Goal: Task Accomplishment & Management: Use online tool/utility

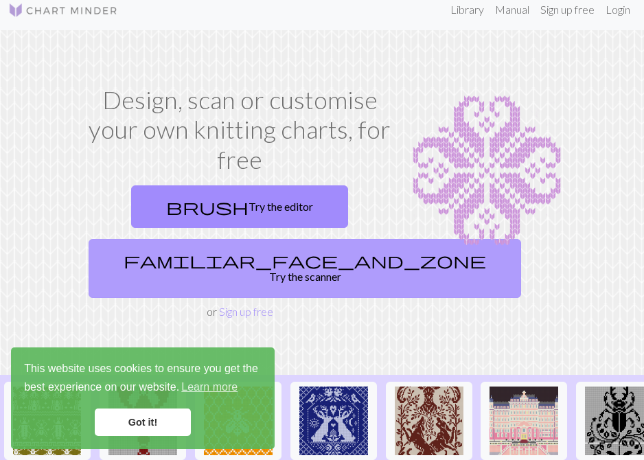
scroll to position [11, 0]
click at [243, 265] on link "familiar_face_and_zone Try the scanner" at bounding box center [305, 268] width 433 height 59
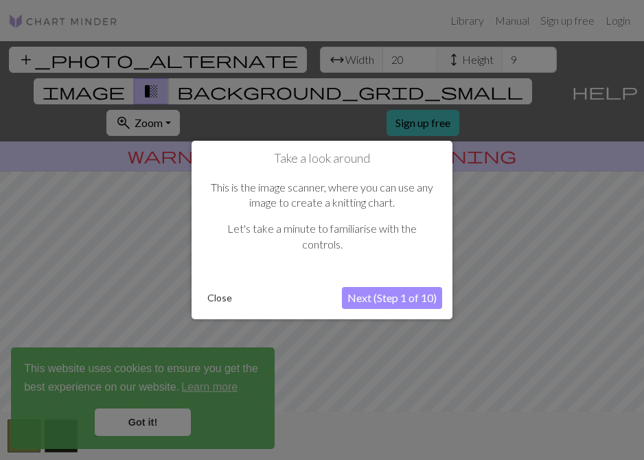
click at [372, 302] on button "Next (Step 1 of 10)" at bounding box center [392, 298] width 100 height 22
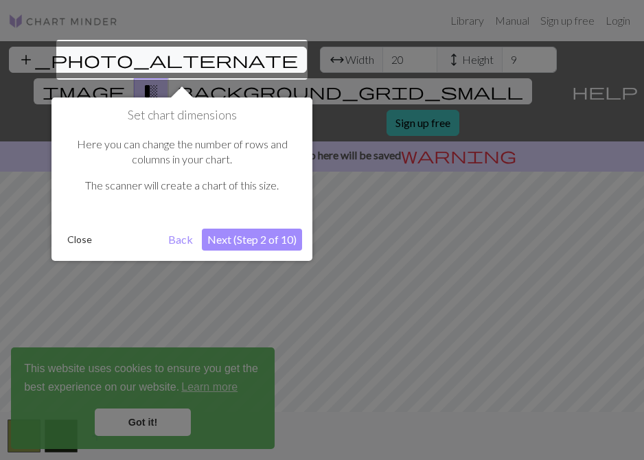
click at [264, 238] on button "Next (Step 2 of 10)" at bounding box center [252, 240] width 100 height 22
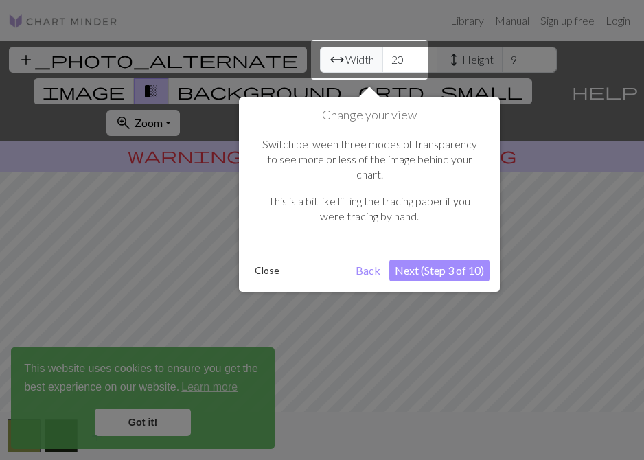
click at [429, 260] on button "Next (Step 3 of 10)" at bounding box center [439, 271] width 100 height 22
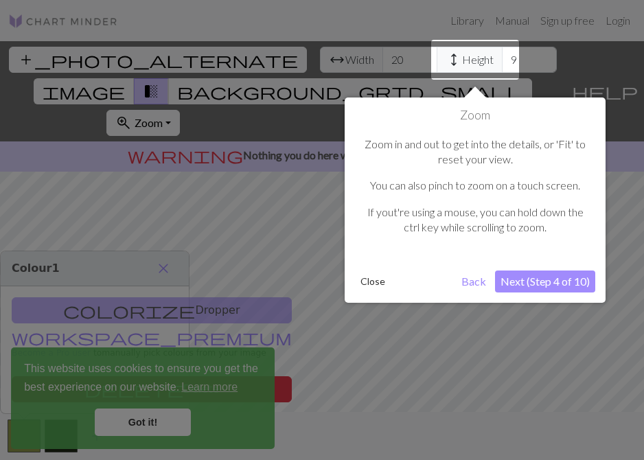
click at [538, 289] on button "Next (Step 4 of 10)" at bounding box center [545, 282] width 100 height 22
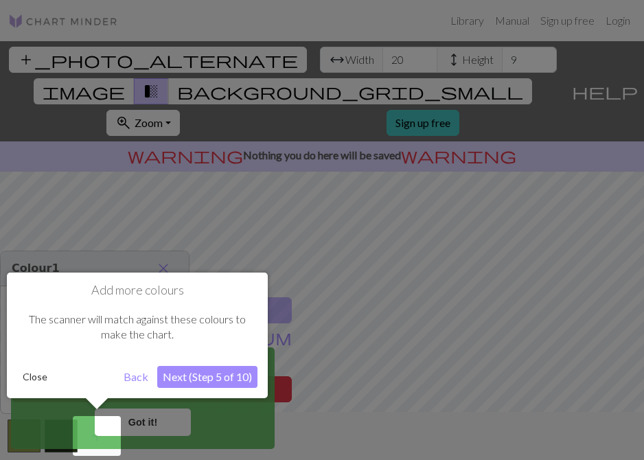
click at [189, 379] on button "Next (Step 5 of 10)" at bounding box center [207, 377] width 100 height 22
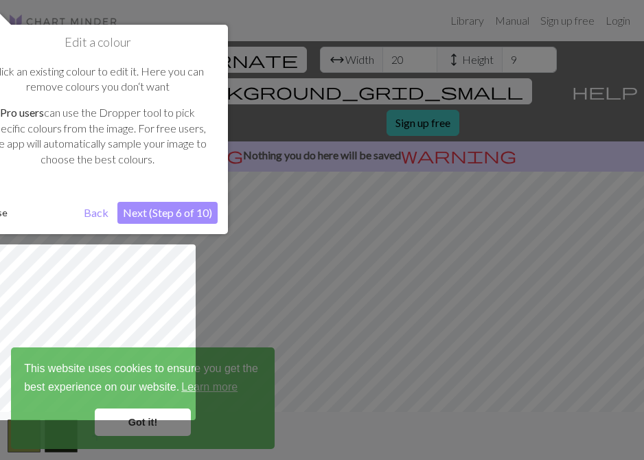
click at [163, 205] on button "Next (Step 6 of 10)" at bounding box center [167, 213] width 100 height 22
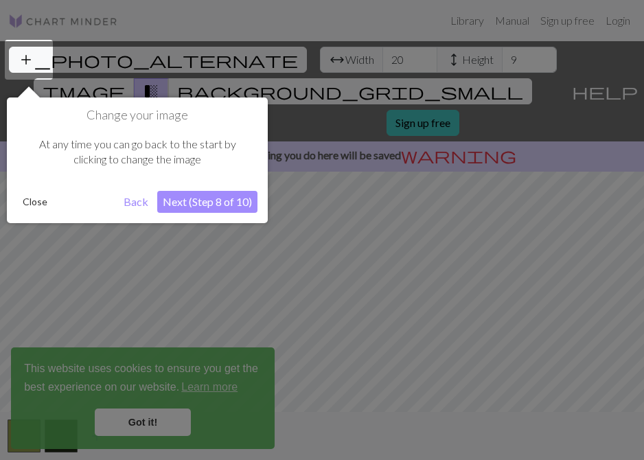
click at [188, 201] on button "Next (Step 8 of 10)" at bounding box center [207, 202] width 100 height 22
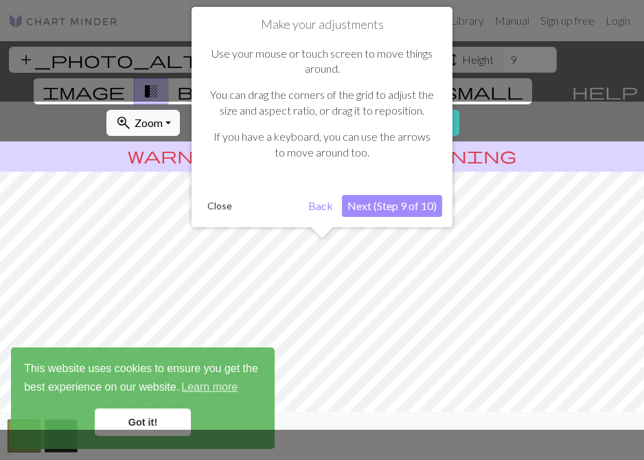
click at [365, 207] on button "Next (Step 9 of 10)" at bounding box center [392, 206] width 100 height 22
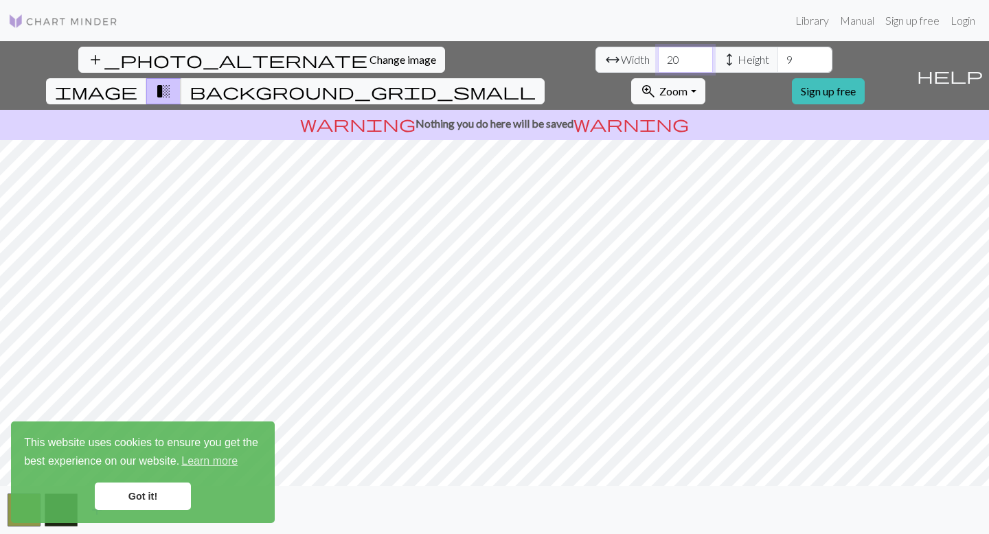
click at [644, 59] on input "20" at bounding box center [685, 60] width 55 height 26
drag, startPoint x: 304, startPoint y: 59, endPoint x: 271, endPoint y: 50, distance: 34.8
click at [596, 50] on div "arrow_range Width 20 height Height 9" at bounding box center [714, 60] width 237 height 26
type input "30"
click at [644, 65] on input "8" at bounding box center [805, 60] width 55 height 26
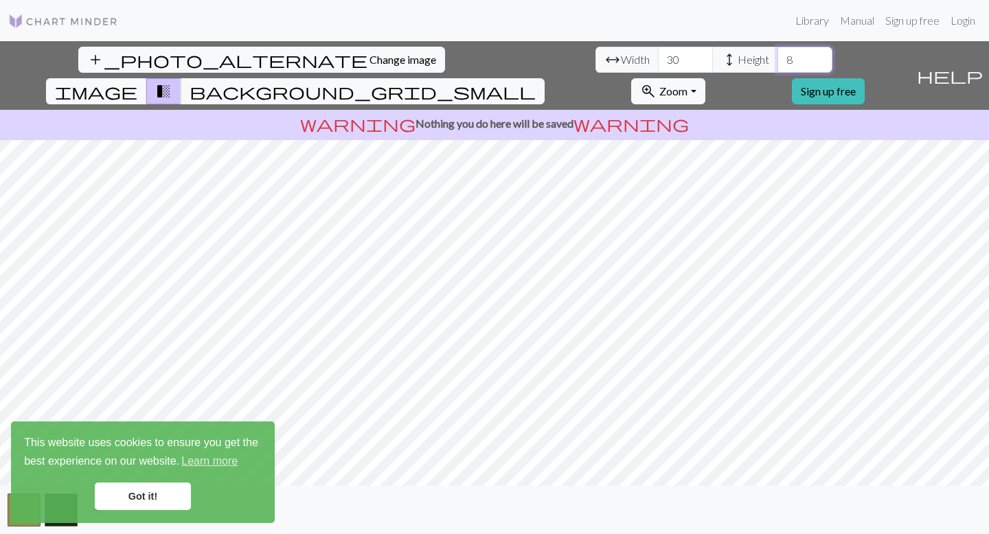
drag, startPoint x: 421, startPoint y: 62, endPoint x: 390, endPoint y: 51, distance: 32.8
click at [596, 51] on div "arrow_range Width 30 height Height 8" at bounding box center [714, 60] width 237 height 26
type input "19"
click at [137, 82] on span "image" at bounding box center [96, 91] width 82 height 19
drag, startPoint x: 302, startPoint y: 63, endPoint x: 285, endPoint y: 60, distance: 17.3
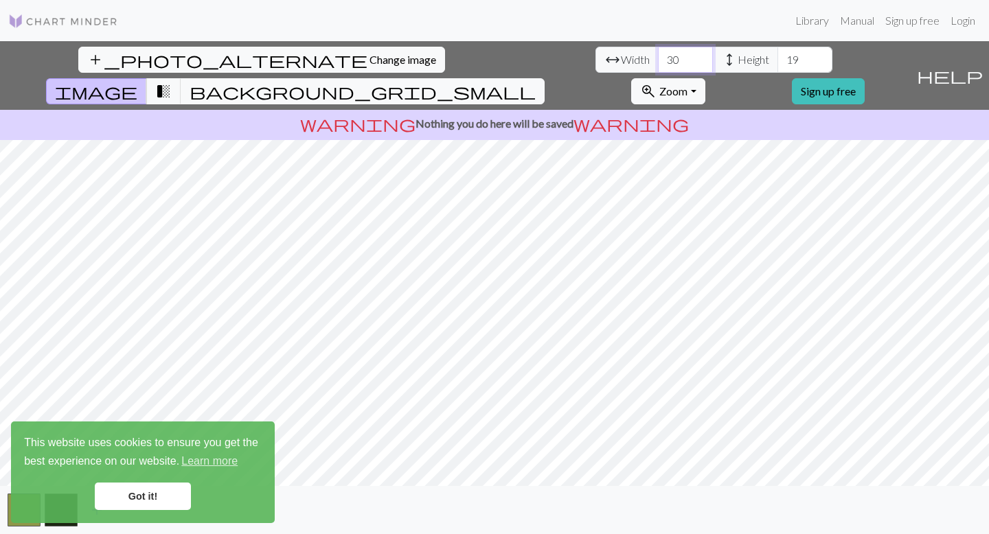
click at [644, 60] on input "30" at bounding box center [685, 60] width 55 height 26
click at [172, 82] on span "transition_fade" at bounding box center [163, 91] width 16 height 19
click at [536, 82] on span "background_grid_small" at bounding box center [363, 91] width 346 height 19
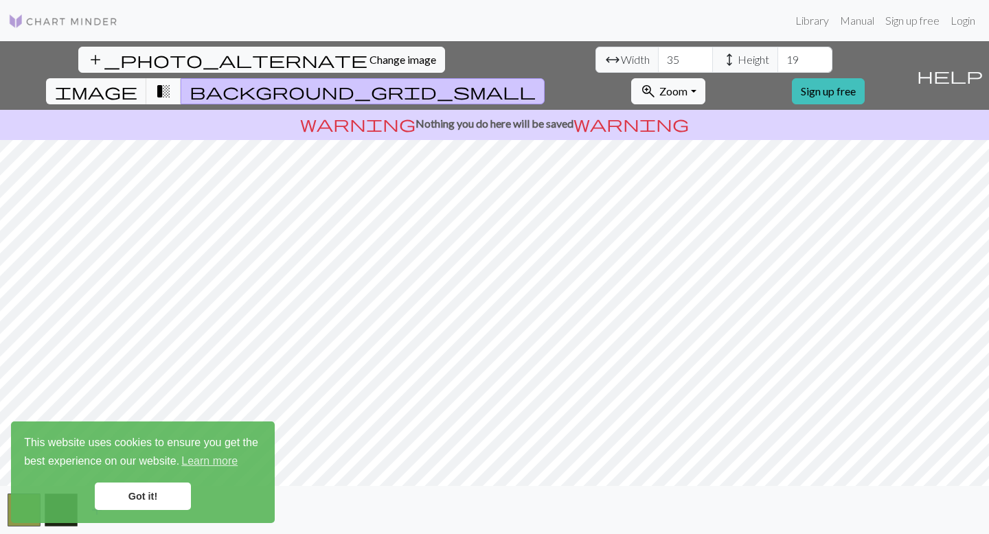
click at [172, 82] on span "transition_fade" at bounding box center [163, 91] width 16 height 19
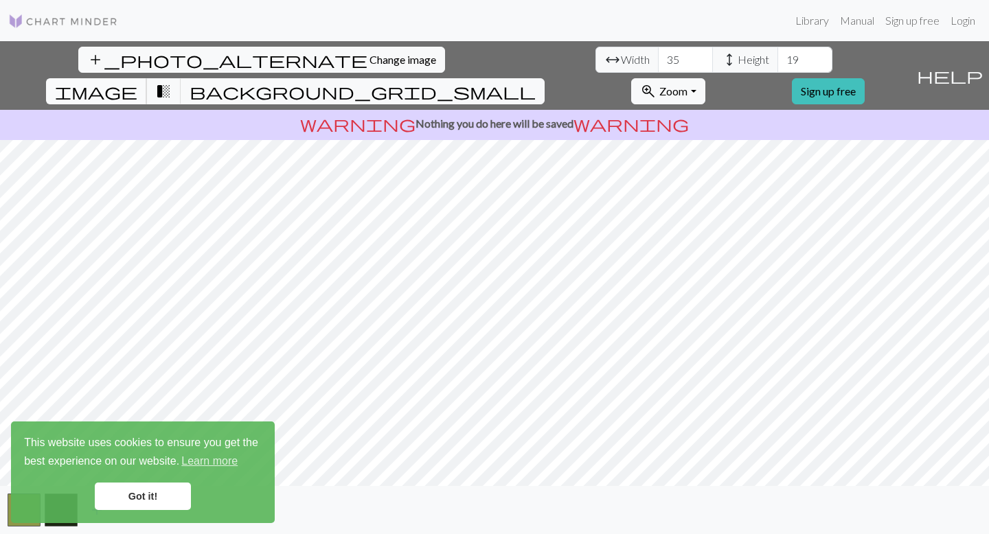
click at [137, 82] on span "image" at bounding box center [96, 91] width 82 height 19
click at [172, 82] on span "transition_fade" at bounding box center [163, 91] width 16 height 19
click at [536, 82] on span "background_grid_small" at bounding box center [363, 91] width 346 height 19
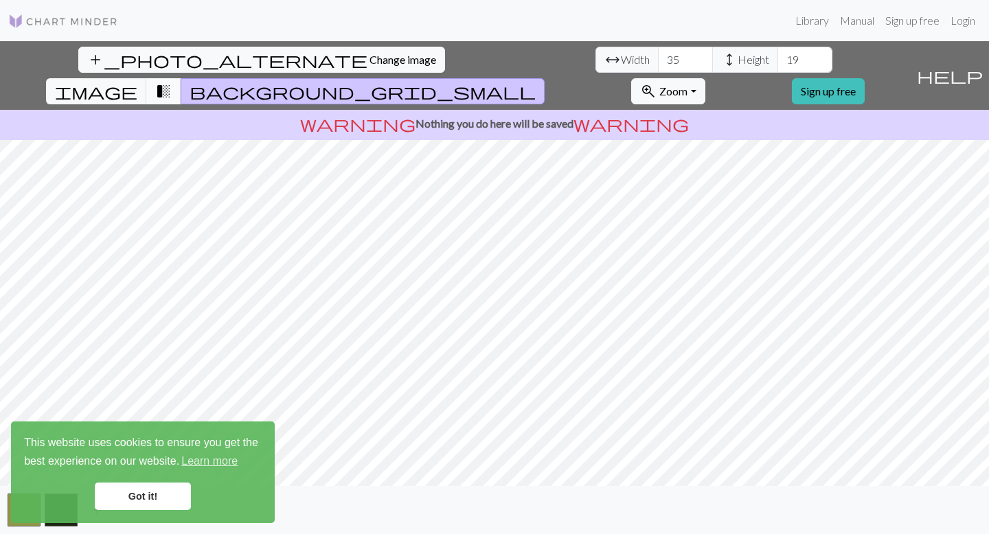
click at [172, 82] on span "transition_fade" at bounding box center [163, 91] width 16 height 19
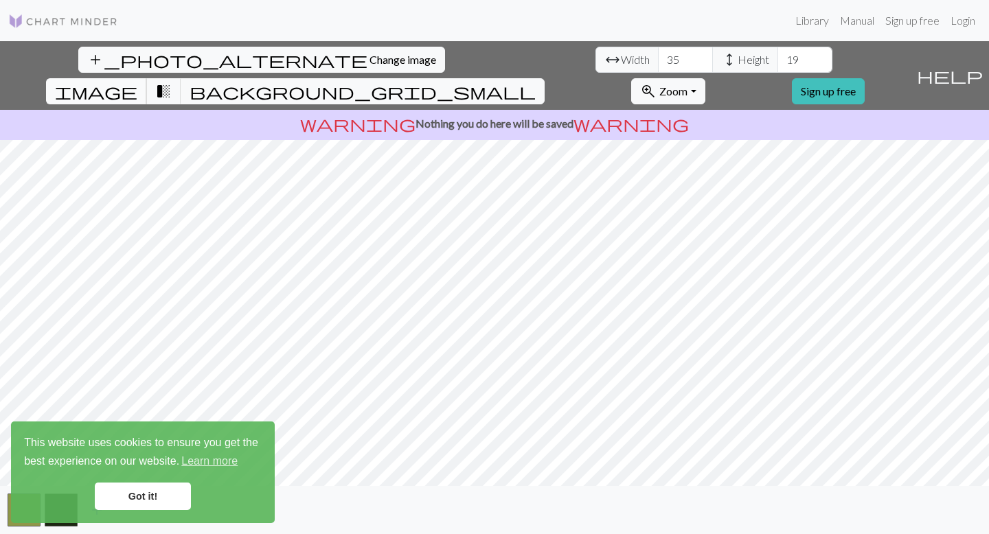
click at [147, 78] on button "image" at bounding box center [96, 91] width 101 height 26
click at [545, 78] on button "background_grid_small" at bounding box center [363, 91] width 364 height 26
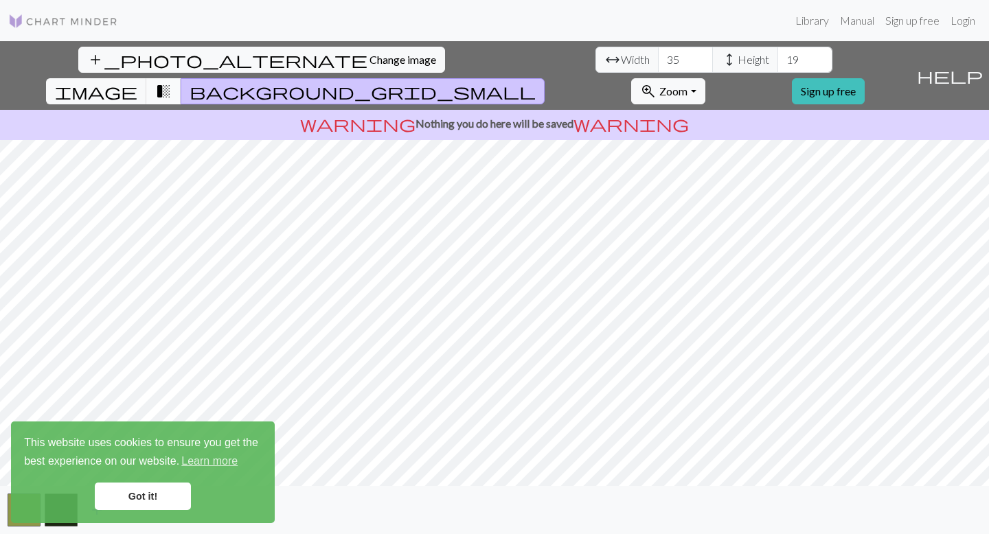
click at [181, 78] on button "transition_fade" at bounding box center [163, 91] width 35 height 26
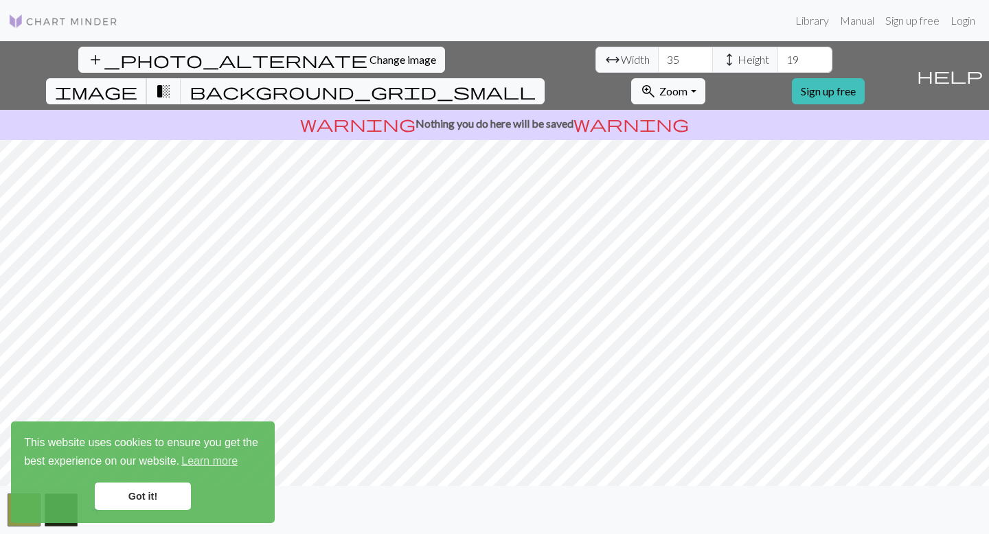
click at [137, 82] on span "image" at bounding box center [96, 91] width 82 height 19
click at [146, 460] on link "Got it!" at bounding box center [143, 496] width 96 height 27
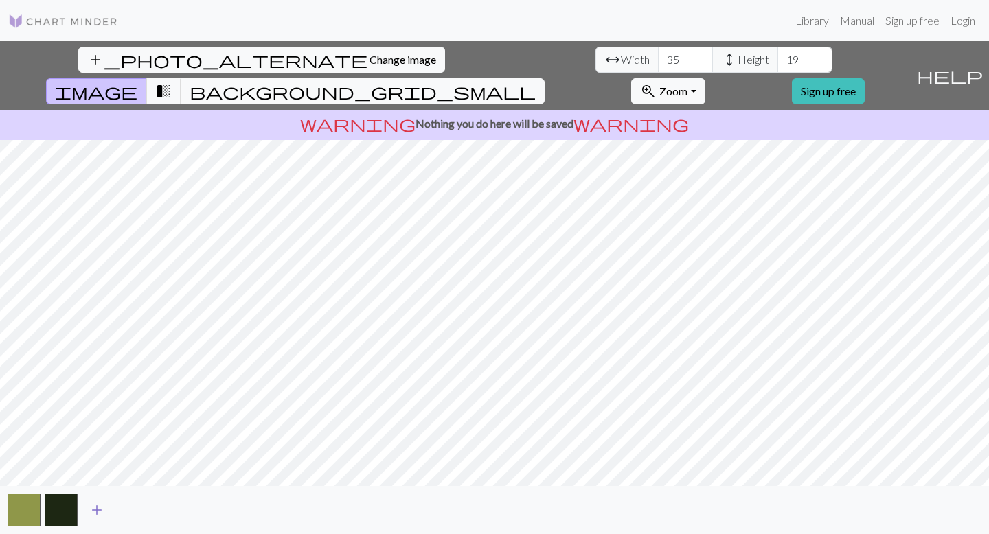
click at [103, 460] on span "add" at bounding box center [97, 510] width 16 height 19
click at [131, 460] on span "add" at bounding box center [134, 510] width 16 height 19
click at [170, 460] on span "add" at bounding box center [171, 510] width 16 height 19
click at [173, 460] on button "button" at bounding box center [172, 510] width 33 height 33
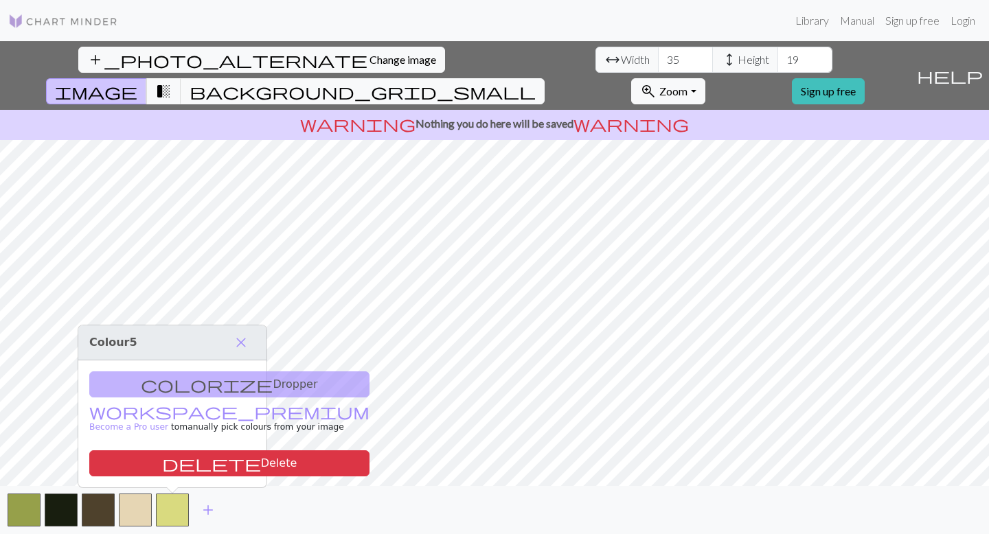
click at [163, 378] on div "colorize Dropper workspace_premium Become a Pro user to manually pick colours f…" at bounding box center [172, 424] width 188 height 127
click at [167, 383] on div "colorize Dropper workspace_premium Become a Pro user to manually pick colours f…" at bounding box center [172, 424] width 188 height 127
click at [171, 387] on div "colorize Dropper workspace_premium Become a Pro user to manually pick colours f…" at bounding box center [172, 424] width 188 height 127
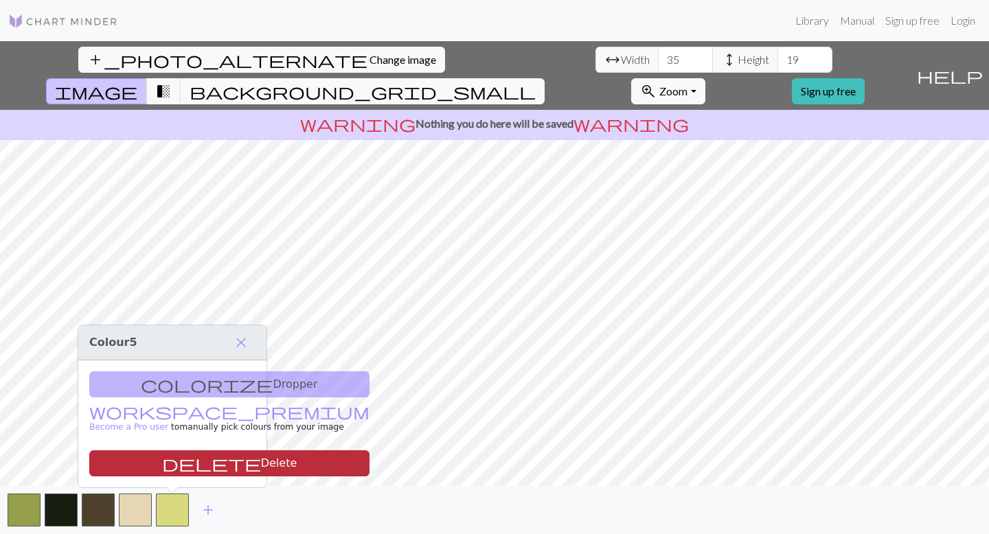
click at [199, 460] on button "delete Delete" at bounding box center [229, 464] width 280 height 26
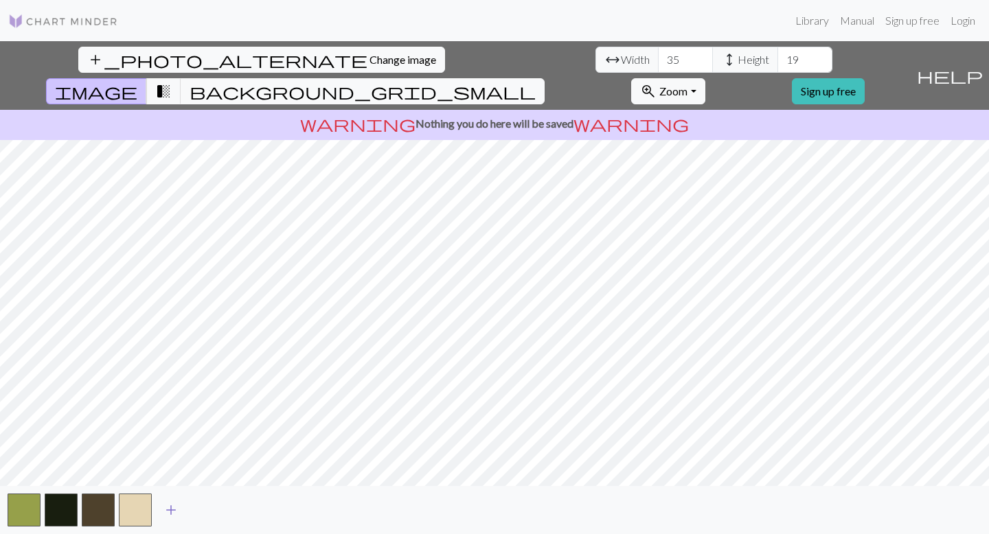
click at [174, 460] on span "add" at bounding box center [171, 510] width 16 height 19
click at [174, 460] on button "button" at bounding box center [172, 510] width 33 height 33
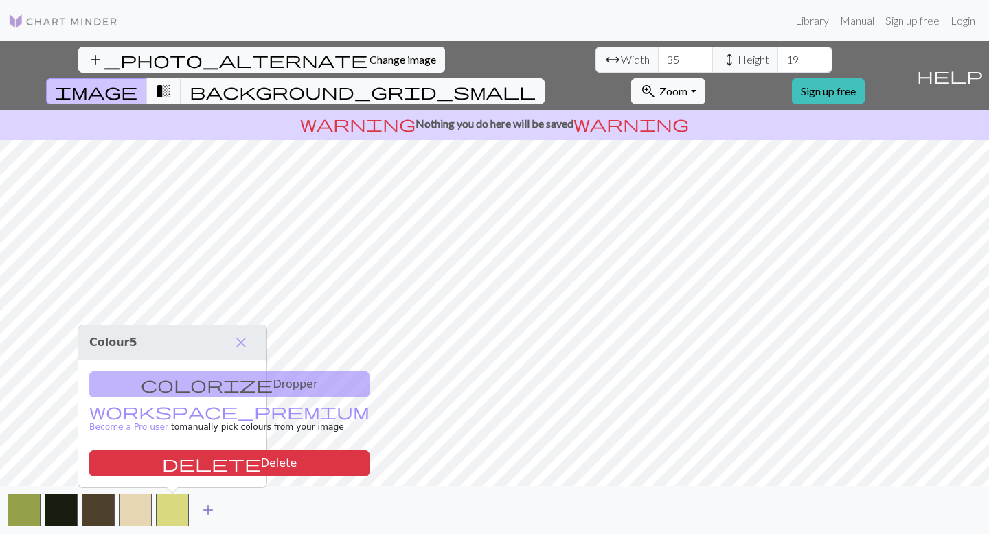
click at [207, 460] on span "add" at bounding box center [208, 510] width 16 height 19
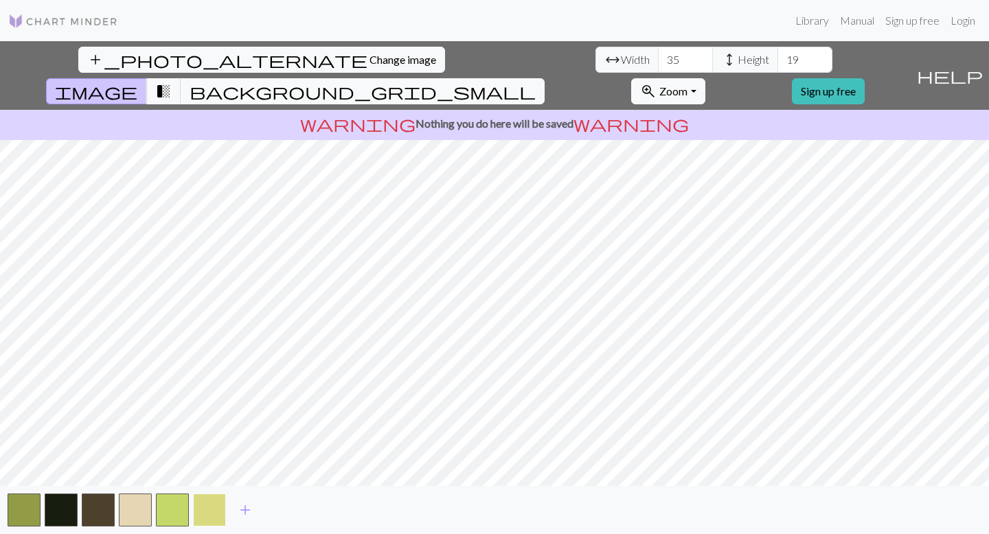
click at [214, 460] on button "button" at bounding box center [209, 510] width 33 height 33
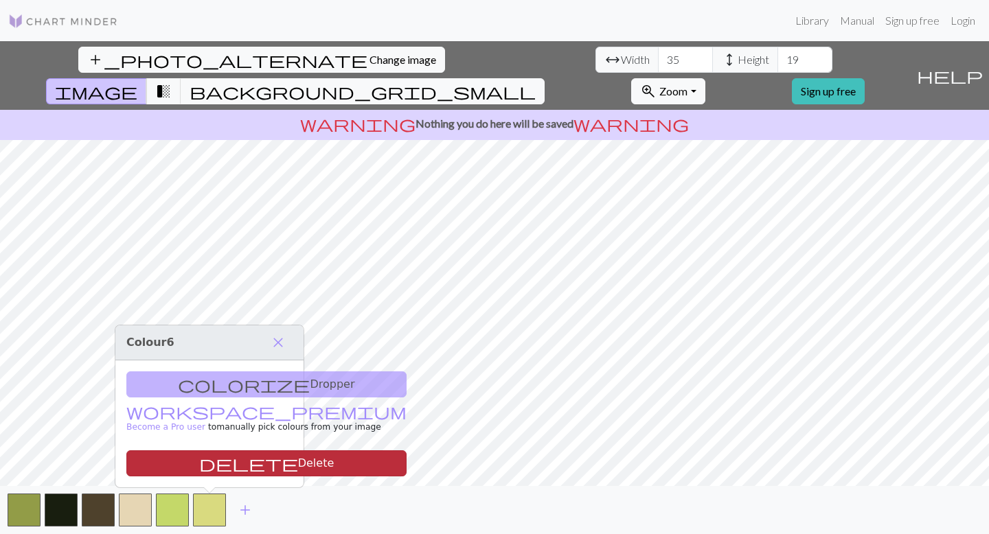
click at [212, 460] on button "delete Delete" at bounding box center [266, 464] width 280 height 26
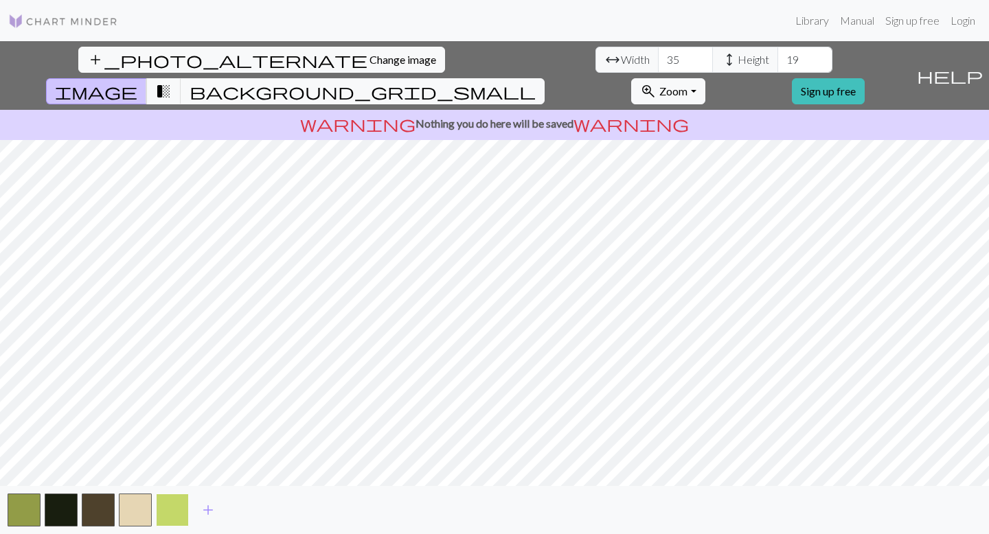
click at [182, 460] on button "button" at bounding box center [172, 510] width 33 height 33
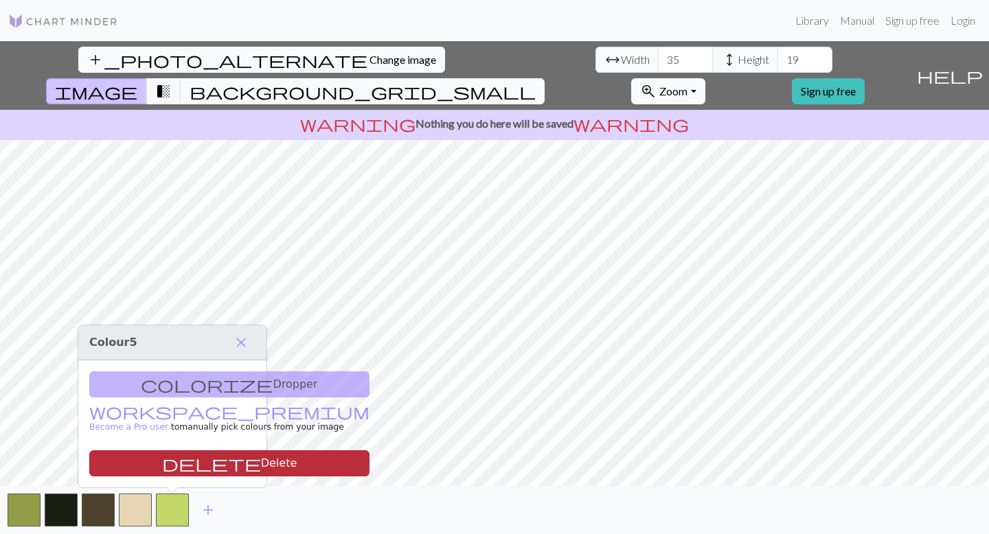
click at [201, 460] on button "delete Delete" at bounding box center [229, 464] width 280 height 26
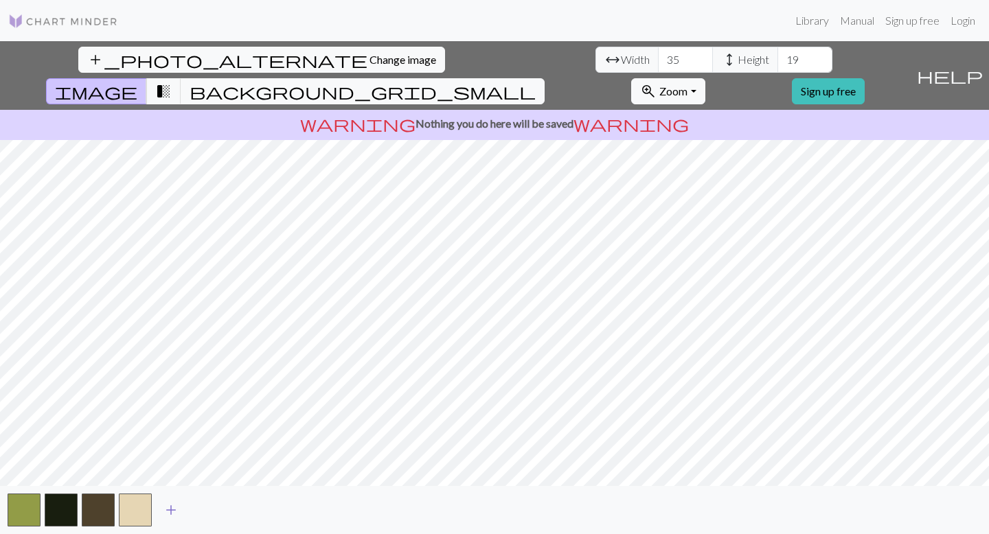
click at [168, 460] on span "add" at bounding box center [171, 510] width 16 height 19
click at [172, 460] on button "button" at bounding box center [172, 510] width 33 height 33
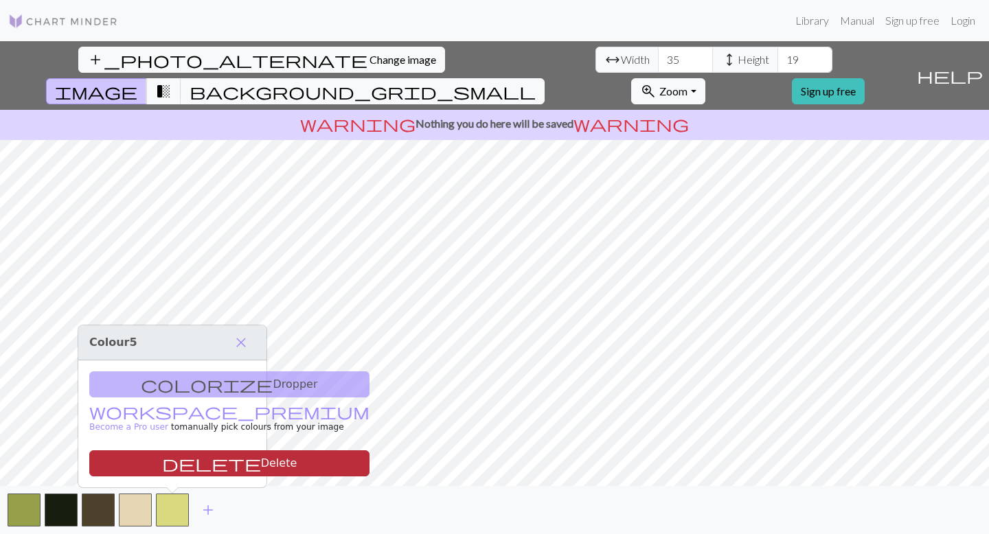
click at [171, 460] on button "delete Delete" at bounding box center [229, 464] width 280 height 26
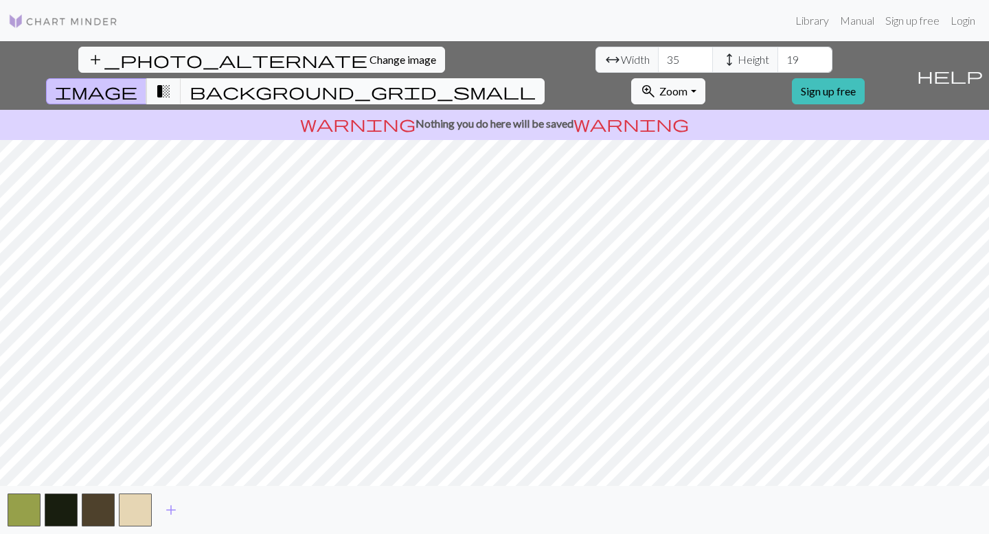
click at [536, 82] on span "background_grid_small" at bounding box center [363, 91] width 346 height 19
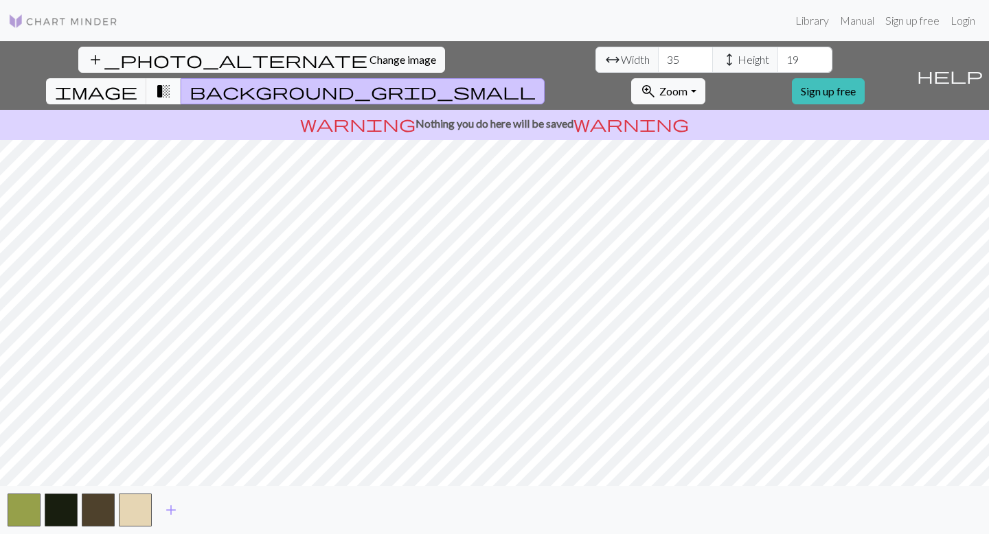
click at [172, 82] on span "transition_fade" at bounding box center [163, 91] width 16 height 19
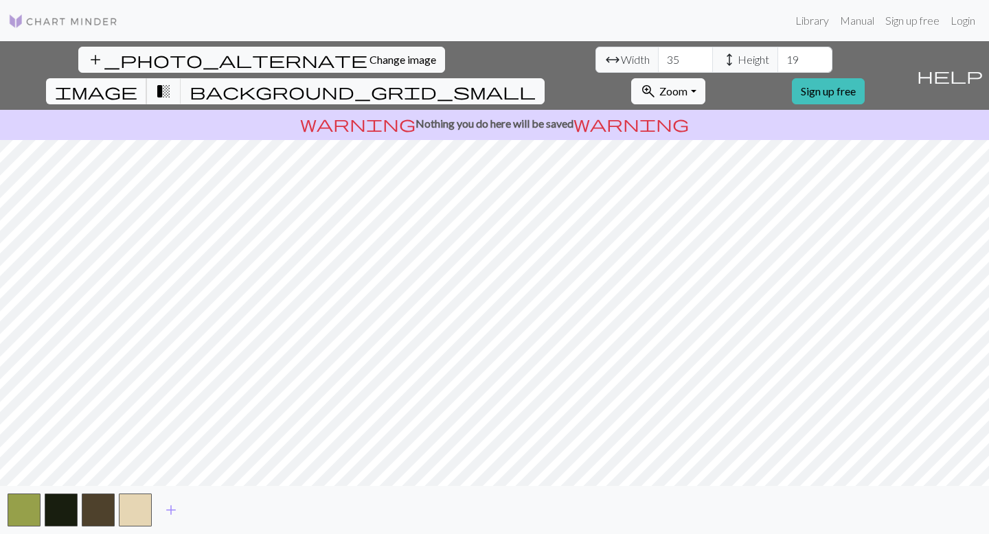
click at [147, 78] on button "image" at bounding box center [96, 91] width 101 height 26
click at [172, 460] on span "add" at bounding box center [171, 510] width 16 height 19
click at [181, 460] on button "button" at bounding box center [172, 510] width 33 height 33
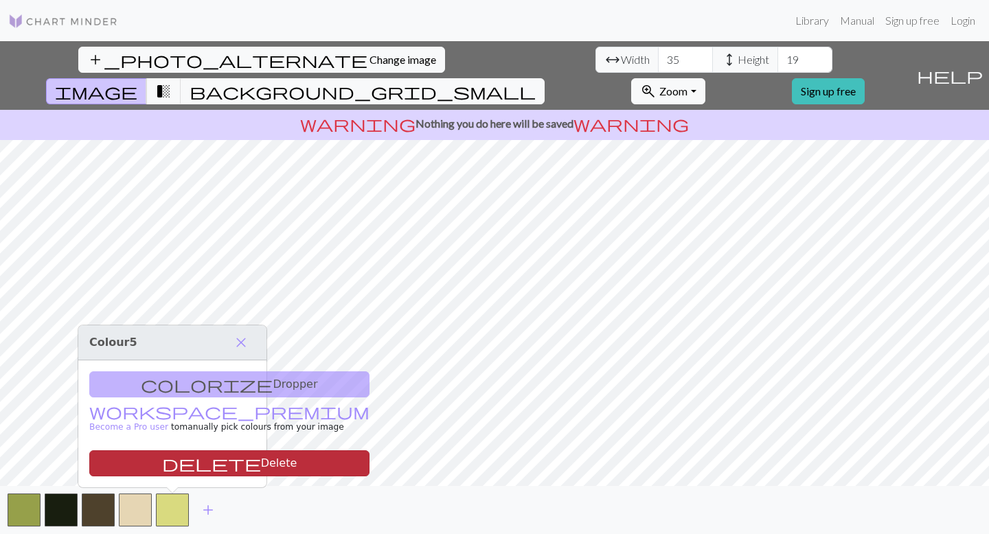
click at [209, 460] on button "delete Delete" at bounding box center [229, 464] width 280 height 26
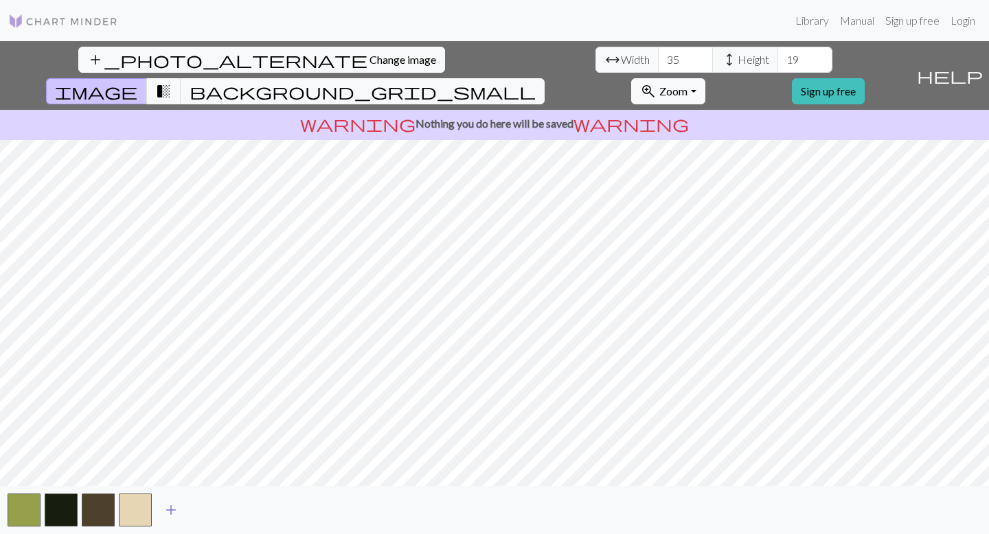
click at [172, 460] on span "add" at bounding box center [171, 510] width 16 height 19
click at [172, 460] on button "button" at bounding box center [172, 510] width 33 height 33
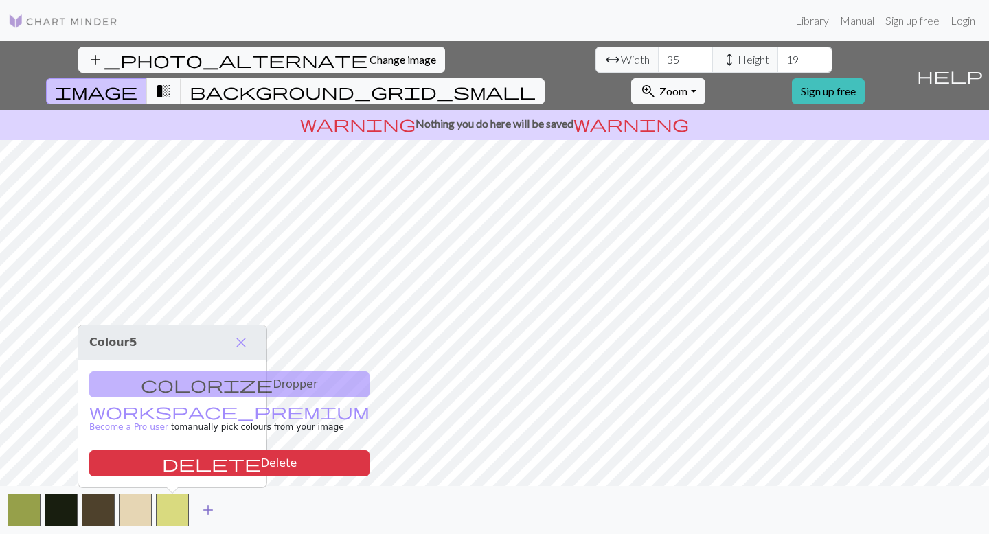
click at [211, 460] on span "add" at bounding box center [208, 510] width 16 height 19
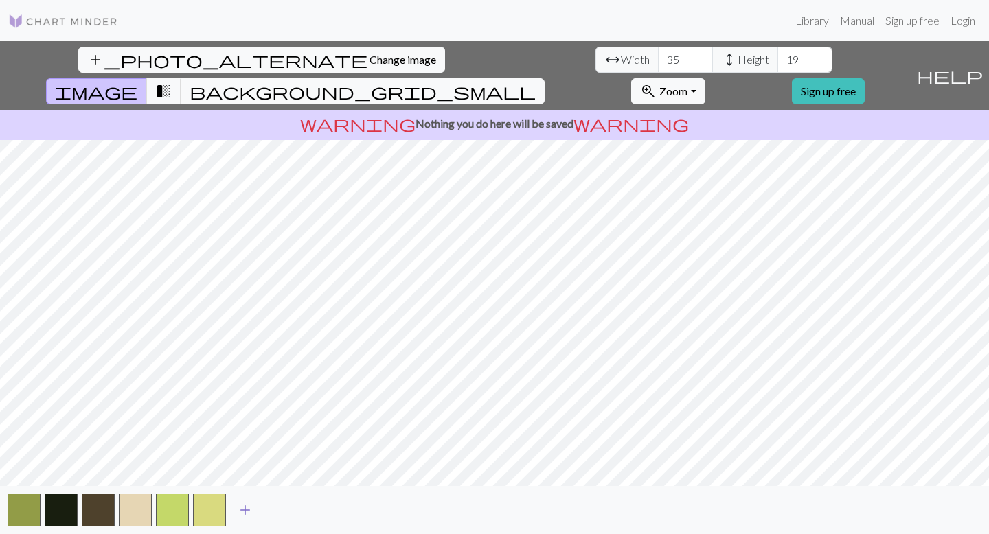
click at [240, 460] on span "add" at bounding box center [245, 510] width 16 height 19
click at [275, 460] on span "add" at bounding box center [282, 510] width 16 height 19
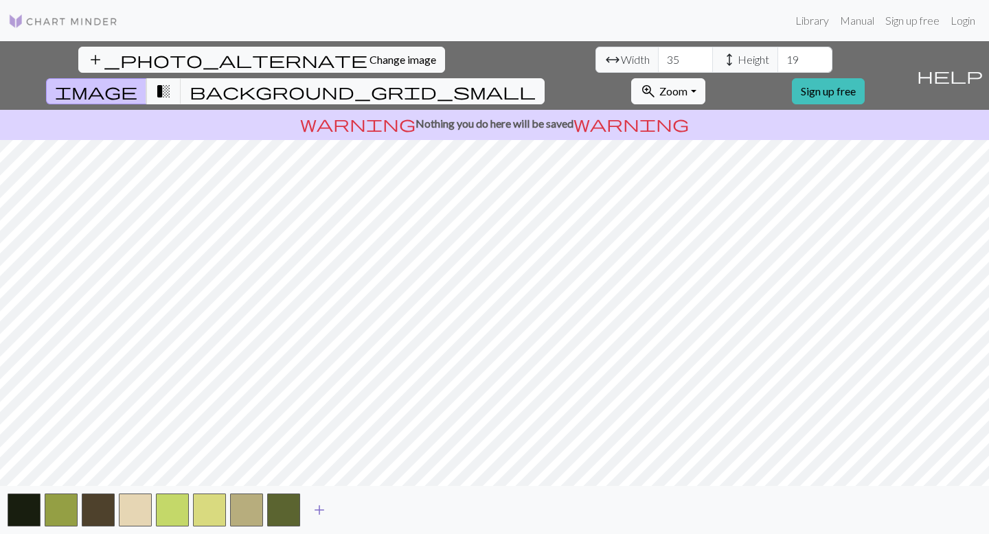
click at [311, 460] on span "add" at bounding box center [319, 510] width 16 height 19
click at [354, 460] on span "add" at bounding box center [356, 510] width 16 height 19
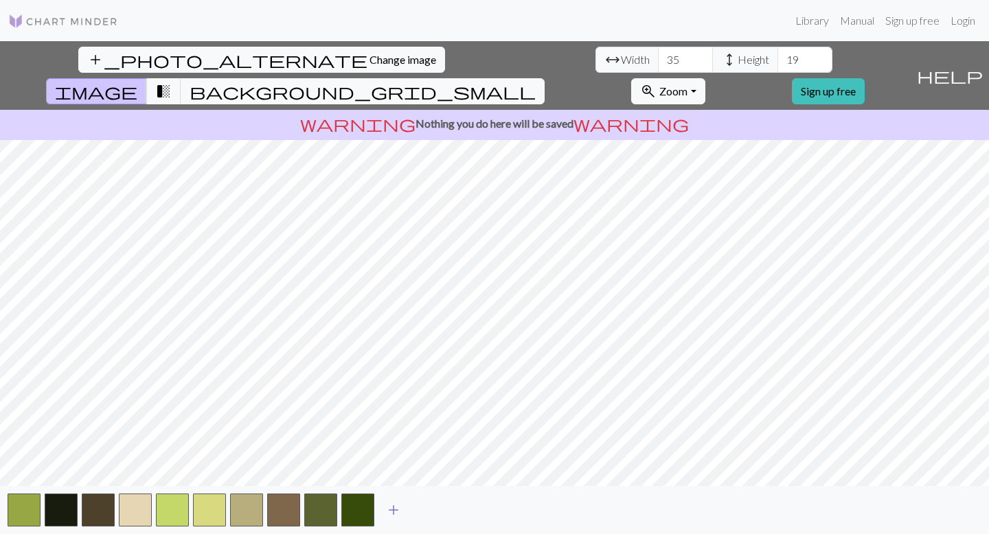
click at [387, 460] on span "add" at bounding box center [393, 510] width 16 height 19
click at [434, 460] on span "add" at bounding box center [430, 510] width 16 height 19
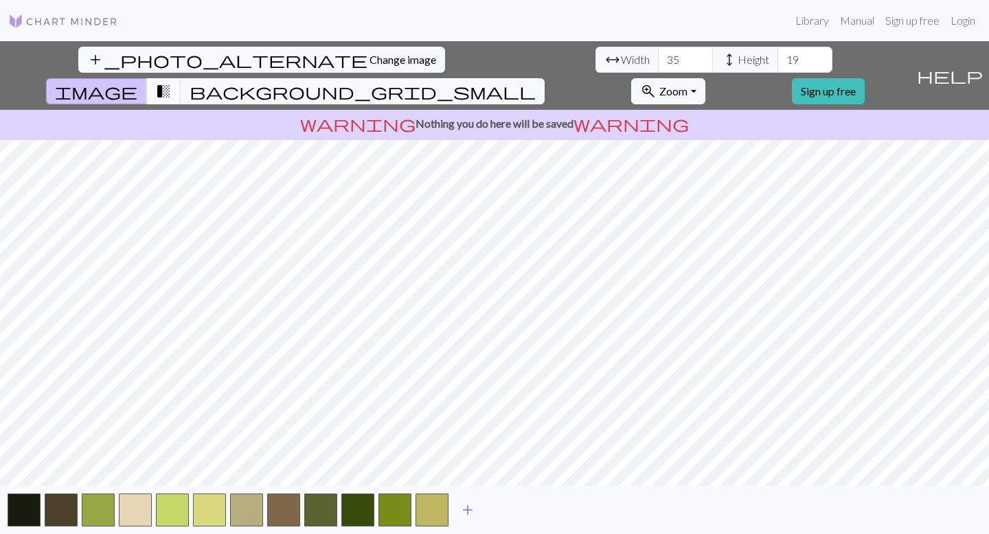
click at [462, 460] on span "add" at bounding box center [468, 510] width 16 height 19
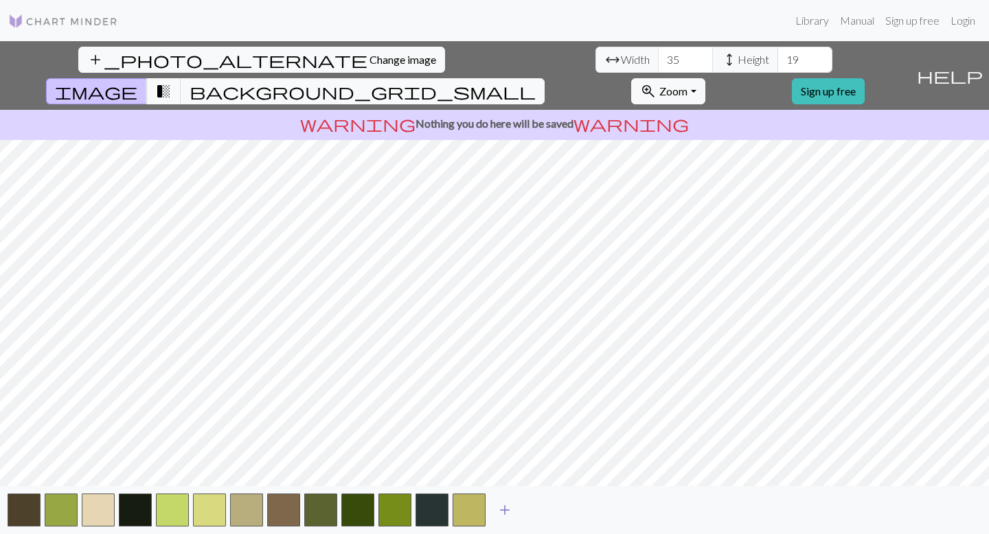
click at [503, 460] on span "add" at bounding box center [505, 510] width 16 height 19
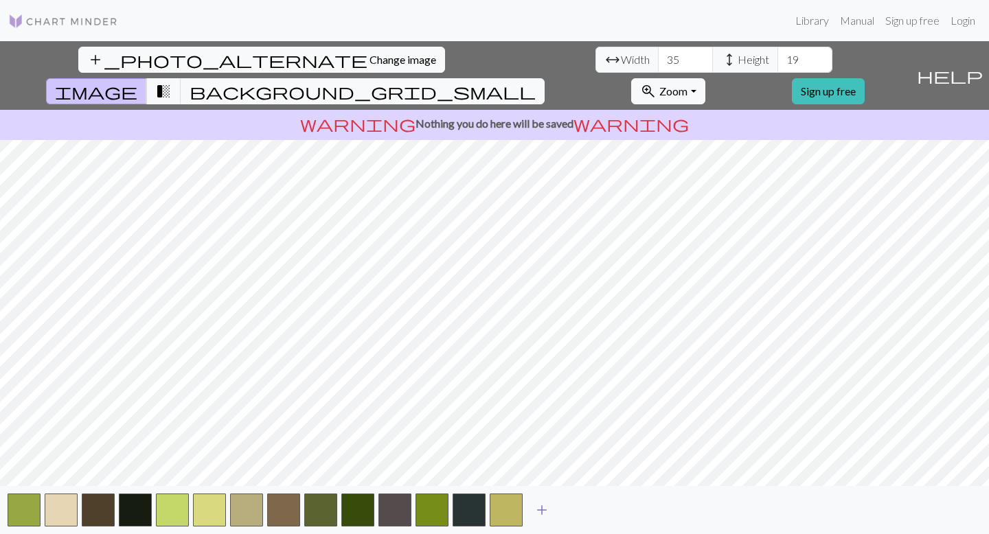
click at [532, 460] on button "add" at bounding box center [542, 510] width 34 height 26
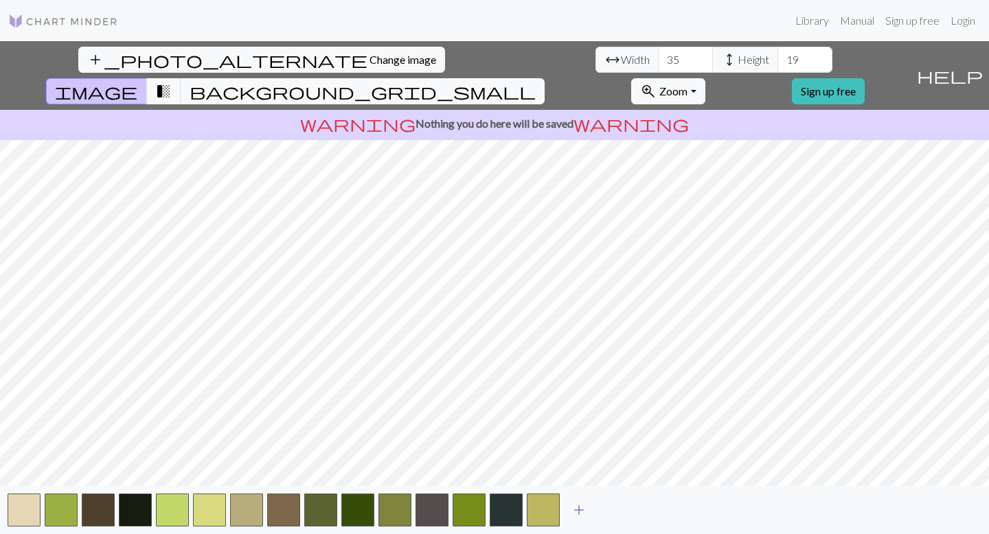
click at [578, 460] on span "add" at bounding box center [579, 510] width 16 height 19
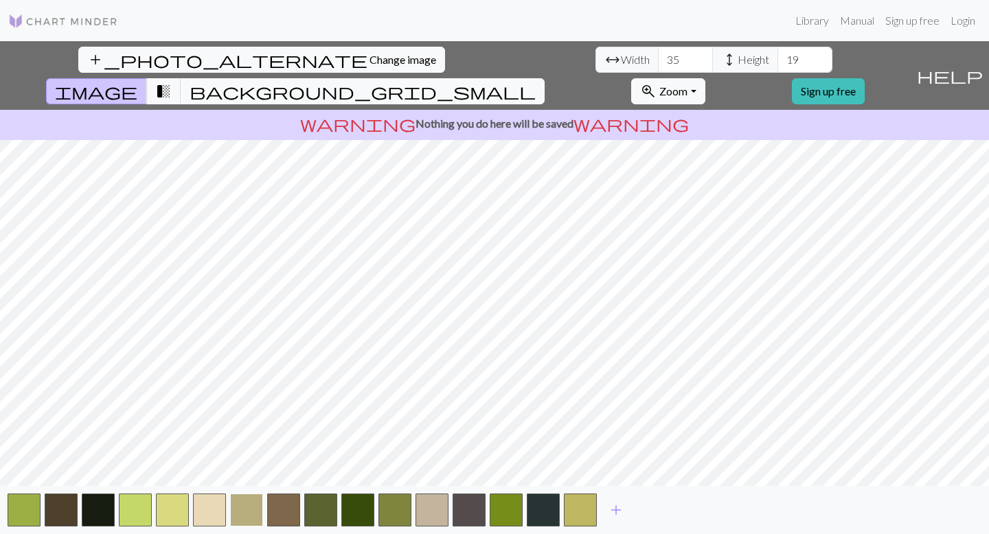
click at [255, 460] on button "button" at bounding box center [246, 510] width 33 height 33
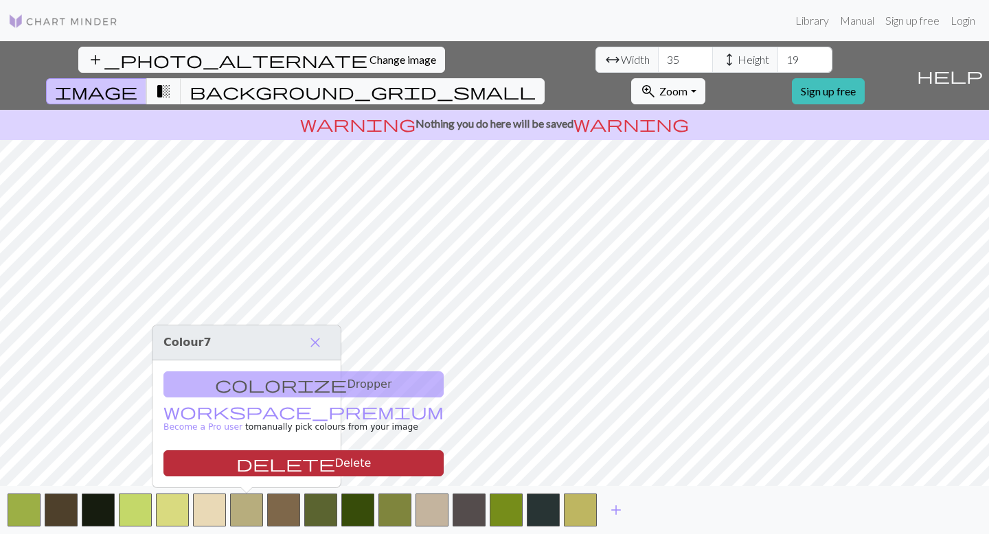
click at [255, 460] on button "delete Delete" at bounding box center [303, 464] width 280 height 26
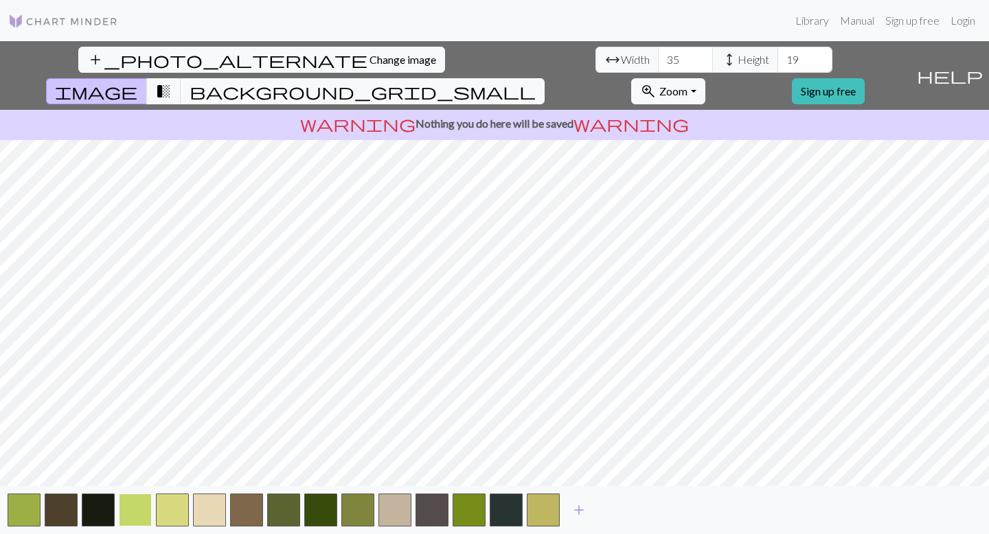
click at [139, 460] on button "button" at bounding box center [135, 510] width 33 height 33
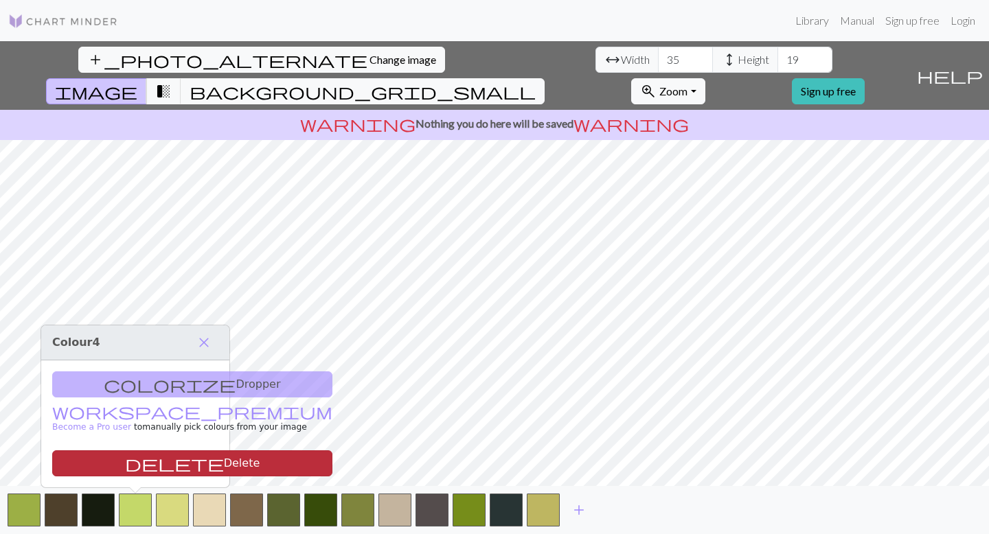
click at [180, 460] on button "delete Delete" at bounding box center [192, 464] width 280 height 26
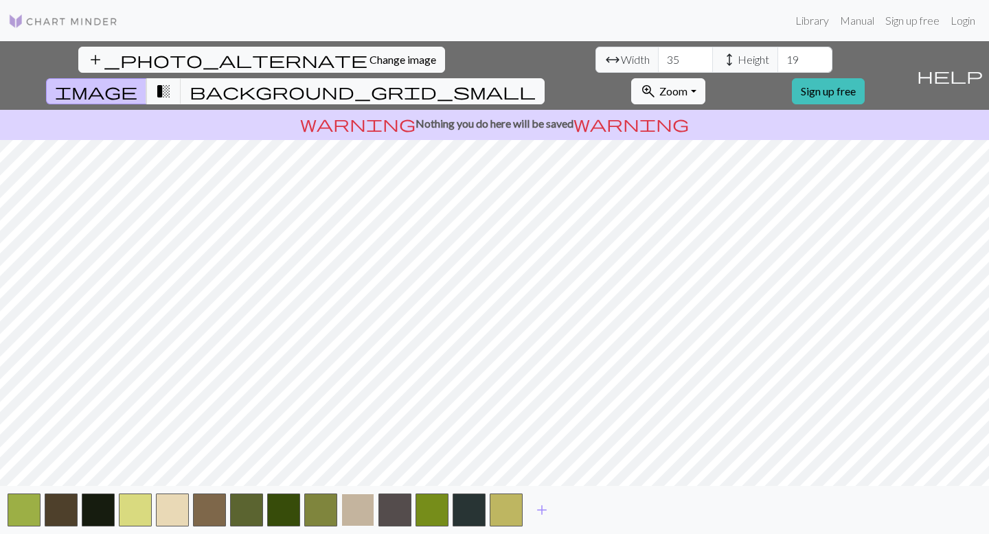
click at [355, 460] on button "button" at bounding box center [357, 510] width 33 height 33
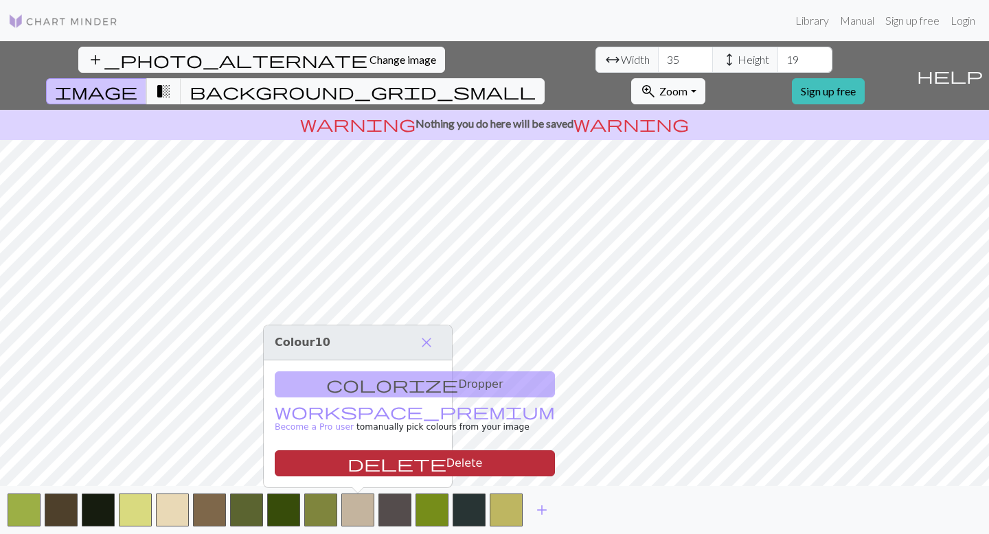
click at [308, 460] on button "delete Delete" at bounding box center [415, 464] width 280 height 26
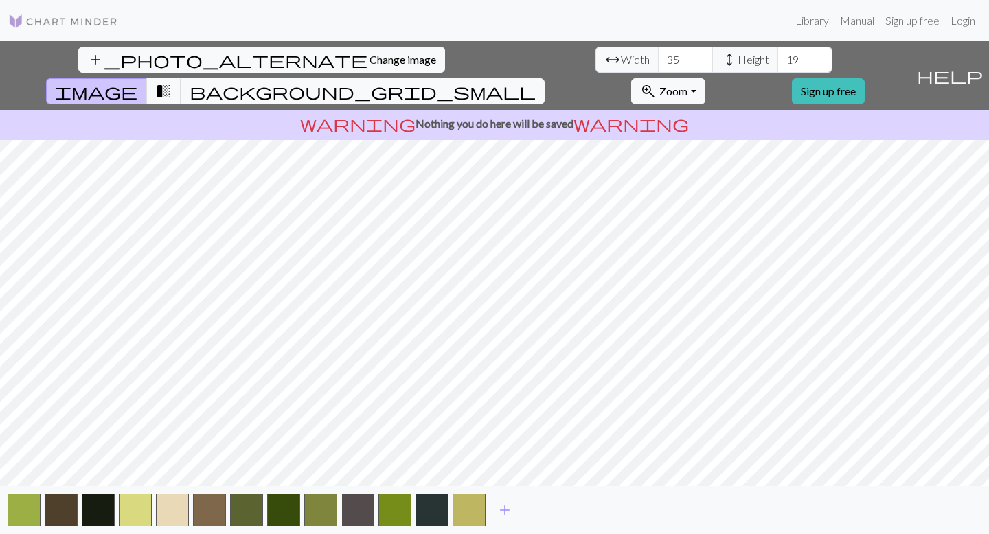
click at [350, 460] on button "button" at bounding box center [357, 510] width 33 height 33
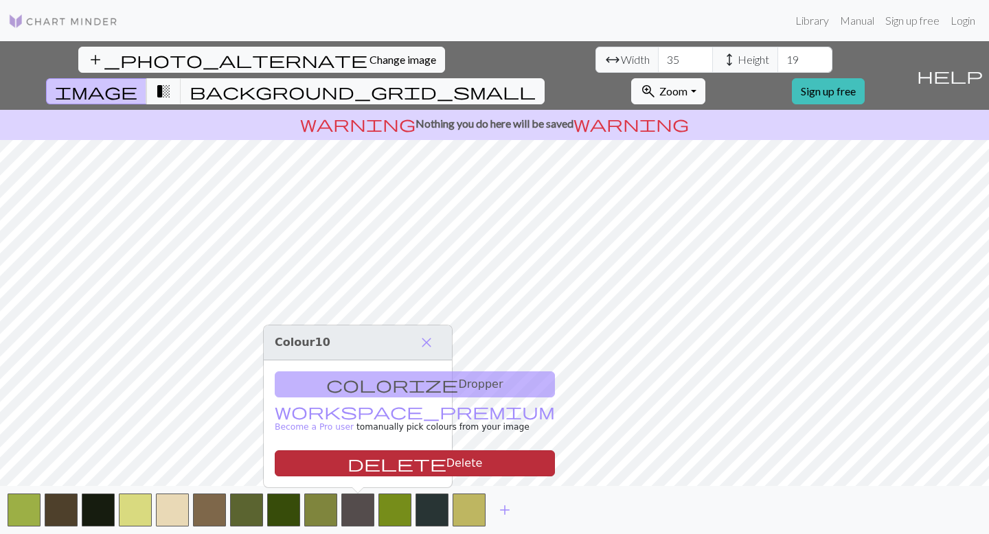
click at [328, 460] on button "delete Delete" at bounding box center [415, 464] width 280 height 26
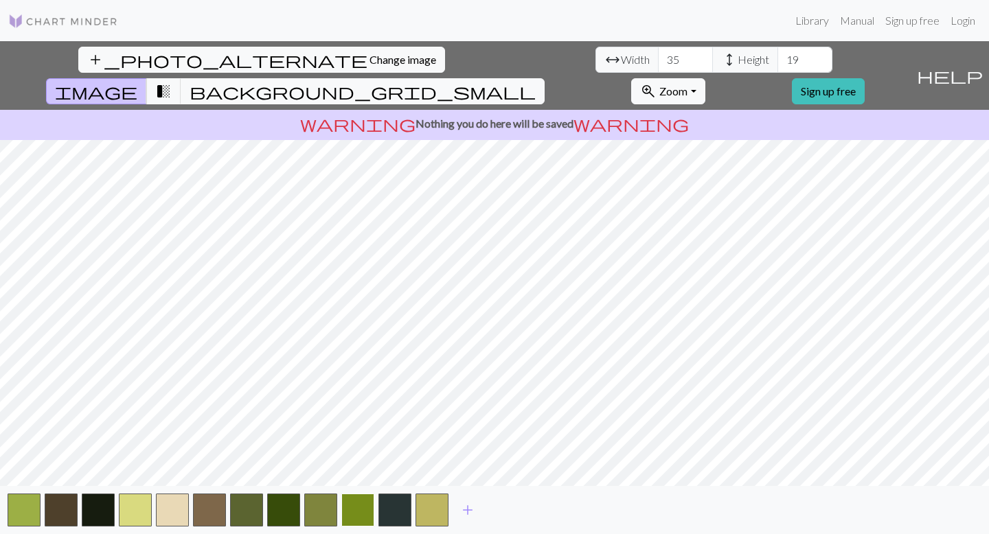
click at [358, 460] on button "button" at bounding box center [357, 510] width 33 height 33
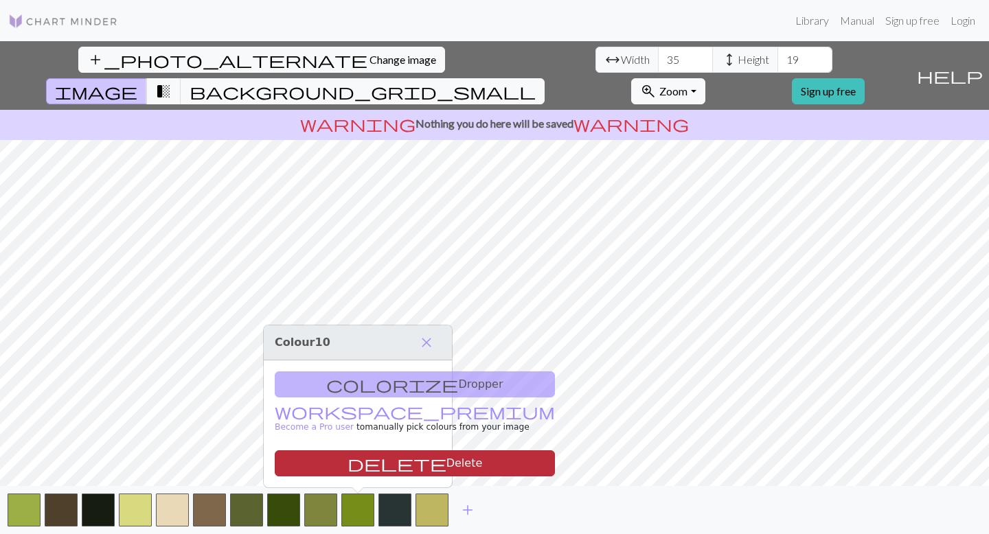
click at [348, 460] on span "delete" at bounding box center [397, 463] width 99 height 19
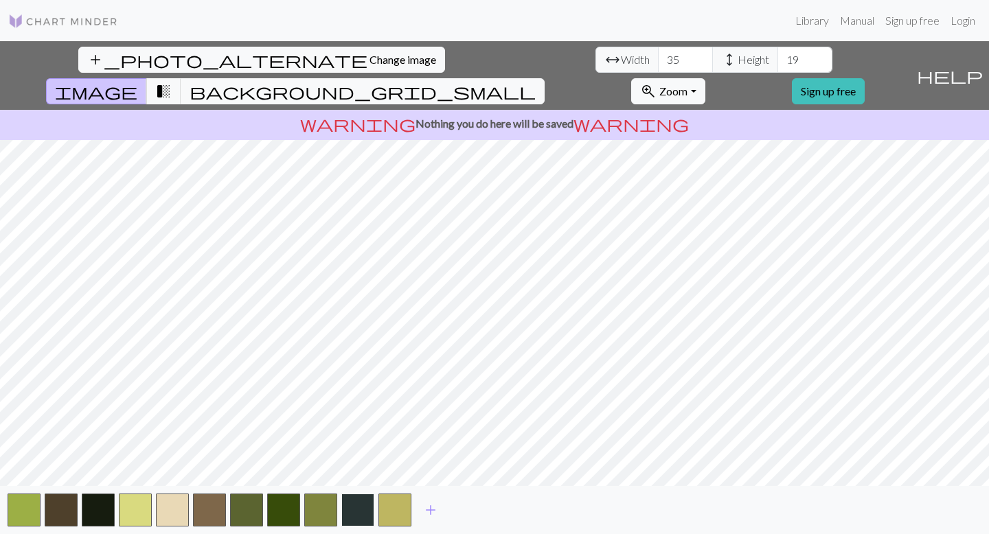
click at [346, 460] on button "button" at bounding box center [357, 510] width 33 height 33
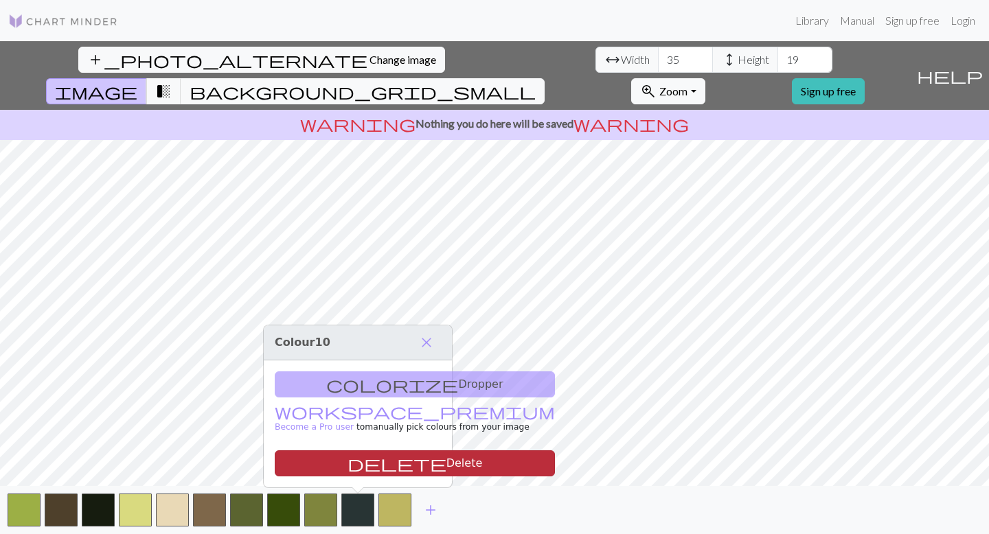
click at [306, 460] on button "delete Delete" at bounding box center [415, 464] width 280 height 26
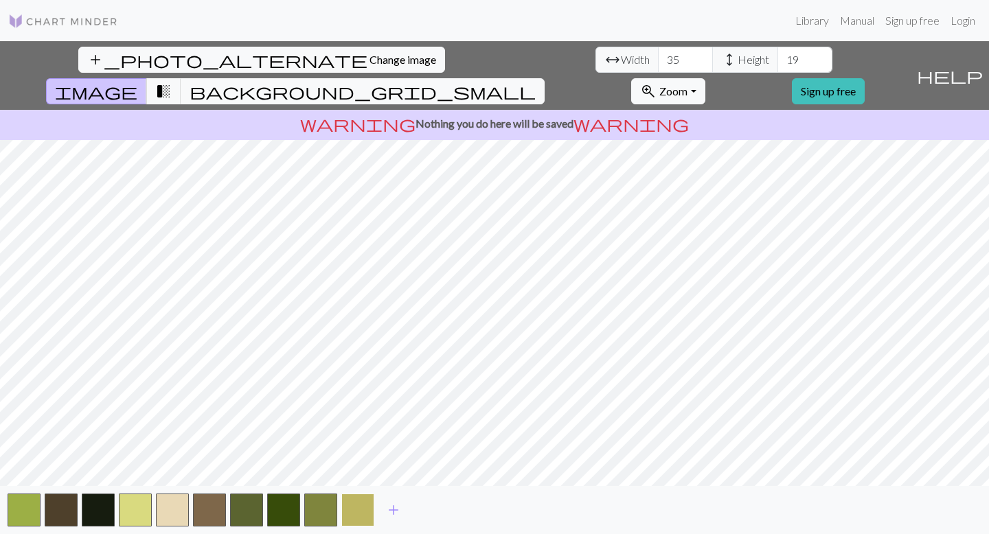
click at [363, 460] on button "button" at bounding box center [357, 510] width 33 height 33
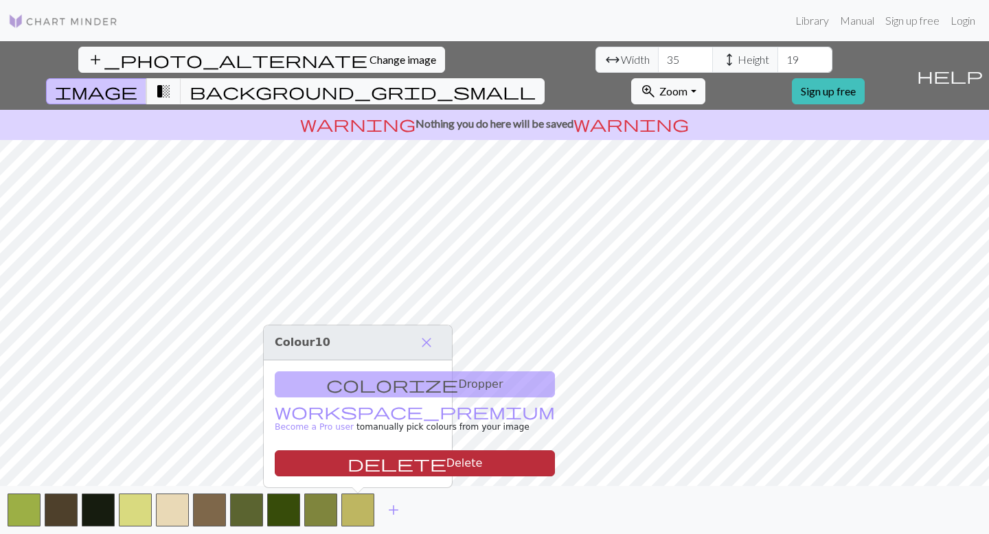
click at [330, 460] on button "delete Delete" at bounding box center [415, 464] width 280 height 26
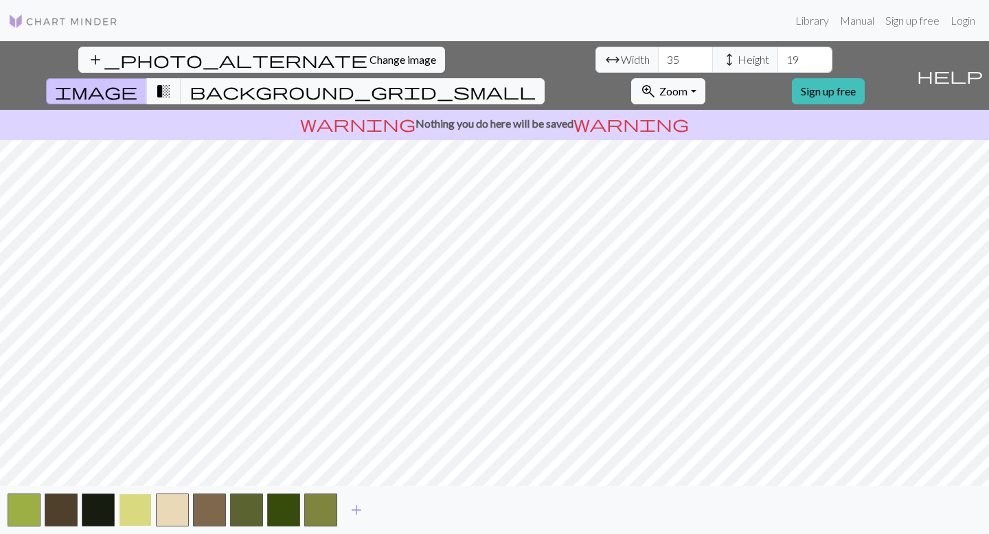
click at [141, 460] on button "button" at bounding box center [135, 510] width 33 height 33
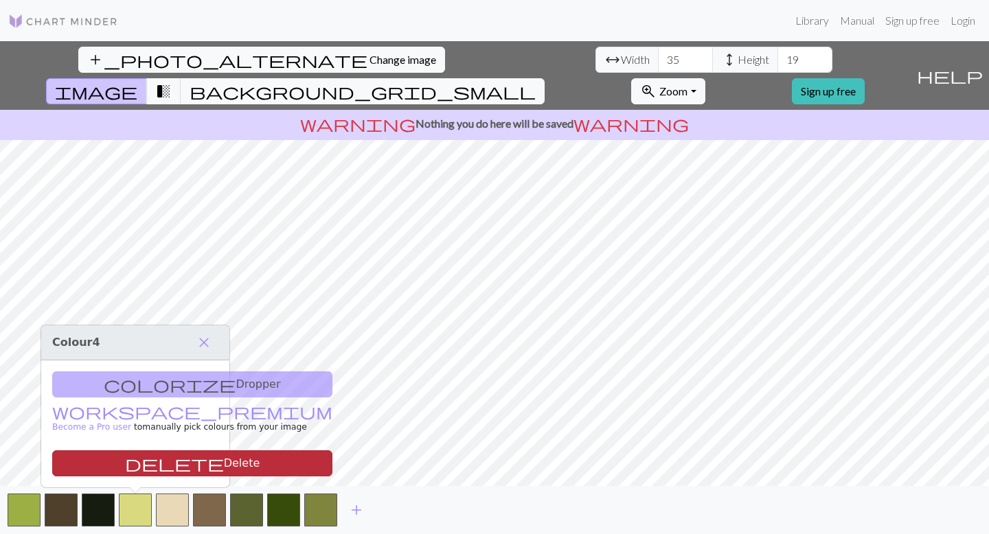
click at [193, 460] on button "delete Delete" at bounding box center [192, 464] width 280 height 26
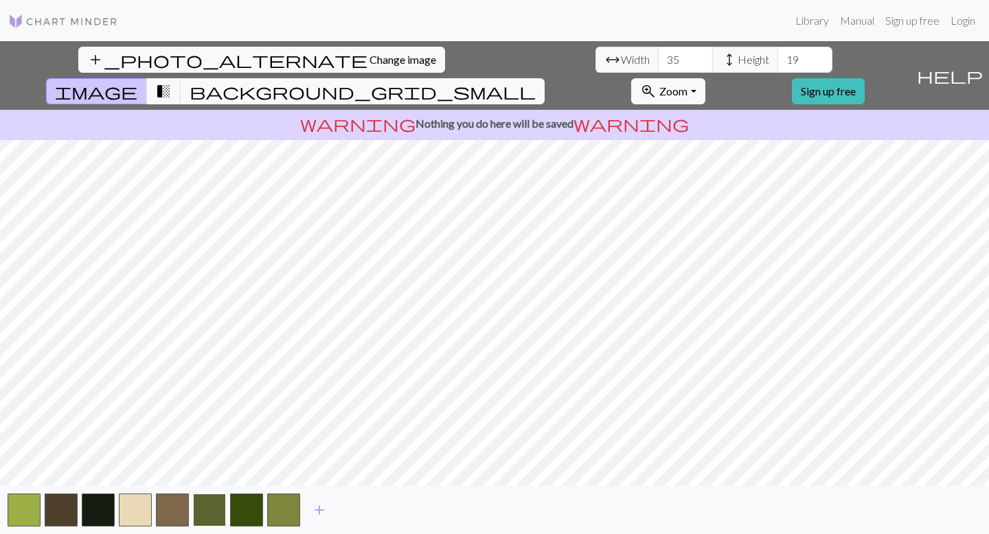
click at [221, 460] on button "button" at bounding box center [209, 510] width 33 height 33
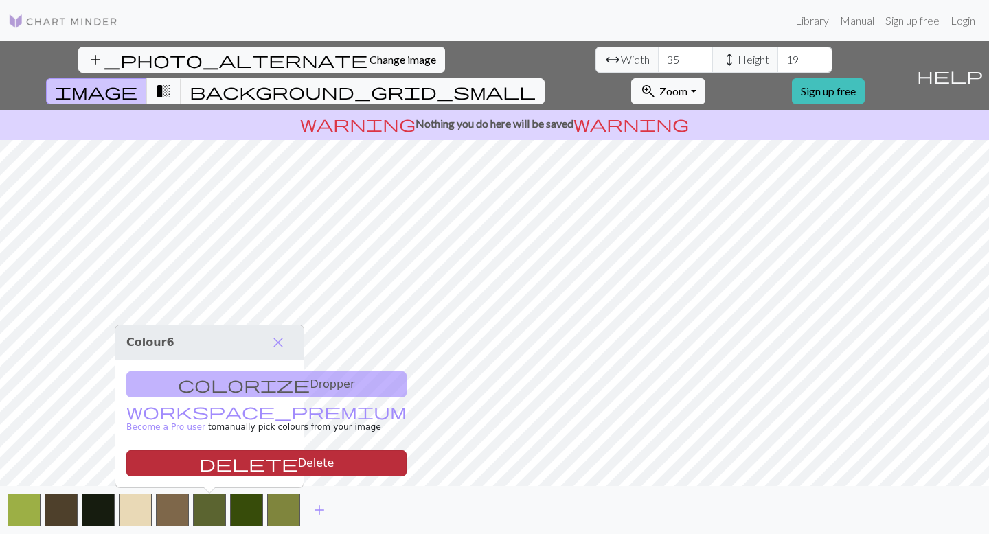
click at [199, 457] on span "delete" at bounding box center [248, 463] width 99 height 19
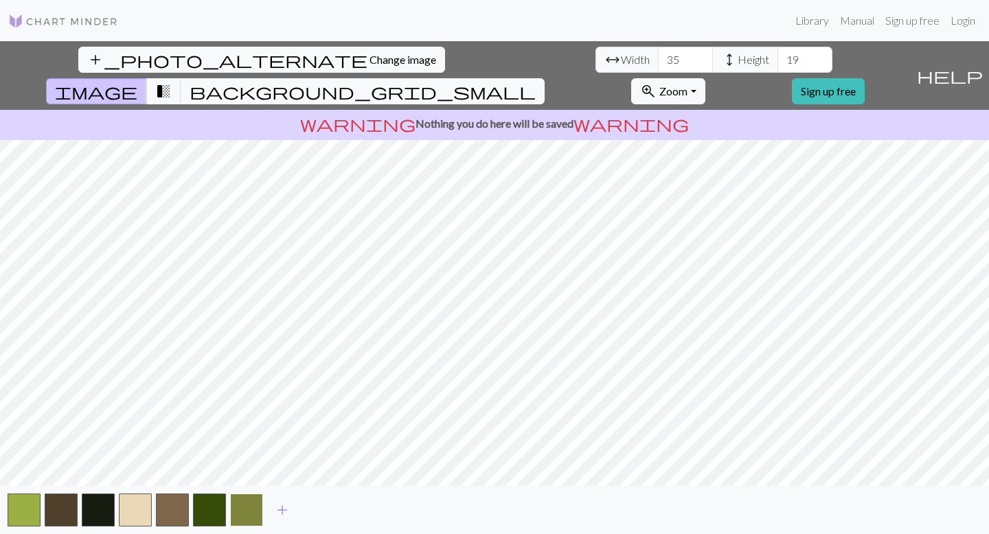
click at [246, 460] on button "button" at bounding box center [246, 510] width 33 height 33
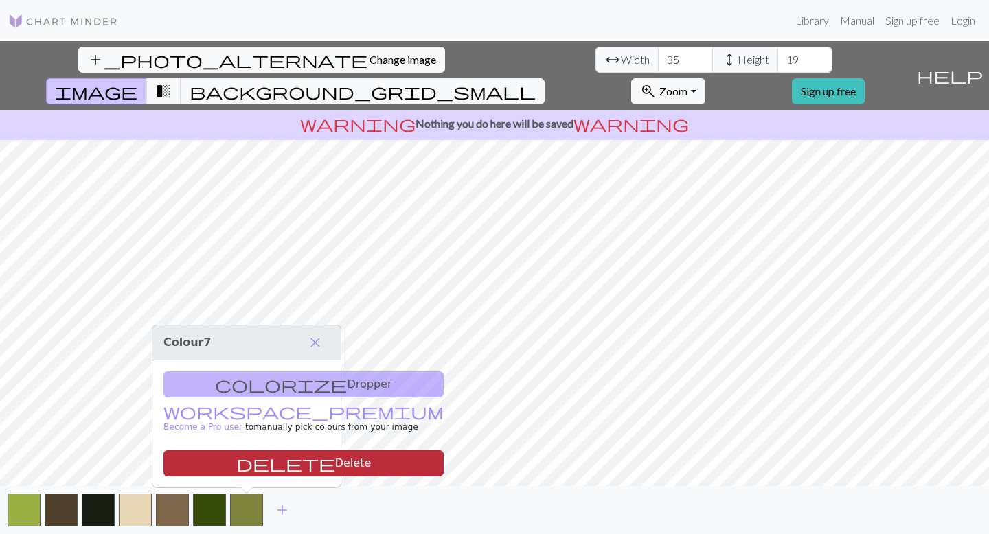
click at [236, 458] on span "delete" at bounding box center [285, 463] width 99 height 19
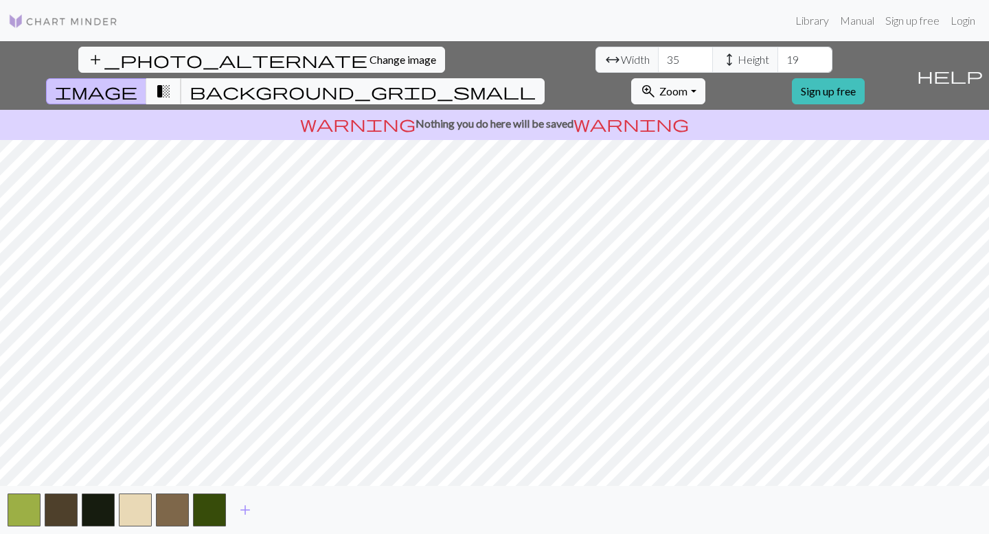
click at [172, 82] on span "transition_fade" at bounding box center [163, 91] width 16 height 19
click at [644, 59] on input "35" at bounding box center [685, 60] width 55 height 26
drag, startPoint x: 302, startPoint y: 59, endPoint x: 289, endPoint y: 56, distance: 13.5
click at [644, 56] on input "35" at bounding box center [685, 60] width 55 height 26
type input "40"
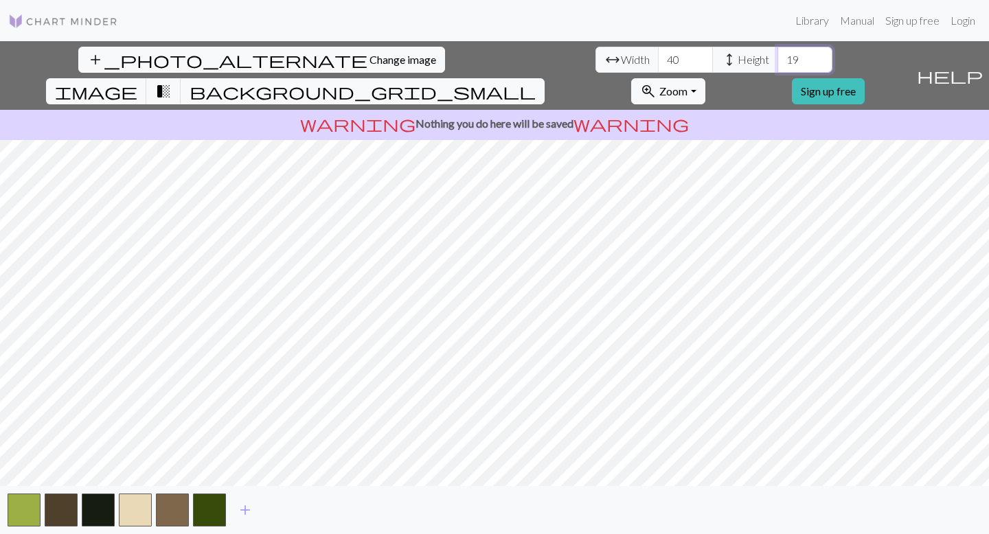
drag, startPoint x: 427, startPoint y: 65, endPoint x: 389, endPoint y: 52, distance: 40.6
click at [596, 55] on div "arrow_range Width 40 height Height 19" at bounding box center [714, 60] width 237 height 26
type input "24"
drag, startPoint x: 308, startPoint y: 65, endPoint x: 282, endPoint y: 58, distance: 27.2
click at [644, 58] on input "40" at bounding box center [685, 60] width 55 height 26
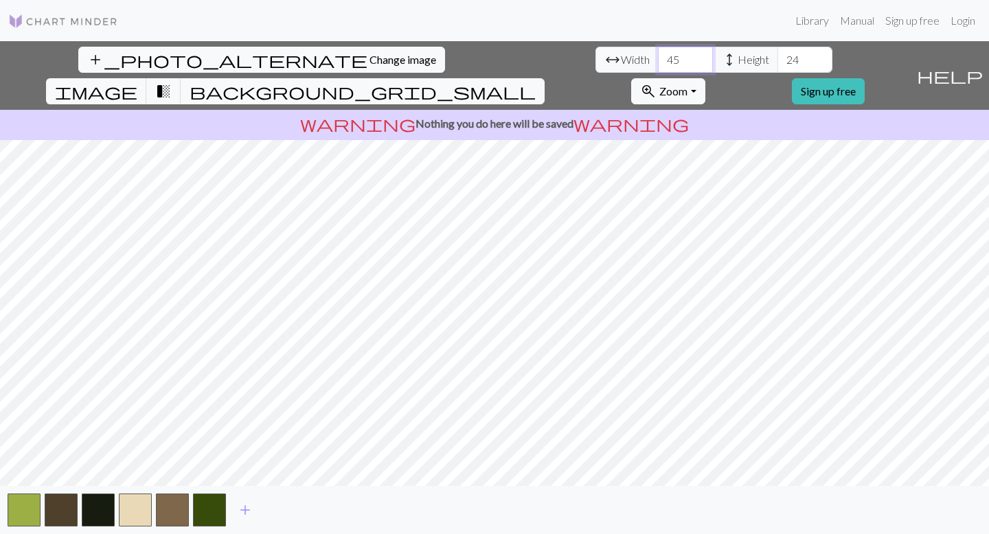
drag, startPoint x: 308, startPoint y: 62, endPoint x: 280, endPoint y: 57, distance: 27.9
click at [644, 57] on input "45" at bounding box center [685, 60] width 55 height 26
type input "60"
drag, startPoint x: 425, startPoint y: 63, endPoint x: 397, endPoint y: 60, distance: 28.3
click at [596, 60] on div "arrow_range Width 60 height Height 24" at bounding box center [714, 60] width 237 height 26
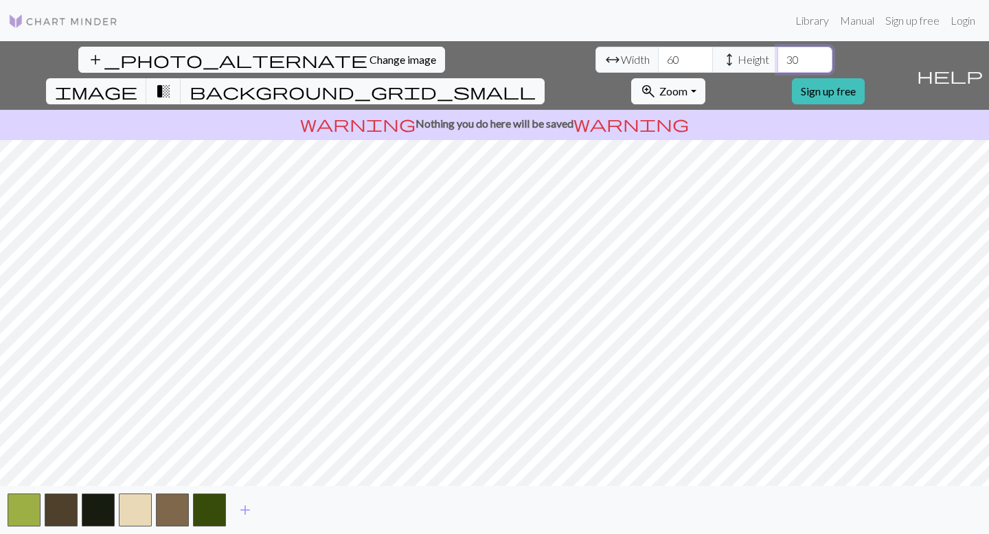
type input "3"
type input "40"
click at [417, 460] on div "add" at bounding box center [494, 510] width 989 height 48
click at [536, 82] on span "background_grid_small" at bounding box center [363, 91] width 346 height 19
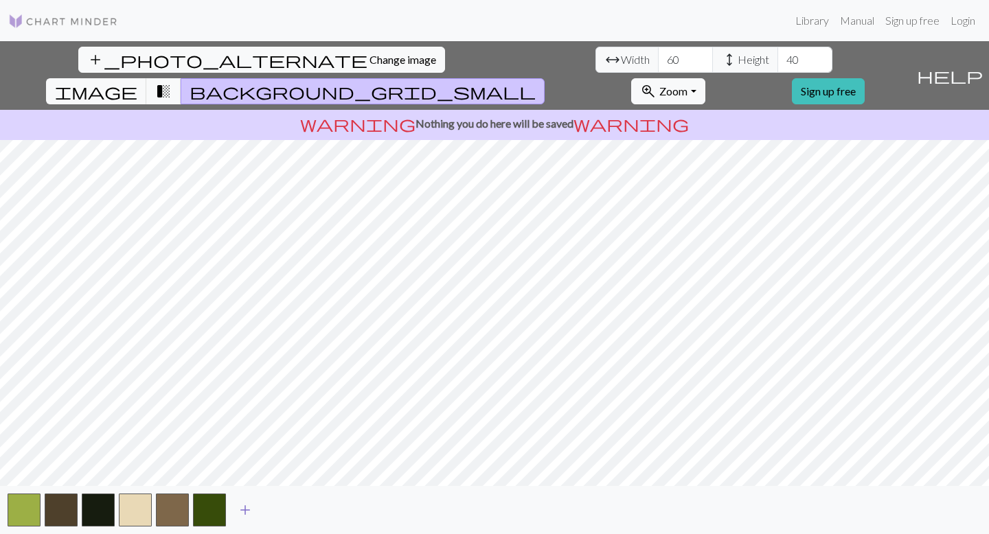
click at [244, 460] on span "add" at bounding box center [245, 510] width 16 height 19
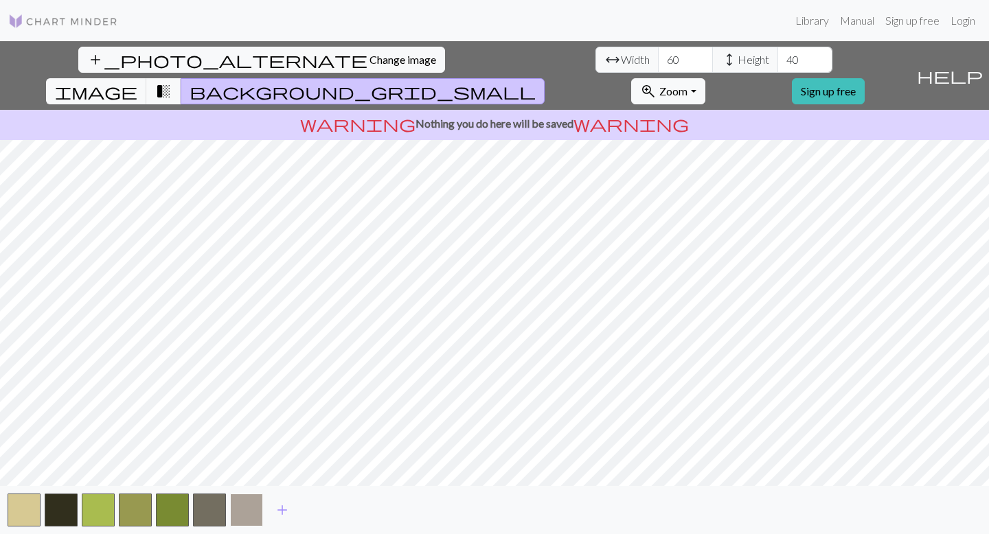
click at [245, 460] on button "button" at bounding box center [246, 510] width 33 height 33
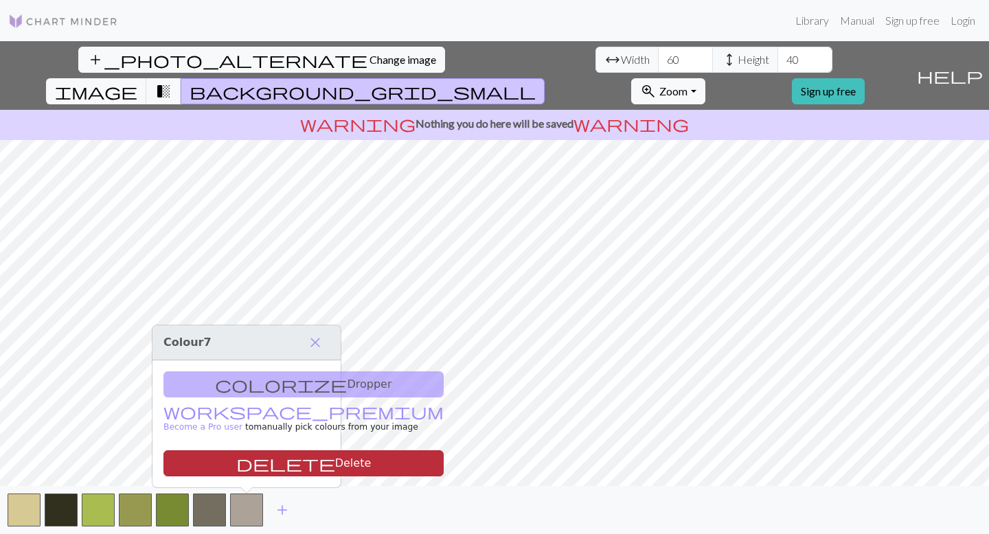
click at [249, 460] on button "delete Delete" at bounding box center [303, 464] width 280 height 26
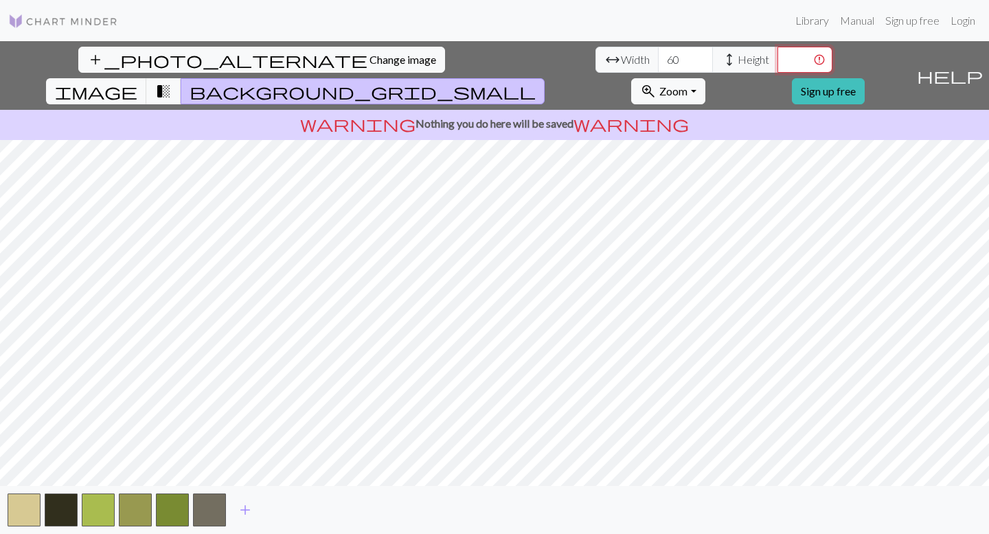
type input "30"
type input "40"
click at [212, 460] on button "button" at bounding box center [209, 510] width 33 height 33
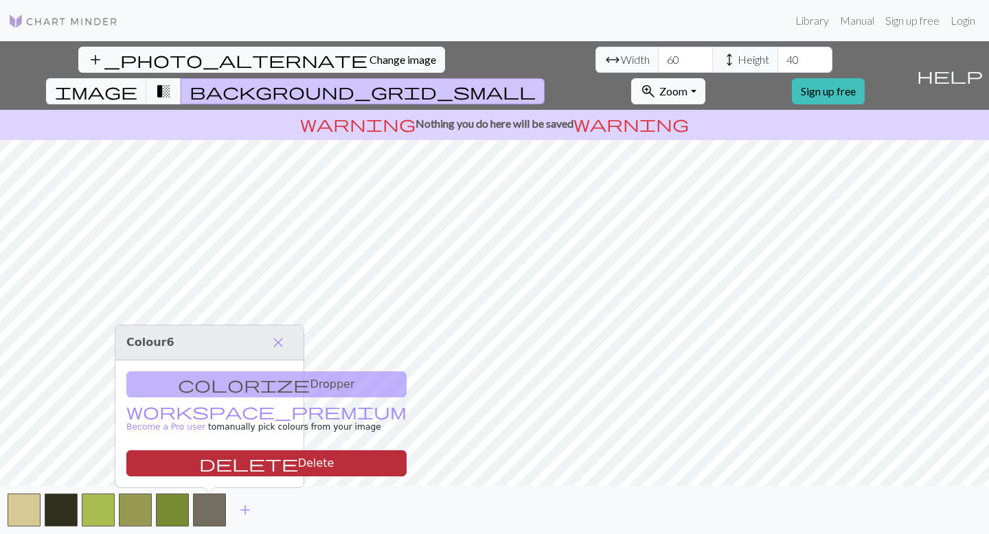
click at [224, 460] on button "delete Delete" at bounding box center [266, 464] width 280 height 26
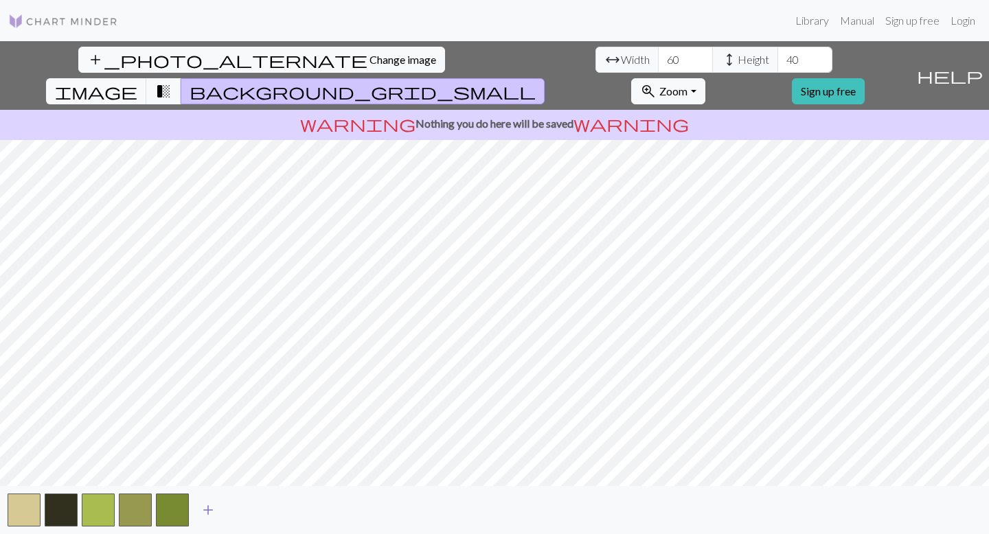
click at [209, 460] on span "add" at bounding box center [208, 510] width 16 height 19
click at [239, 460] on span "add" at bounding box center [245, 510] width 16 height 19
click at [278, 460] on span "add" at bounding box center [282, 510] width 16 height 19
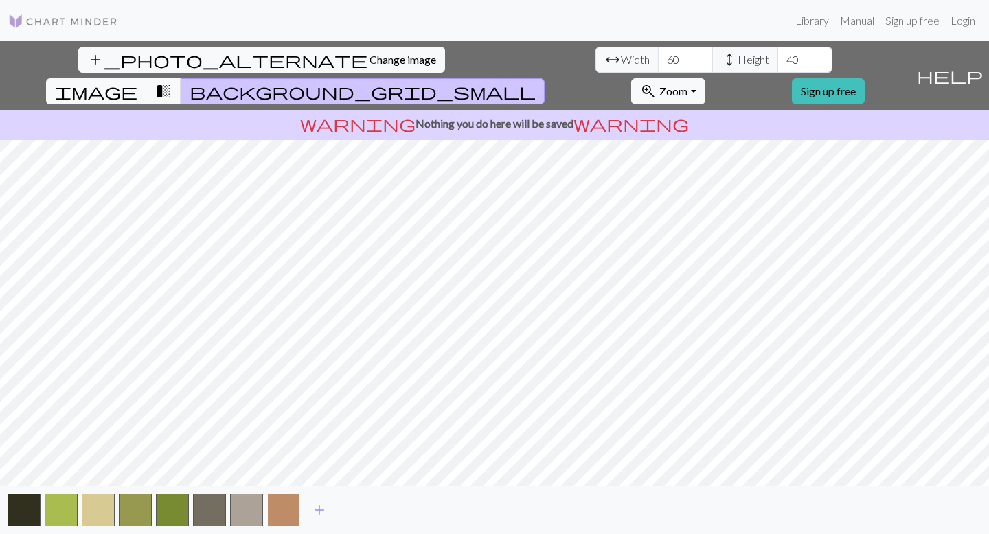
click at [278, 460] on button "button" at bounding box center [283, 510] width 33 height 33
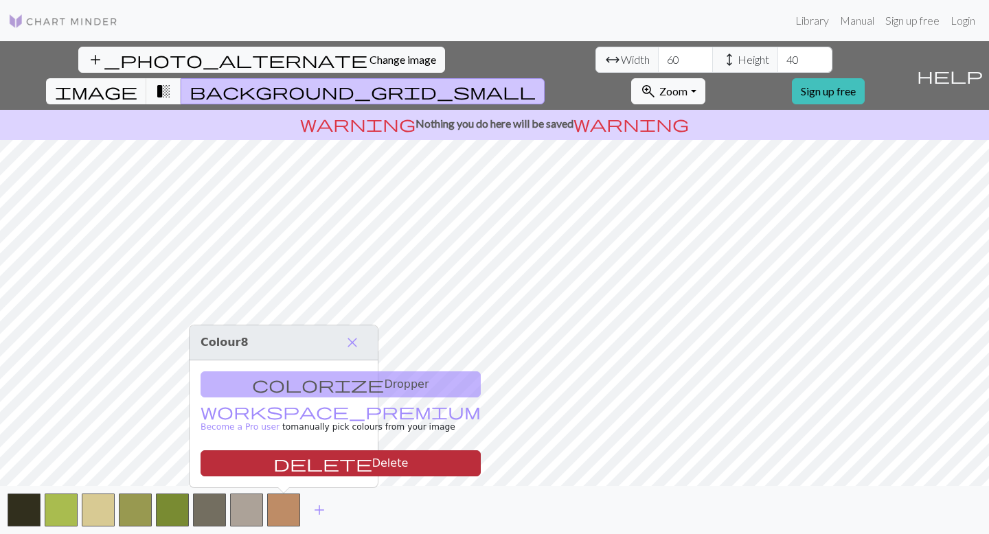
click at [273, 460] on span "delete" at bounding box center [322, 463] width 99 height 19
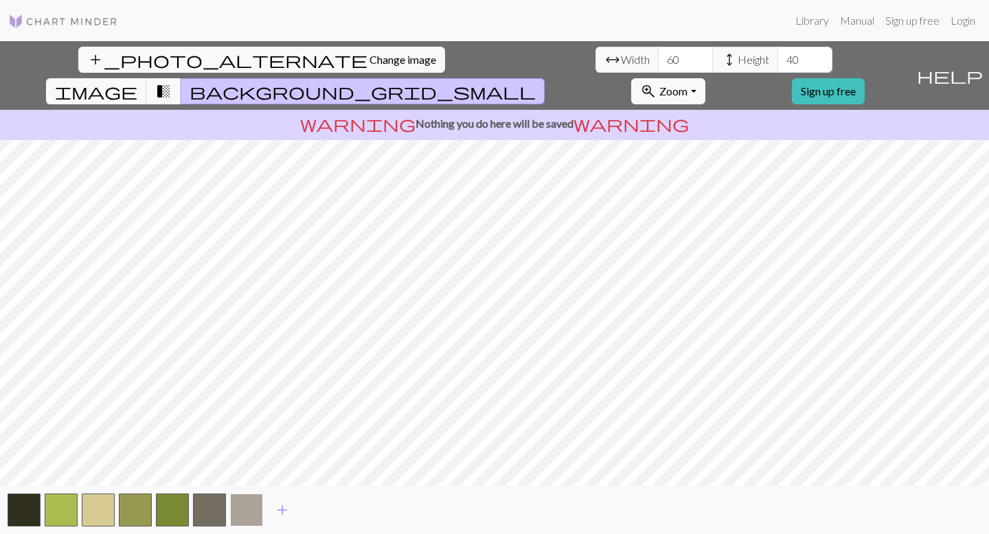
click at [256, 460] on button "button" at bounding box center [246, 510] width 33 height 33
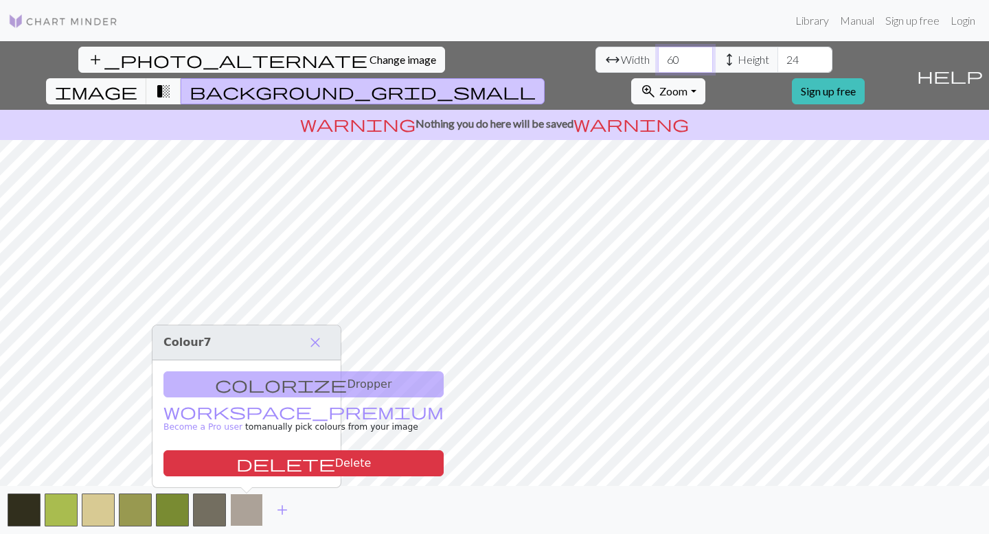
type input "24"
type input "40"
type input "19"
type input "30"
type input "8"
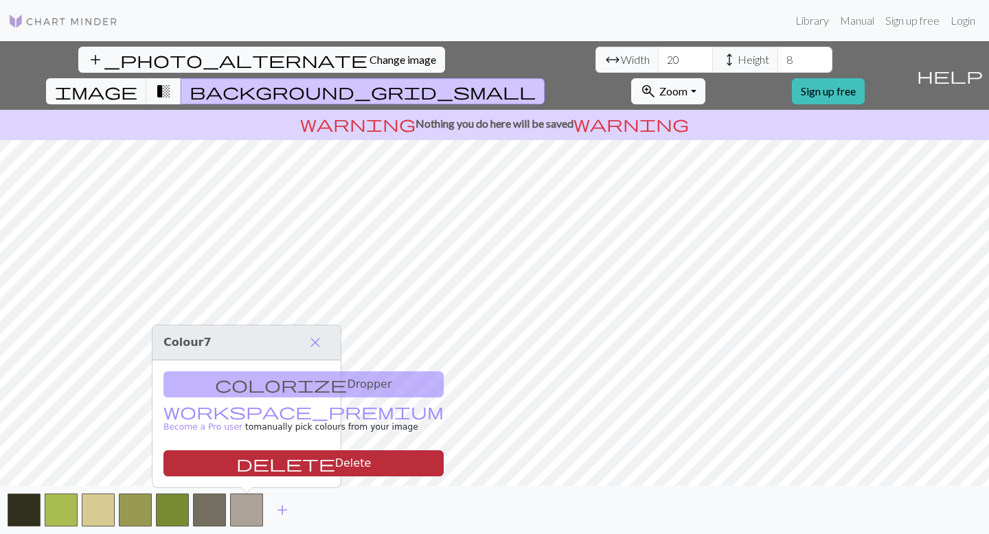
click at [257, 460] on button "delete Delete" at bounding box center [303, 464] width 280 height 26
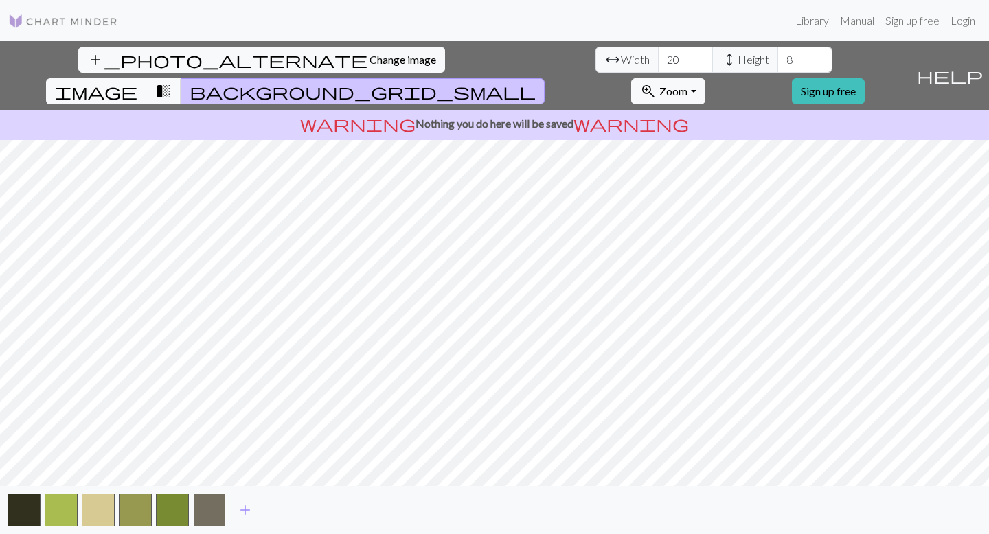
click at [210, 460] on button "button" at bounding box center [209, 510] width 33 height 33
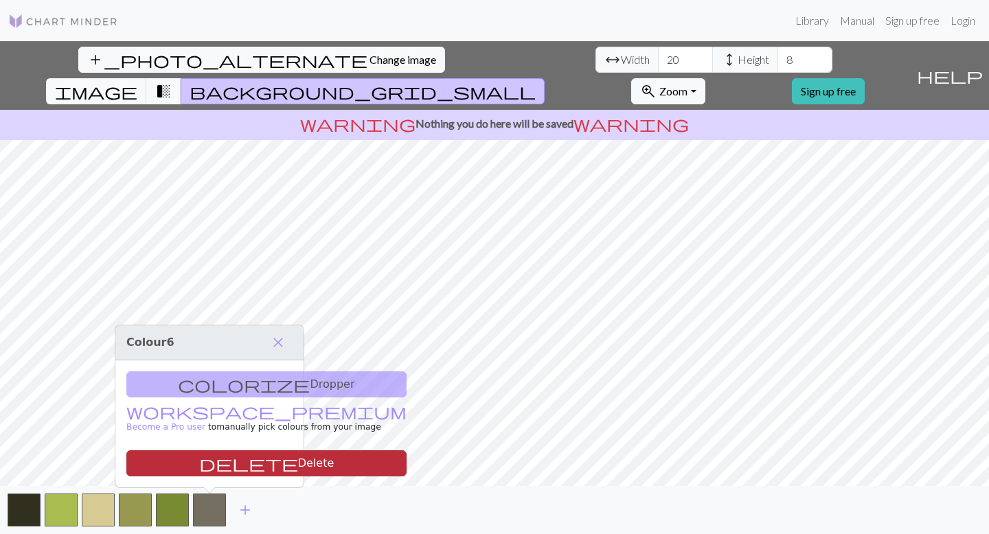
click at [220, 460] on button "delete Delete" at bounding box center [266, 464] width 280 height 26
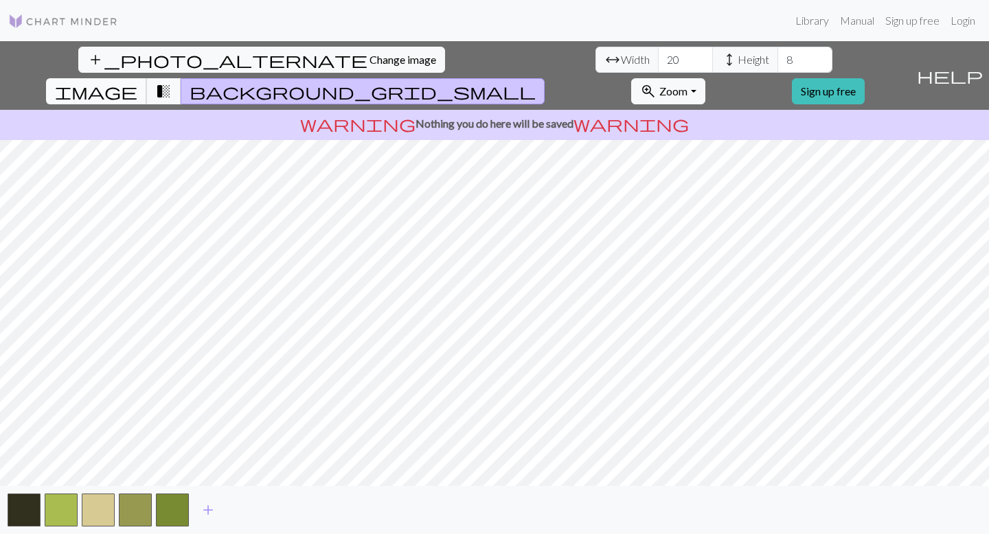
click at [137, 82] on span "image" at bounding box center [96, 91] width 82 height 19
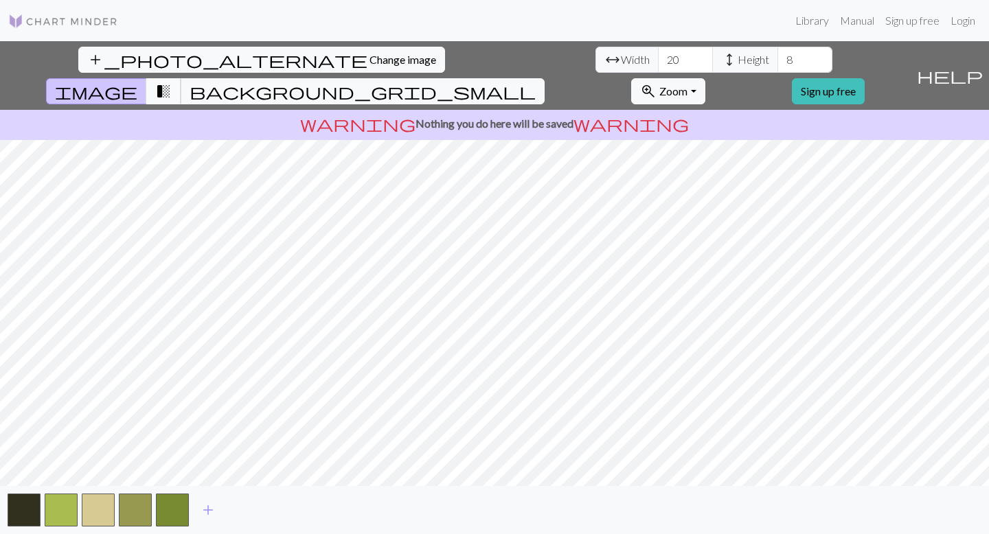
click at [172, 82] on span "transition_fade" at bounding box center [163, 91] width 16 height 19
click at [536, 82] on span "background_grid_small" at bounding box center [363, 91] width 346 height 19
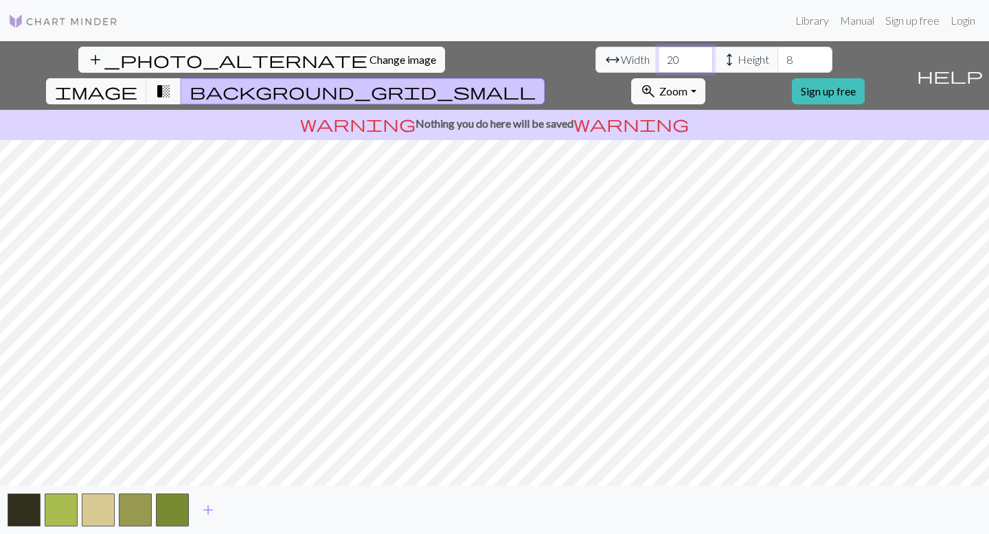
type input "5"
type input "60"
drag, startPoint x: 418, startPoint y: 52, endPoint x: 393, endPoint y: 38, distance: 28.9
click at [398, 41] on div "add_photo_alternate Change image arrow_range Width 60 height Height 8 image tra…" at bounding box center [455, 75] width 911 height 69
click at [172, 82] on span "transition_fade" at bounding box center [163, 91] width 16 height 19
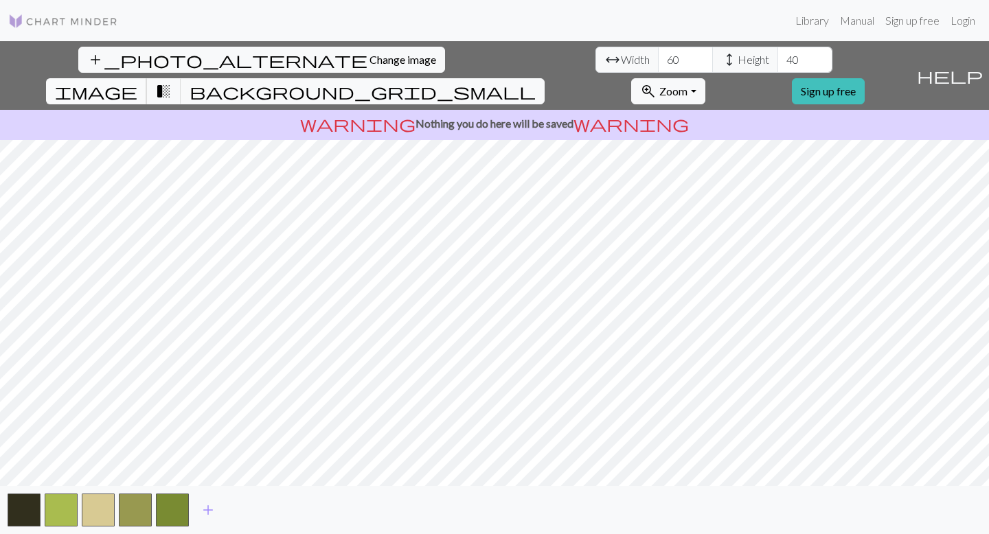
click at [137, 82] on span "image" at bounding box center [96, 91] width 82 height 19
click at [212, 460] on span "add" at bounding box center [208, 510] width 16 height 19
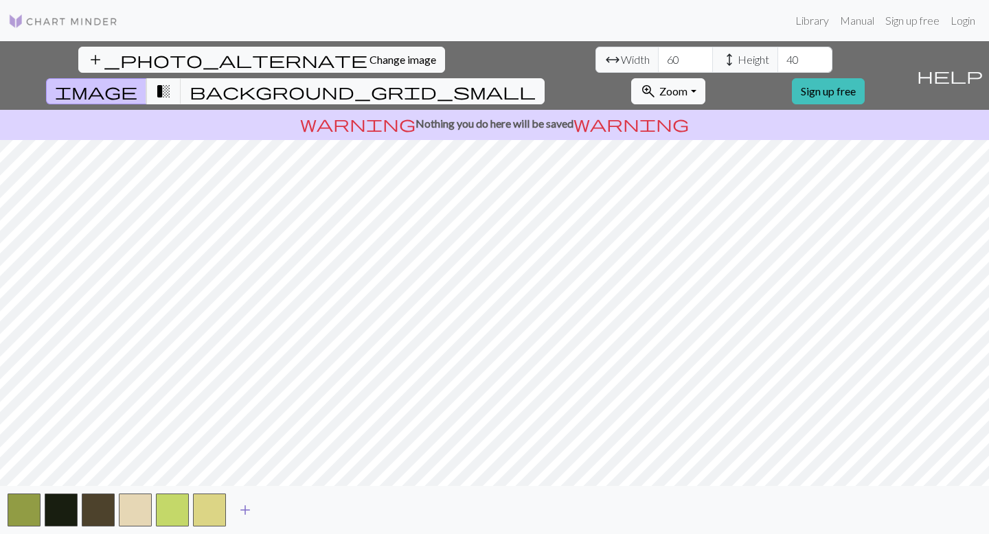
click at [247, 460] on span "add" at bounding box center [245, 510] width 16 height 19
click at [280, 460] on span "add" at bounding box center [282, 510] width 16 height 19
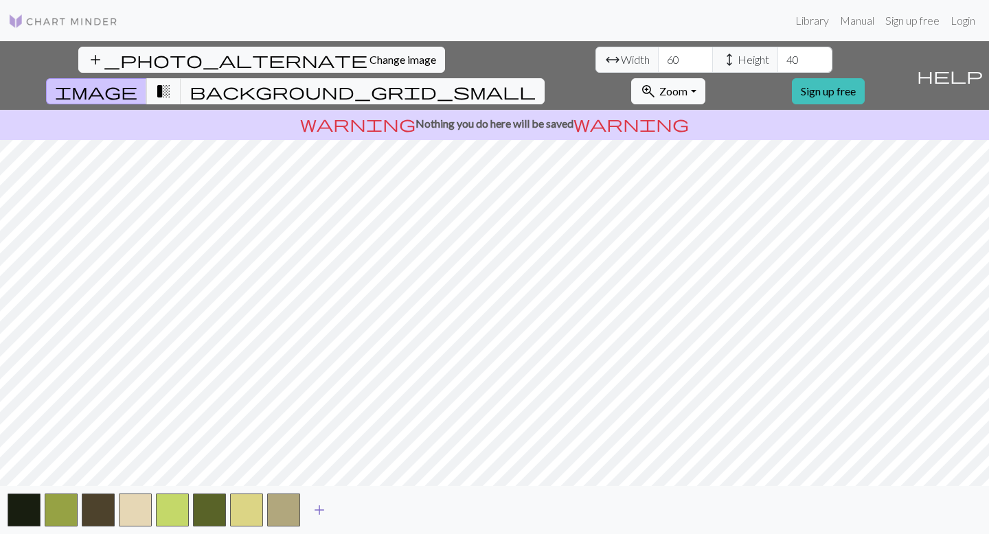
click at [321, 460] on span "add" at bounding box center [319, 510] width 16 height 19
click at [348, 460] on span "add" at bounding box center [356, 510] width 16 height 19
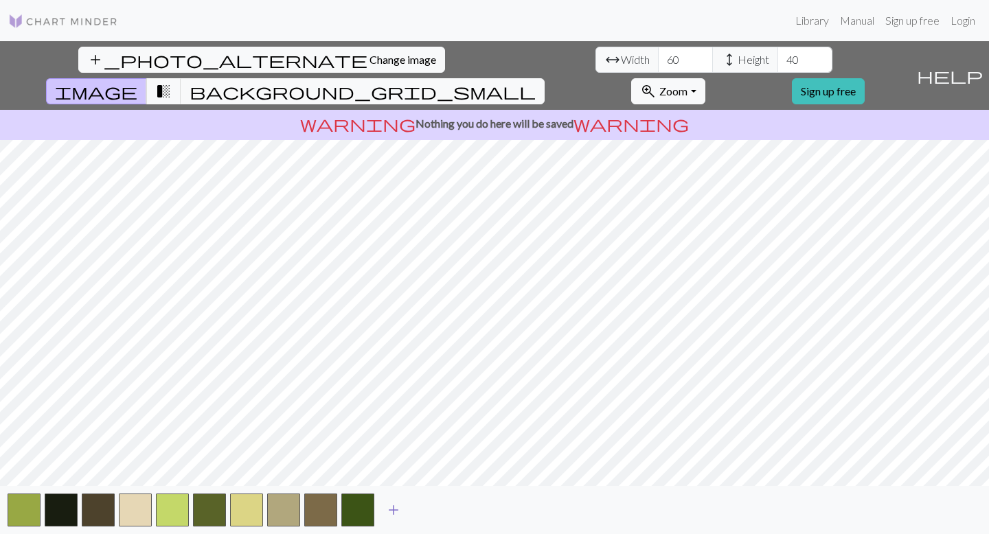
click at [384, 460] on button "add" at bounding box center [393, 510] width 34 height 26
click at [427, 460] on span "add" at bounding box center [430, 510] width 16 height 19
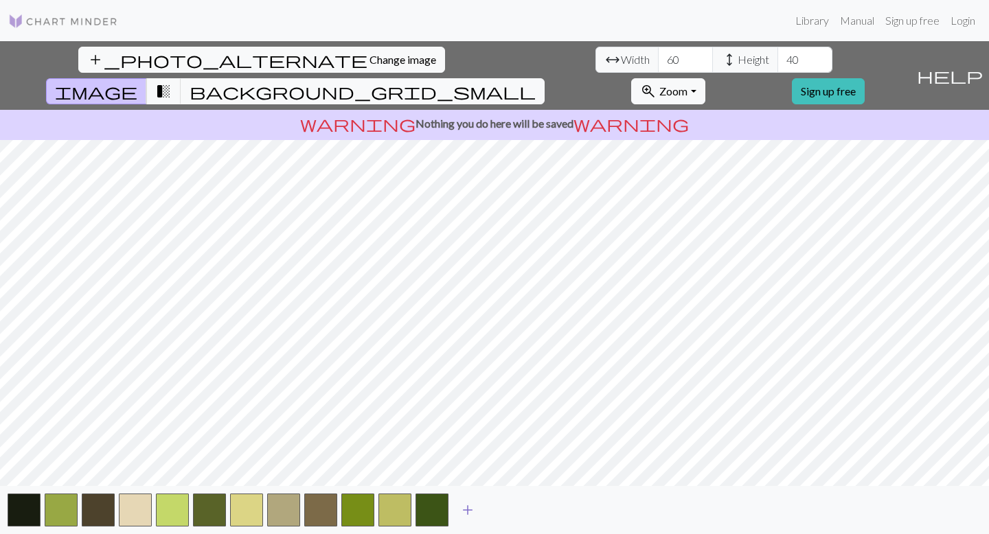
click at [468, 460] on span "add" at bounding box center [468, 510] width 16 height 19
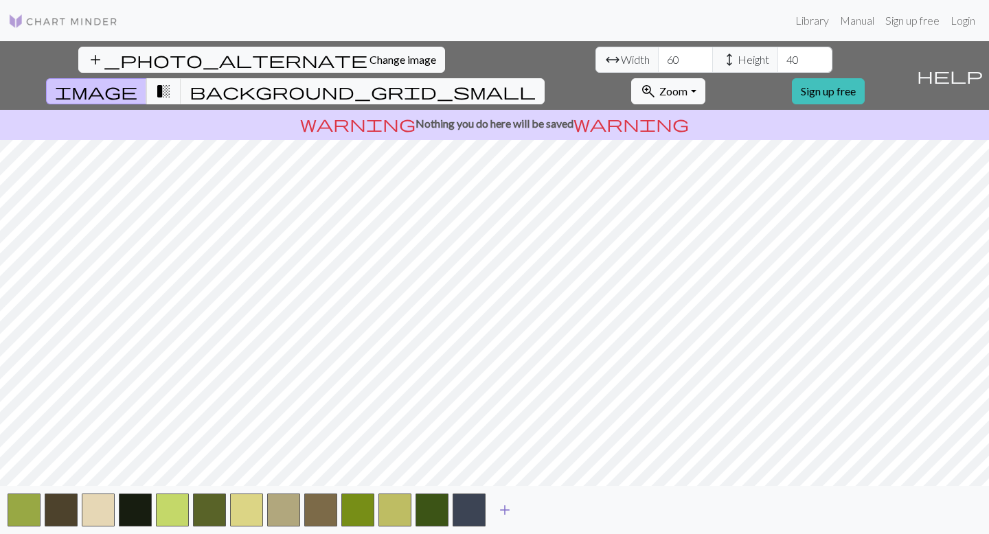
click at [496, 460] on button "add" at bounding box center [505, 510] width 34 height 26
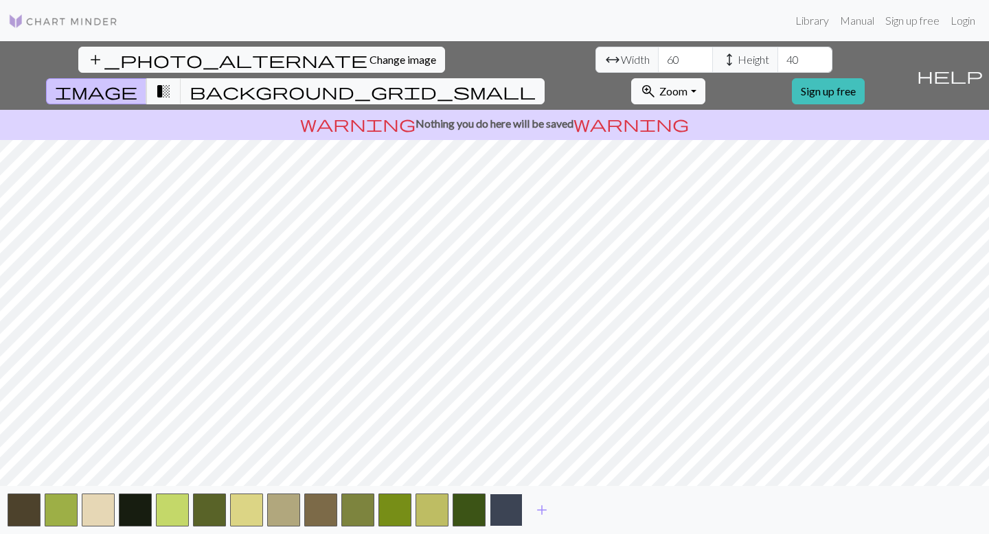
click at [506, 460] on button "button" at bounding box center [506, 510] width 33 height 33
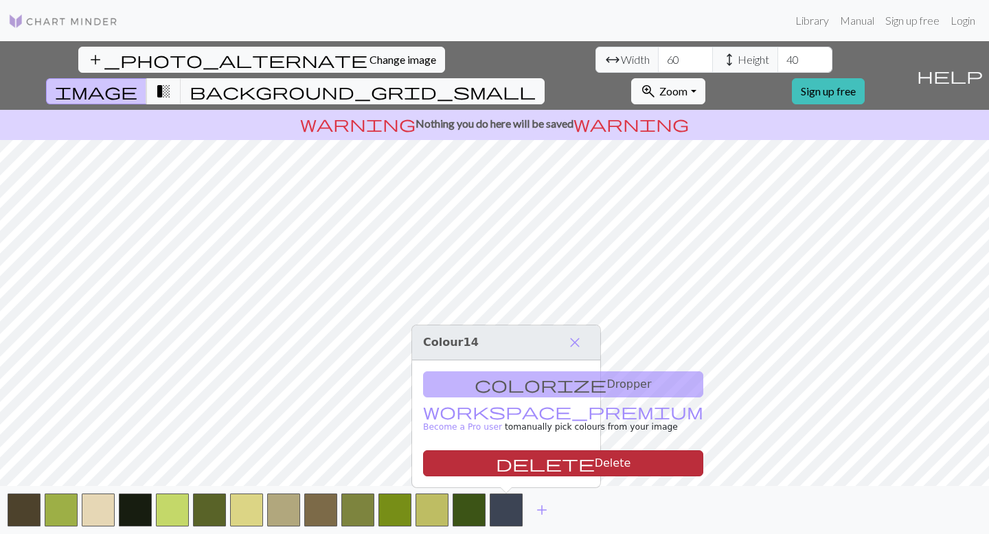
click at [451, 460] on button "delete Delete" at bounding box center [563, 464] width 280 height 26
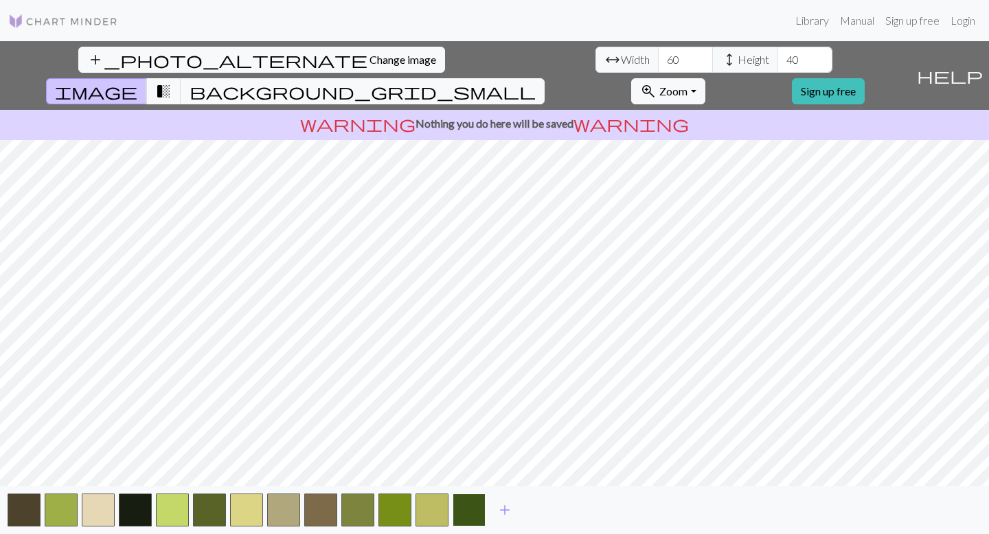
click at [471, 460] on button "button" at bounding box center [469, 510] width 33 height 33
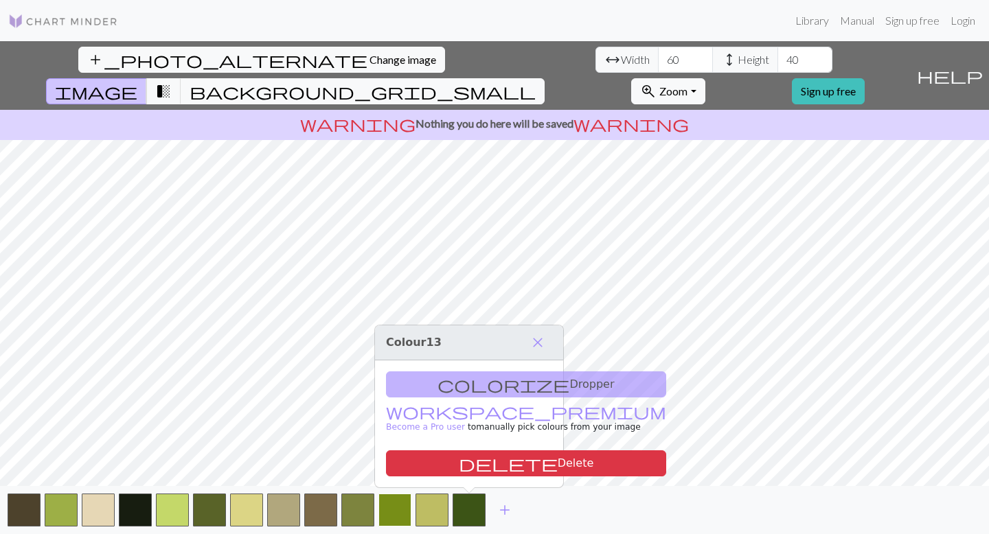
click at [394, 460] on button "button" at bounding box center [394, 510] width 33 height 33
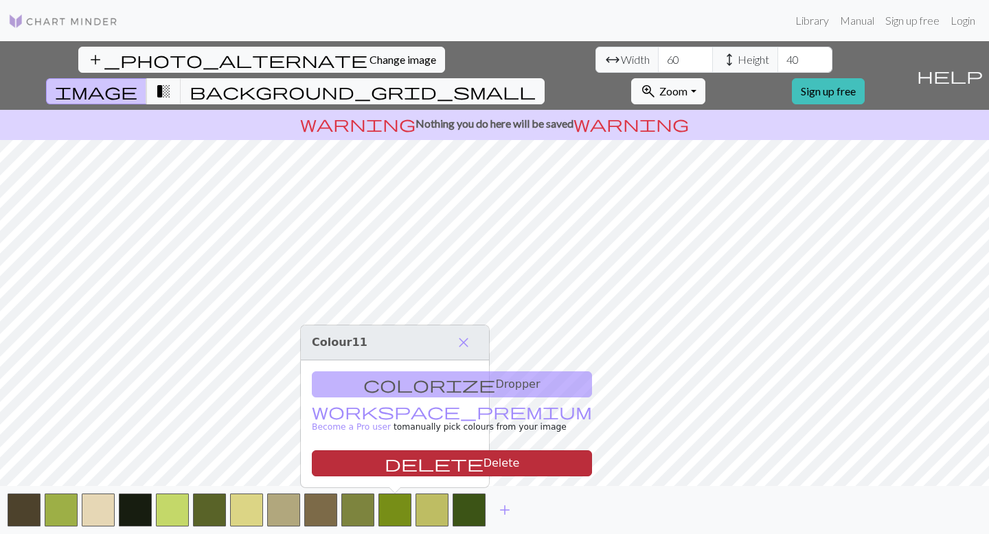
click at [385, 460] on span "delete" at bounding box center [434, 463] width 99 height 19
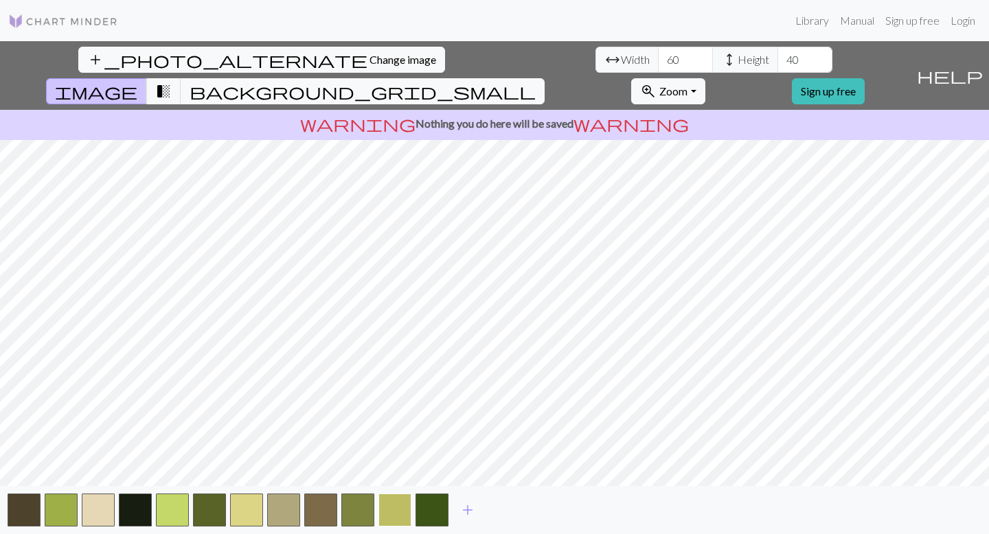
click at [395, 460] on button "button" at bounding box center [394, 510] width 33 height 33
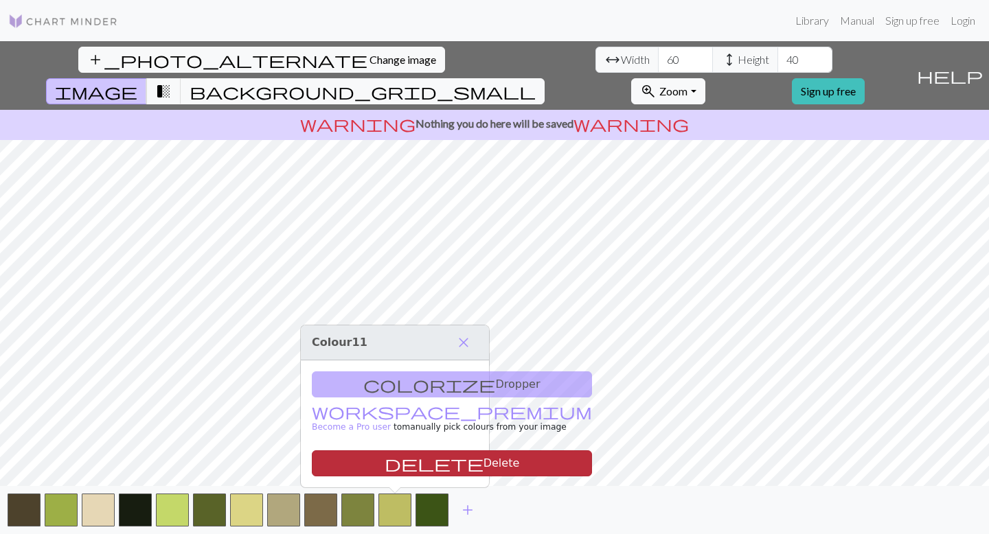
click at [385, 460] on span "delete" at bounding box center [434, 463] width 99 height 19
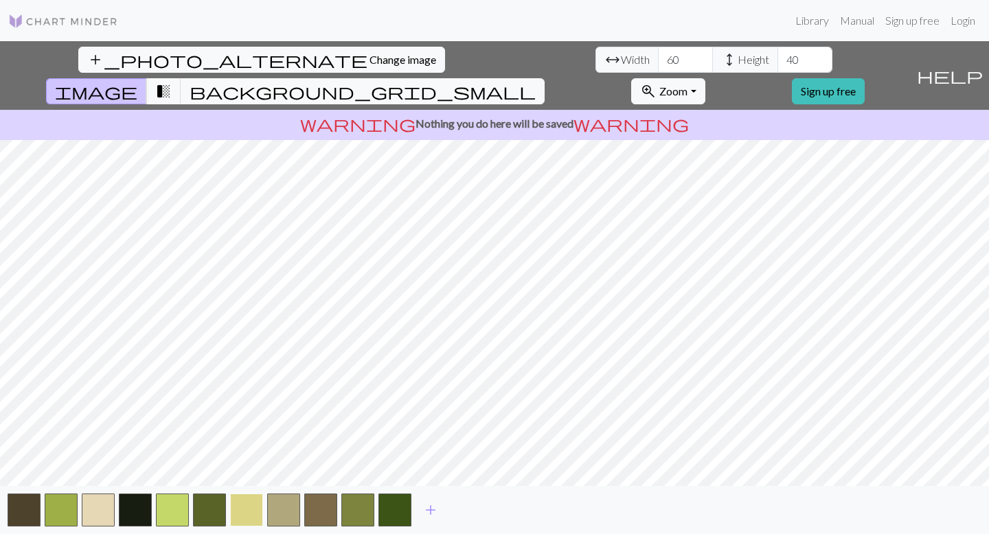
click at [239, 460] on button "button" at bounding box center [246, 510] width 33 height 33
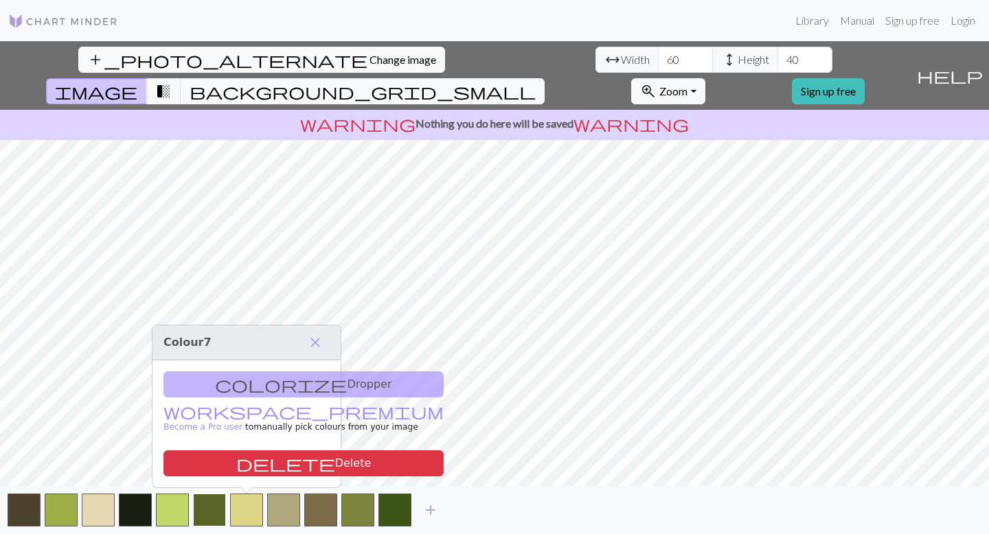
click at [201, 460] on button "button" at bounding box center [209, 510] width 33 height 33
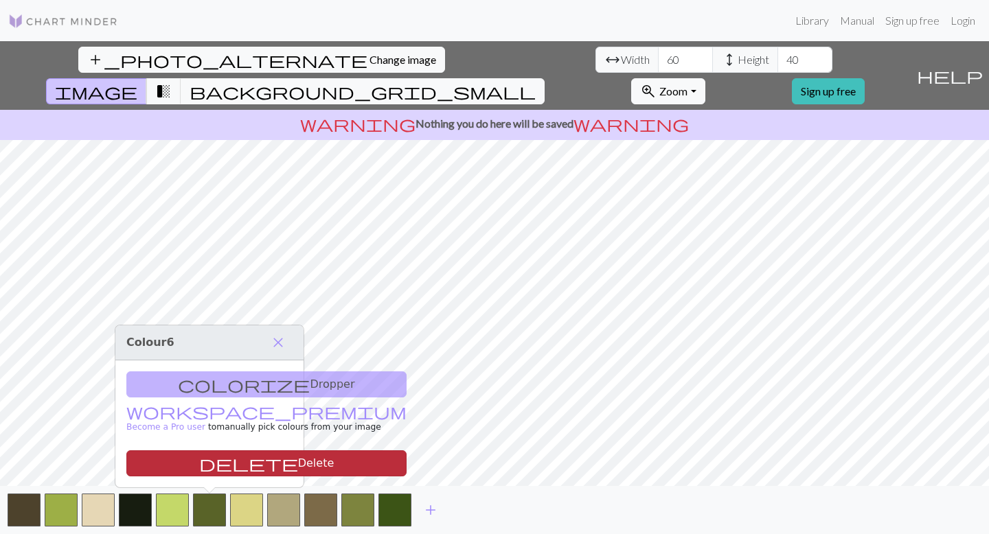
click at [242, 460] on button "delete Delete" at bounding box center [266, 464] width 280 height 26
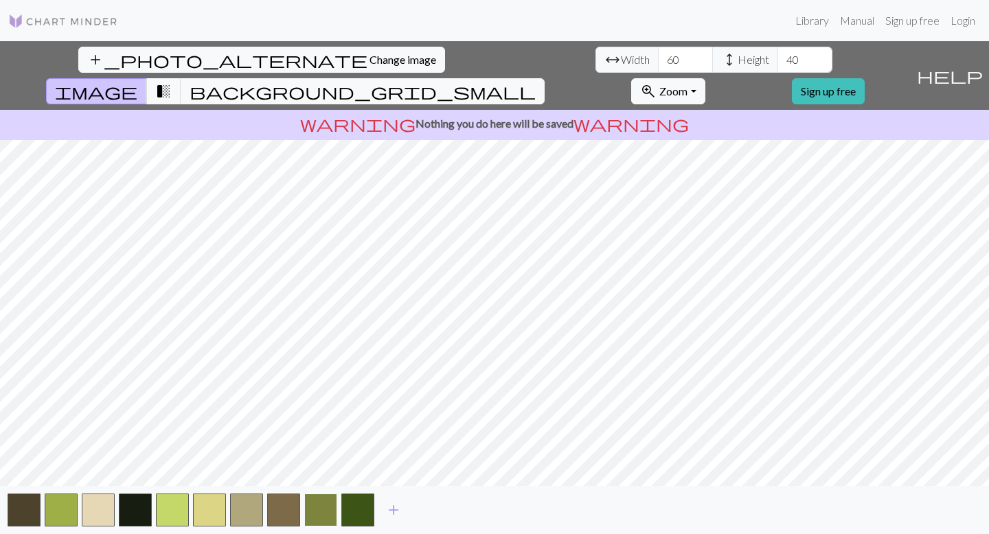
click at [313, 460] on button "button" at bounding box center [320, 510] width 33 height 33
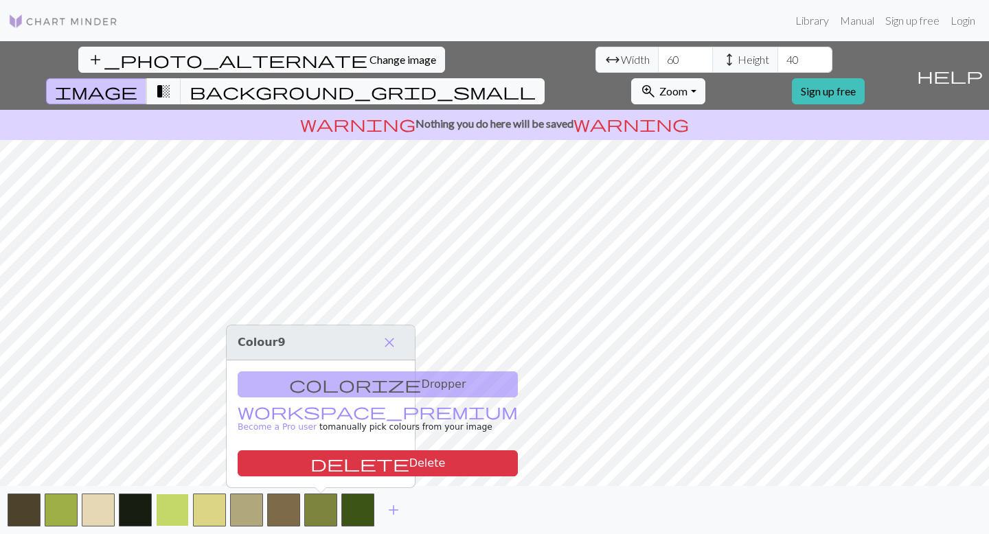
click at [163, 460] on button "button" at bounding box center [172, 510] width 33 height 33
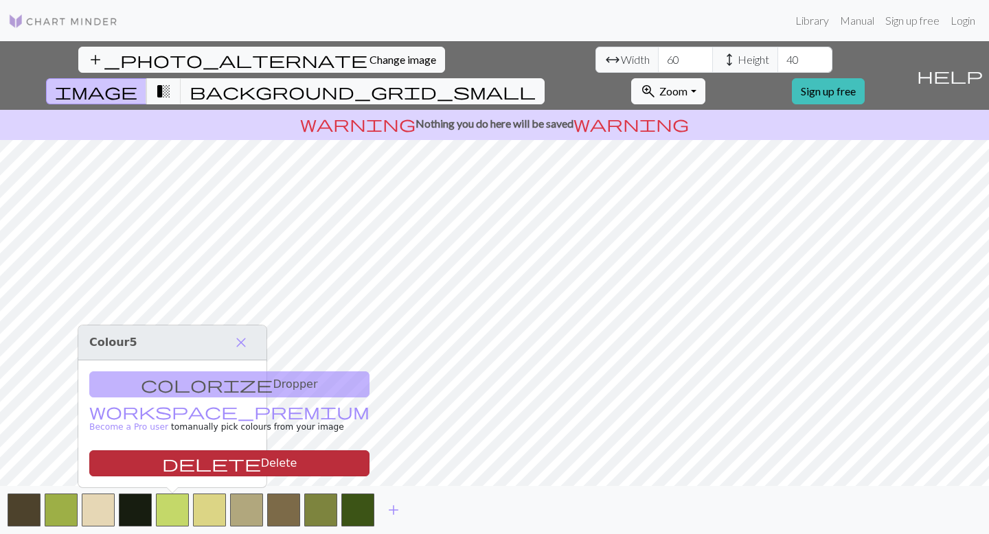
click at [218, 460] on button "delete Delete" at bounding box center [229, 464] width 280 height 26
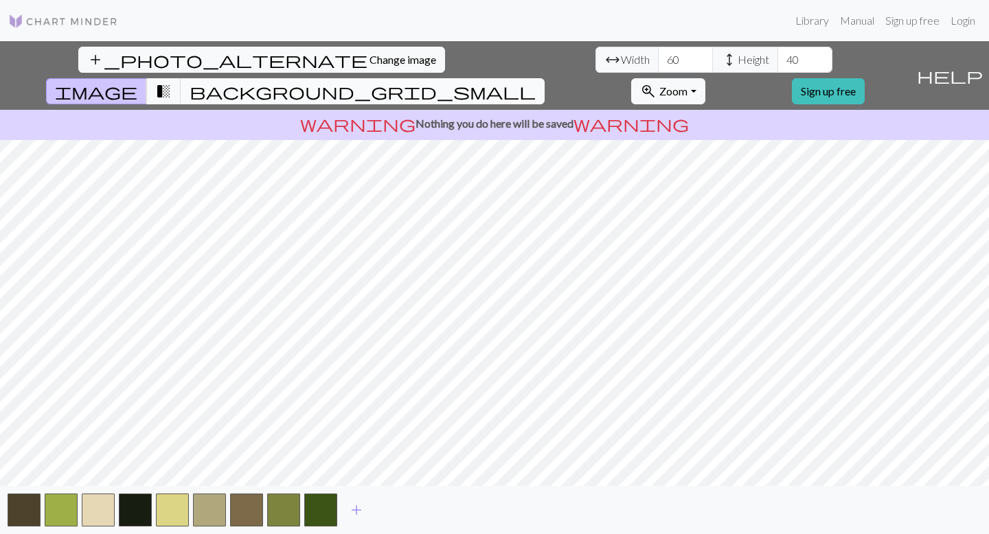
click at [536, 82] on span "background_grid_small" at bounding box center [363, 91] width 346 height 19
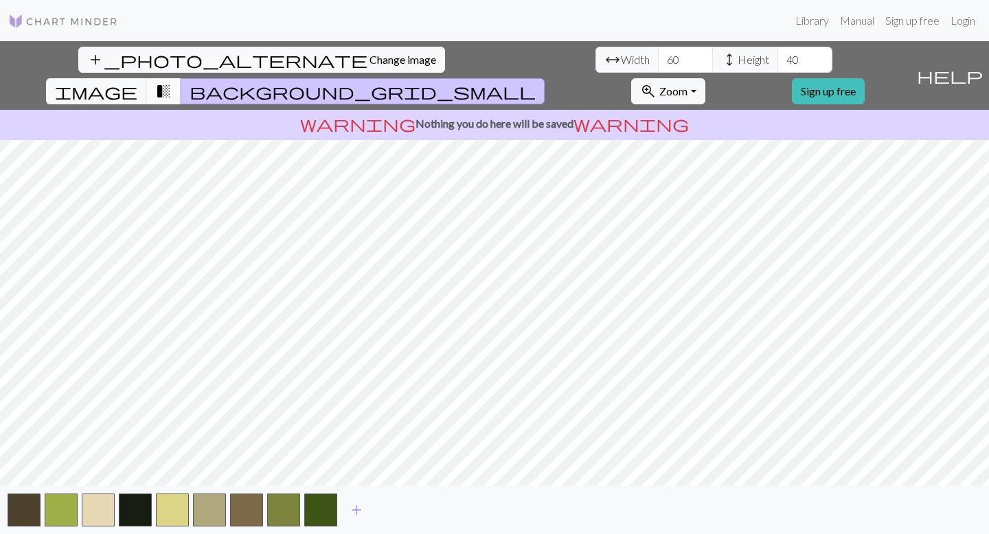
click at [172, 82] on span "transition_fade" at bounding box center [163, 91] width 16 height 19
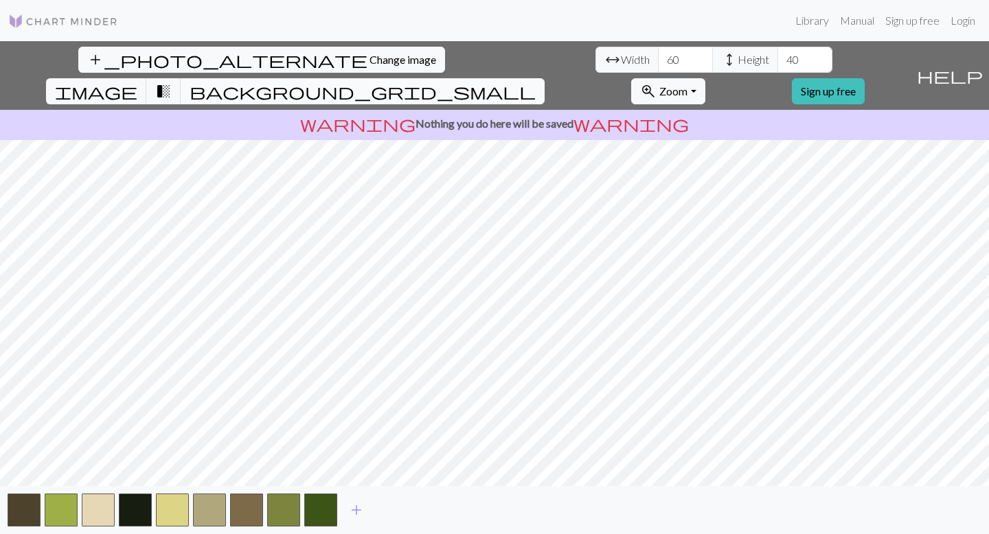
click at [536, 82] on span "background_grid_small" at bounding box center [363, 91] width 346 height 19
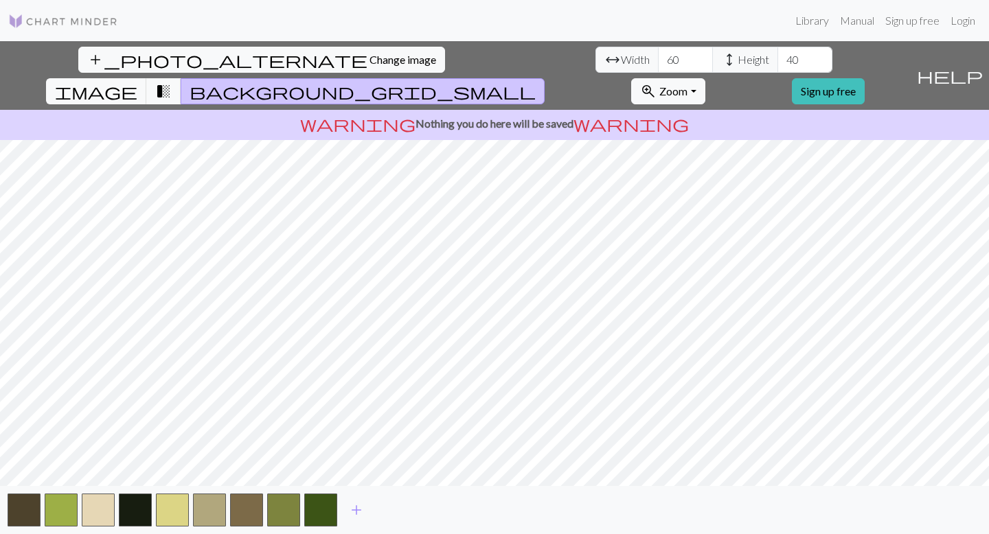
click at [644, 460] on div "add" at bounding box center [494, 510] width 989 height 48
click at [545, 78] on button "background_grid_small" at bounding box center [363, 91] width 364 height 26
click at [536, 82] on span "background_grid_small" at bounding box center [363, 91] width 346 height 19
click at [172, 82] on span "transition_fade" at bounding box center [163, 91] width 16 height 19
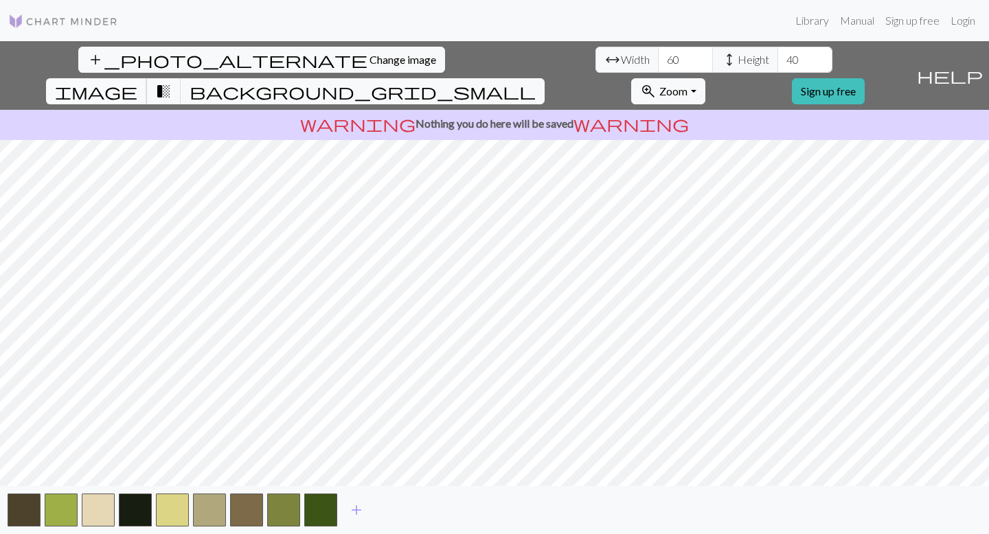
click at [137, 82] on span "image" at bounding box center [96, 91] width 82 height 19
click at [536, 82] on span "background_grid_small" at bounding box center [363, 91] width 346 height 19
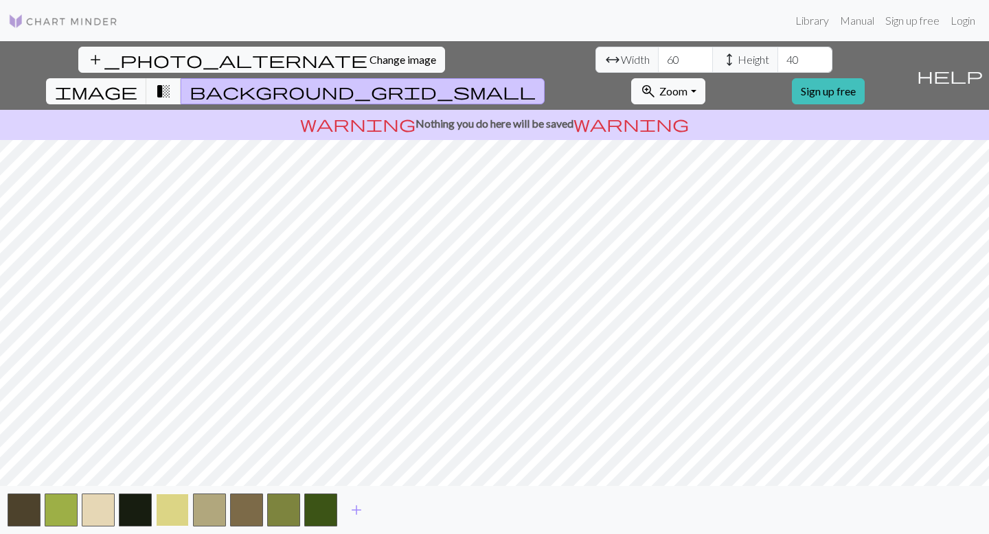
click at [169, 460] on button "button" at bounding box center [172, 510] width 33 height 33
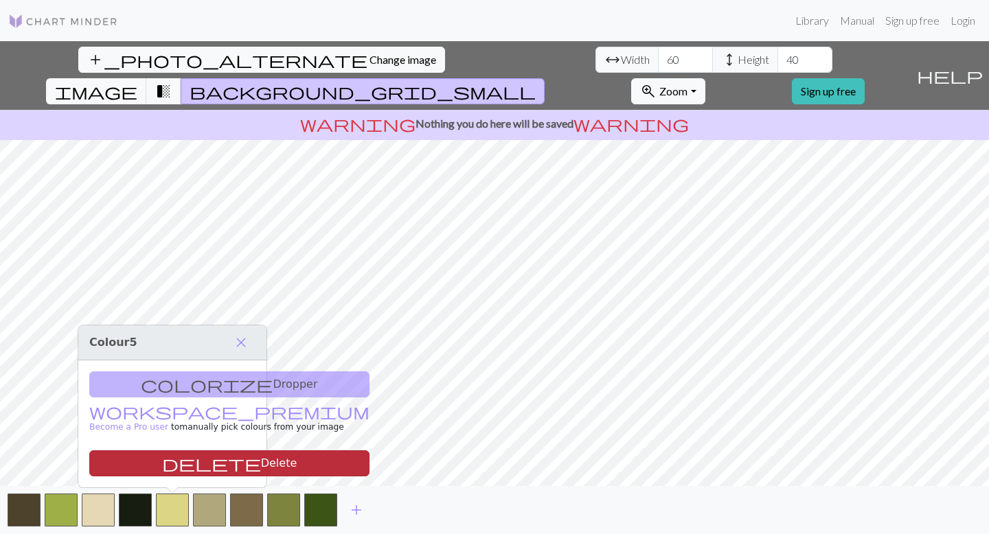
click at [188, 460] on button "delete Delete" at bounding box center [229, 464] width 280 height 26
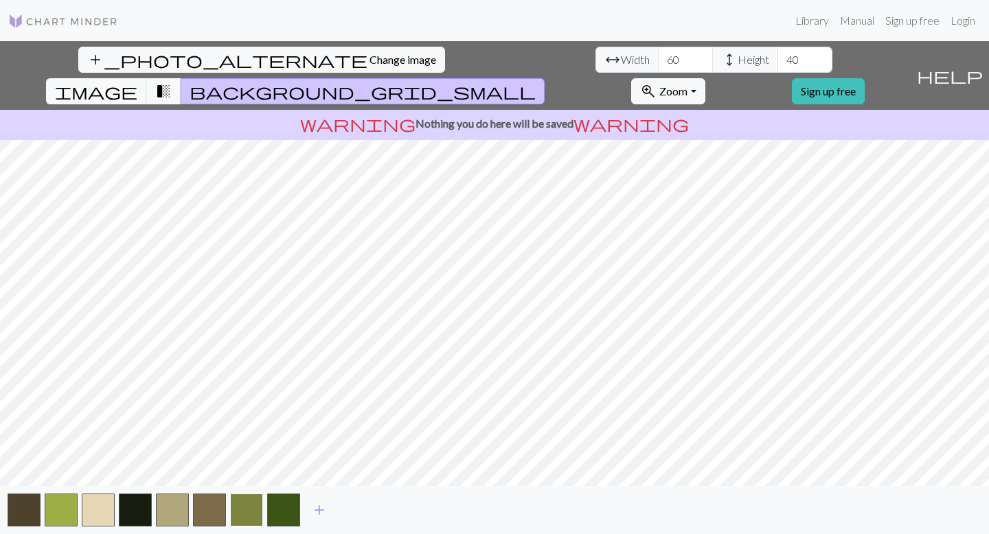
click at [247, 460] on button "button" at bounding box center [246, 510] width 33 height 33
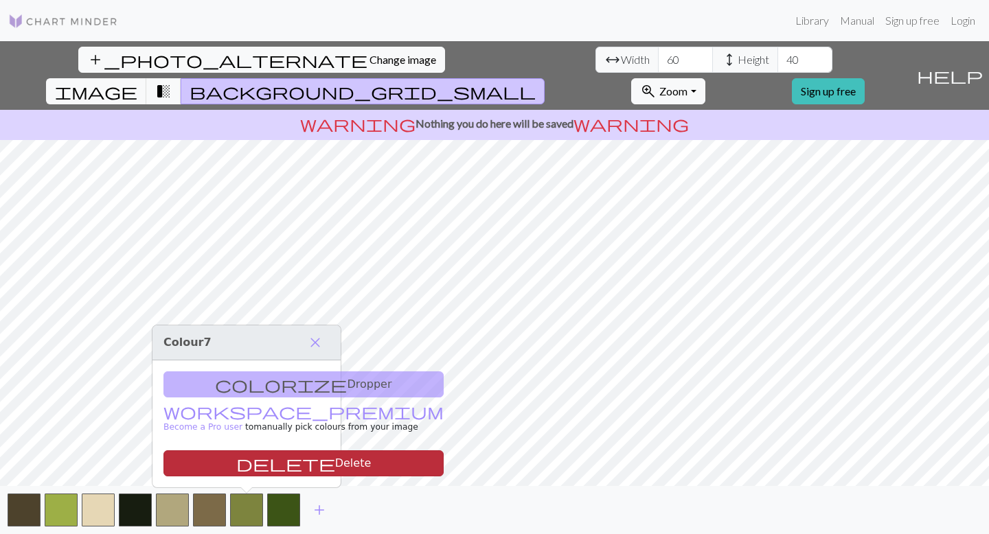
click at [252, 460] on button "delete Delete" at bounding box center [303, 464] width 280 height 26
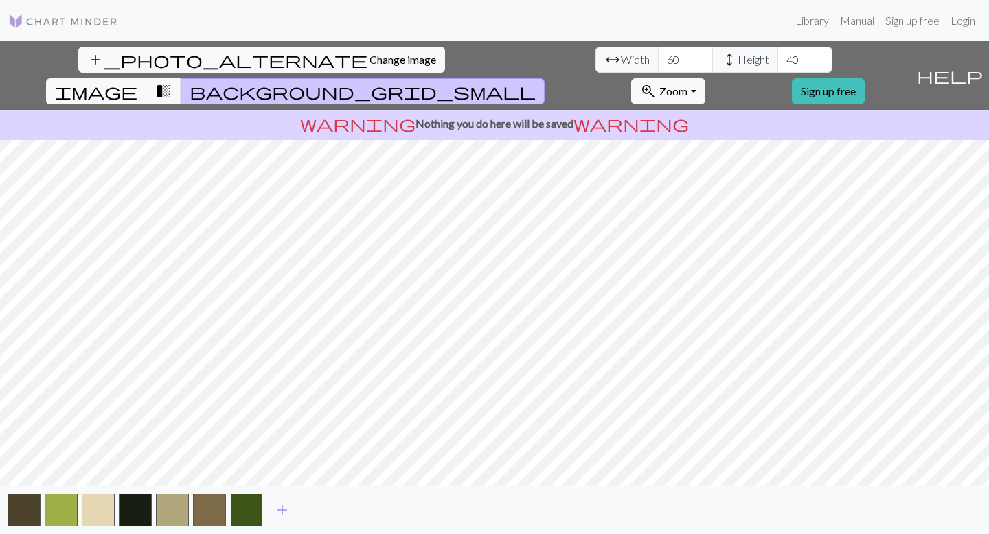
click at [242, 460] on button "button" at bounding box center [246, 510] width 33 height 33
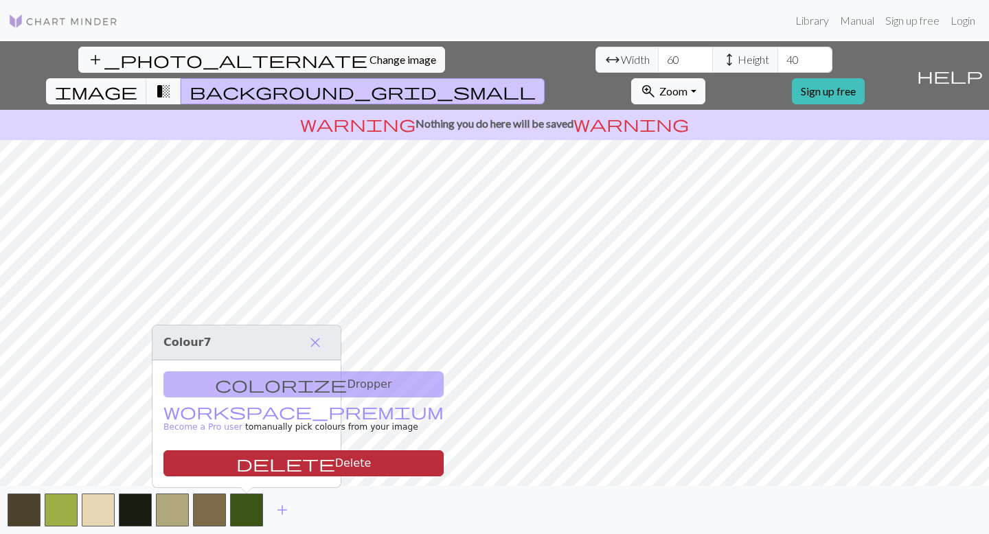
click at [262, 460] on button "delete Delete" at bounding box center [303, 464] width 280 height 26
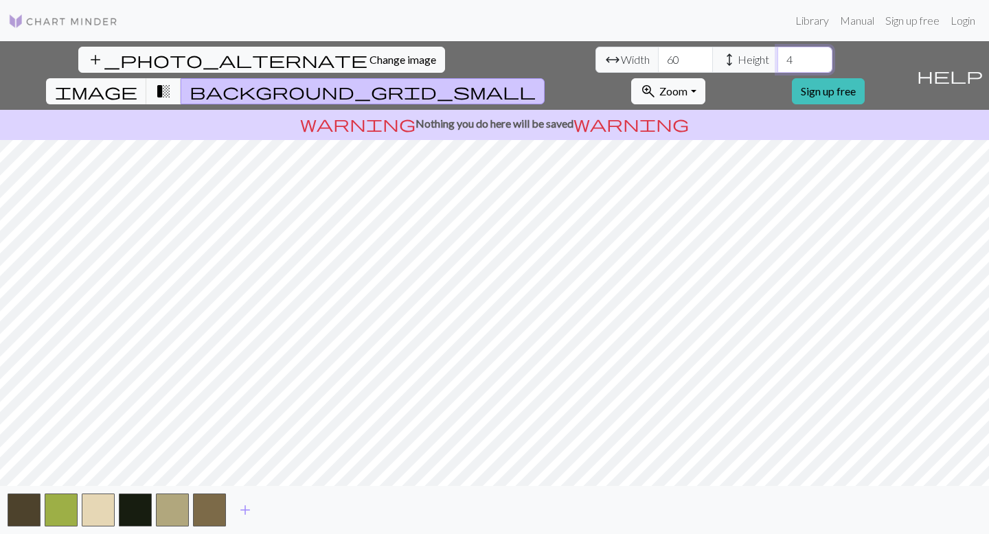
type input "40"
click at [172, 82] on span "transition_fade" at bounding box center [163, 91] width 16 height 19
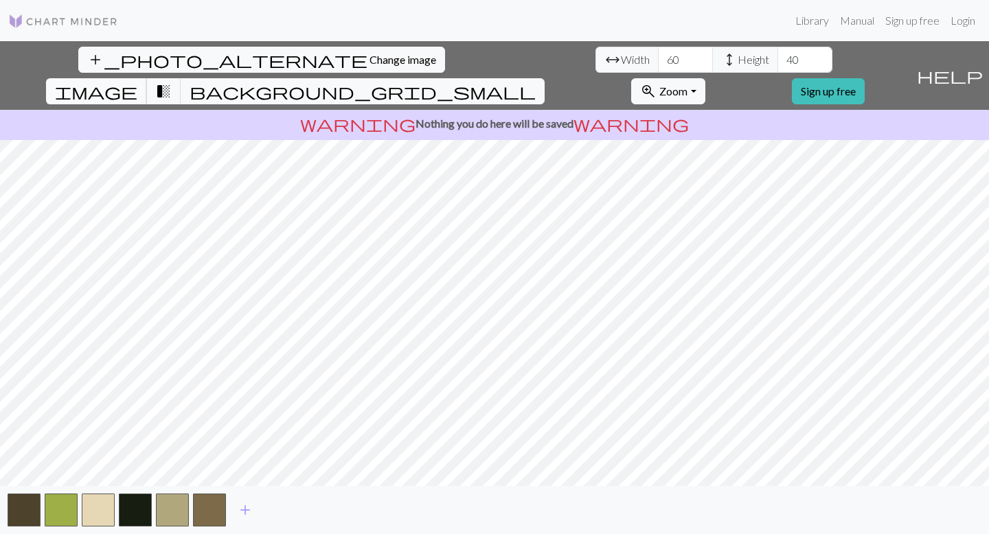
click at [137, 82] on span "image" at bounding box center [96, 91] width 82 height 19
click at [172, 82] on span "transition_fade" at bounding box center [163, 91] width 16 height 19
click at [137, 82] on span "image" at bounding box center [96, 91] width 82 height 19
click at [172, 82] on span "transition_fade" at bounding box center [163, 91] width 16 height 19
click at [536, 82] on span "background_grid_small" at bounding box center [363, 91] width 346 height 19
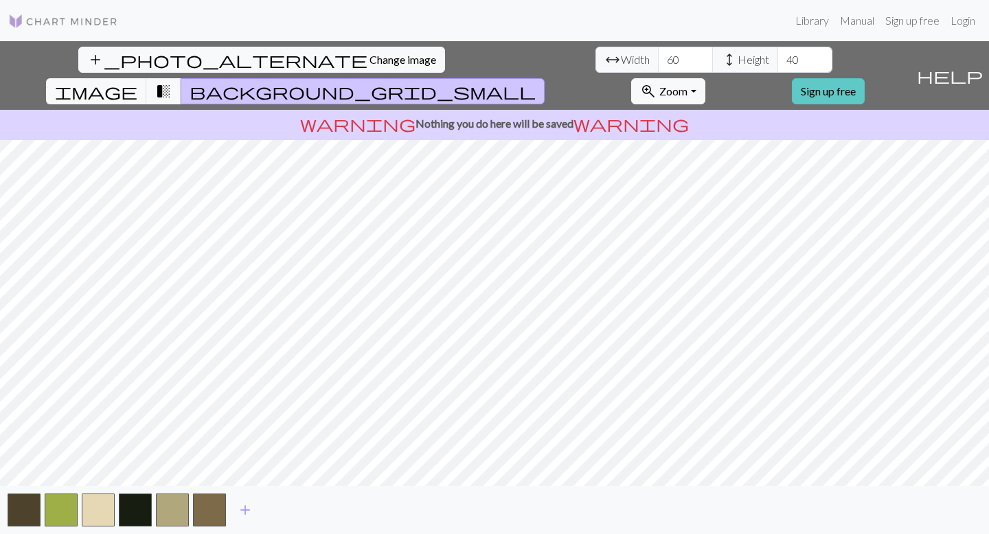
click at [644, 78] on link "Sign up free" at bounding box center [828, 91] width 73 height 26
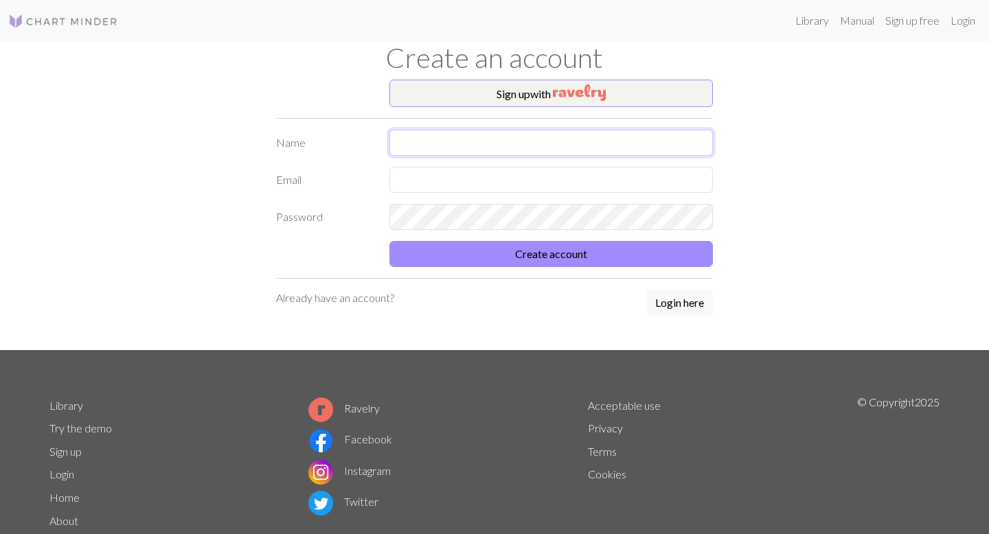
click at [528, 141] on input "text" at bounding box center [551, 143] width 324 height 26
type input "Molly Heinlein"
click at [519, 177] on input "text" at bounding box center [551, 180] width 324 height 26
type input "mollymeiheinlein@gmail.com"
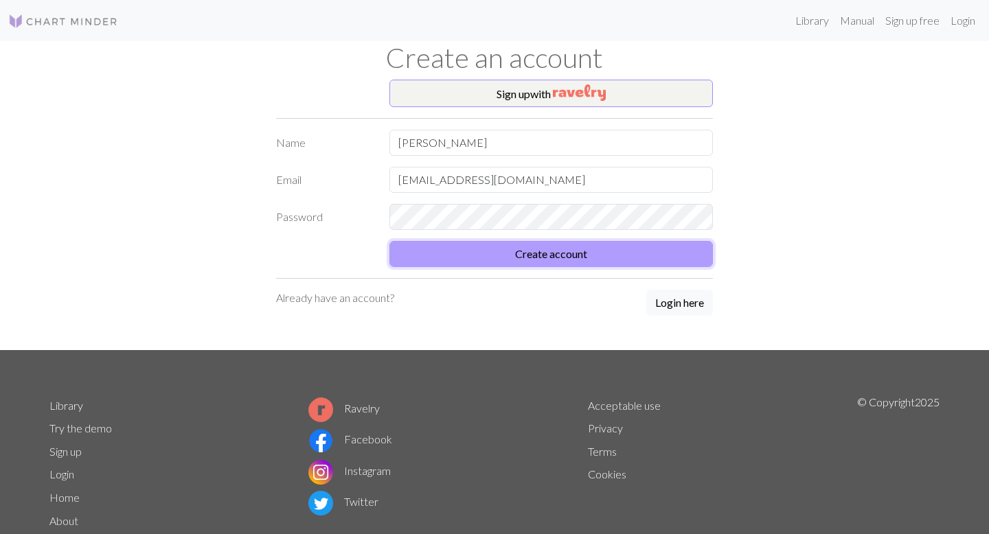
click at [559, 266] on button "Create account" at bounding box center [551, 254] width 324 height 26
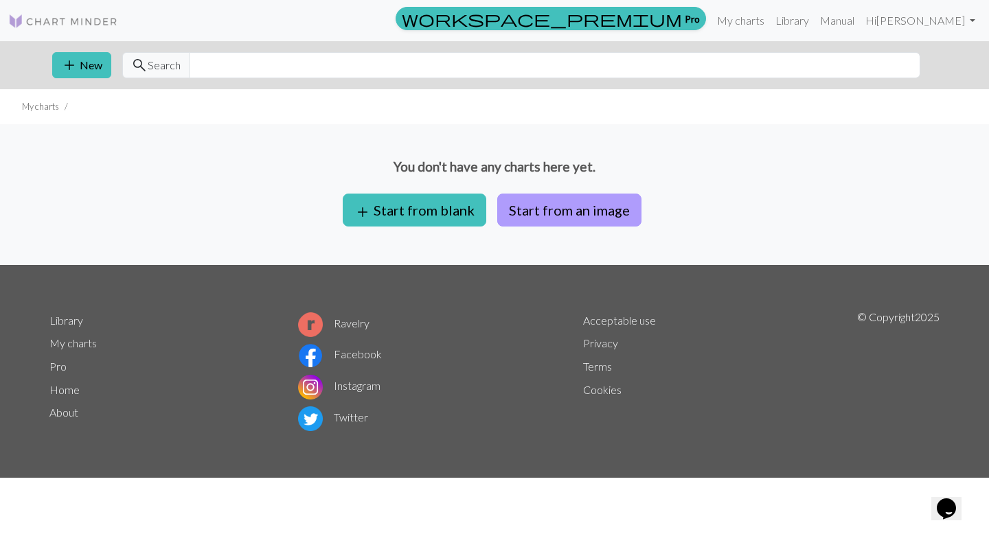
click at [559, 216] on button "Start from an image" at bounding box center [569, 210] width 144 height 33
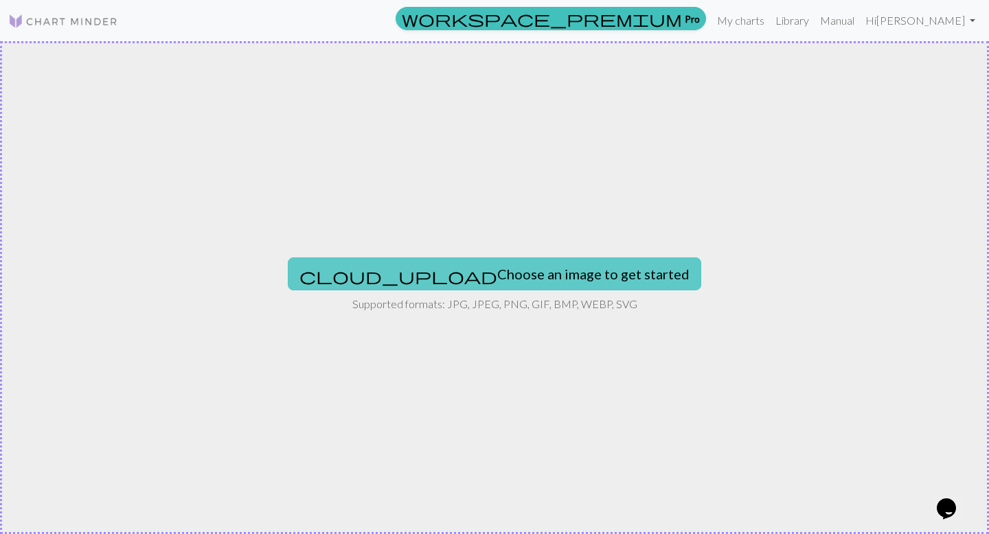
click at [534, 272] on button "cloud_upload Choose an image to get started" at bounding box center [495, 274] width 414 height 33
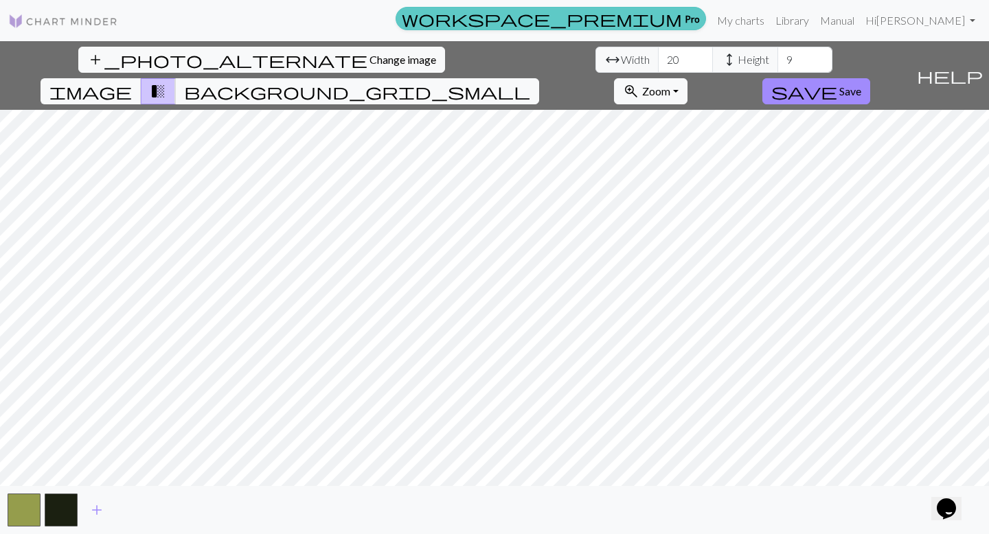
click at [644, 23] on link "workspace_premium Pro" at bounding box center [551, 18] width 310 height 23
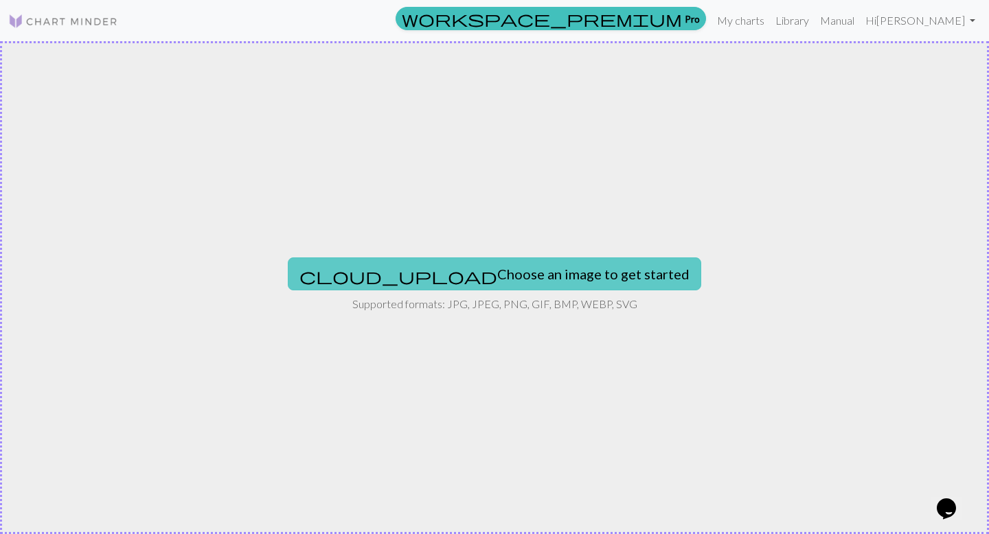
click at [497, 284] on button "cloud_upload Choose an image to get started" at bounding box center [495, 274] width 414 height 33
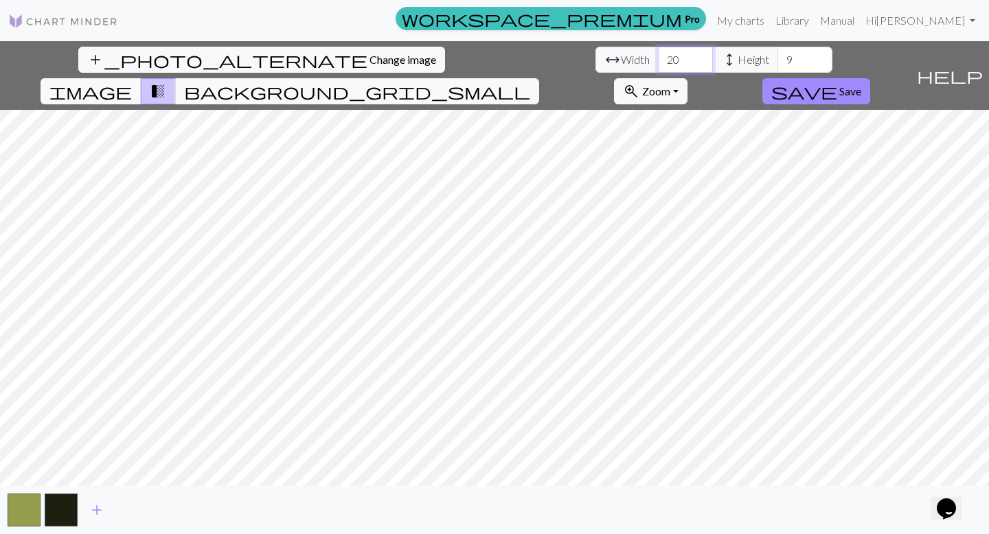
drag, startPoint x: 310, startPoint y: 58, endPoint x: 272, endPoint y: 39, distance: 43.0
click at [277, 43] on div "add_photo_alternate Change image arrow_range Width 20 height Height 9 image tra…" at bounding box center [455, 75] width 911 height 69
type input "3"
type input "40"
drag, startPoint x: 422, startPoint y: 54, endPoint x: 396, endPoint y: 46, distance: 28.0
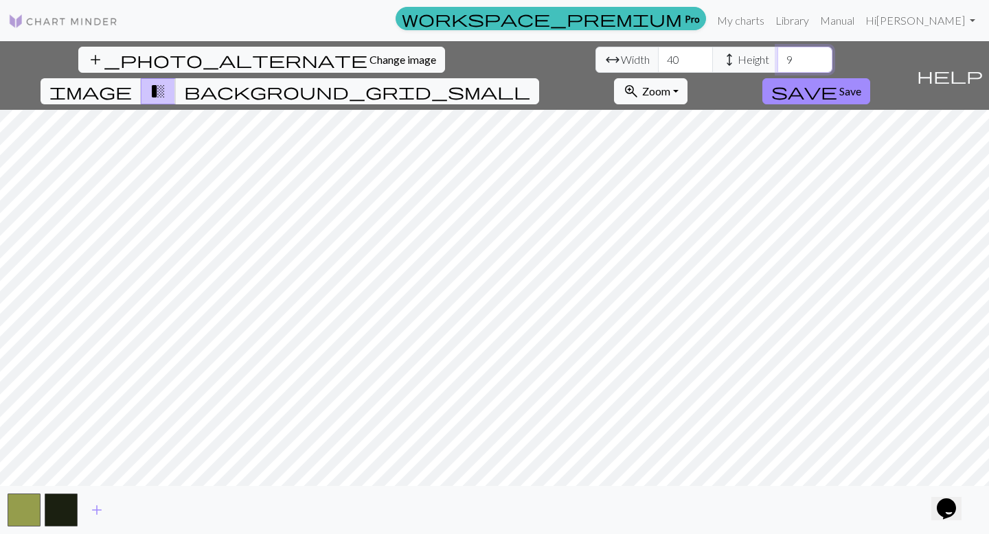
click at [596, 47] on div "arrow_range Width 40 height Height 9" at bounding box center [714, 60] width 237 height 26
type input "18"
click at [94, 460] on span "add" at bounding box center [97, 510] width 16 height 19
click at [128, 460] on span "add" at bounding box center [134, 510] width 16 height 19
click at [167, 460] on span "add" at bounding box center [171, 510] width 16 height 19
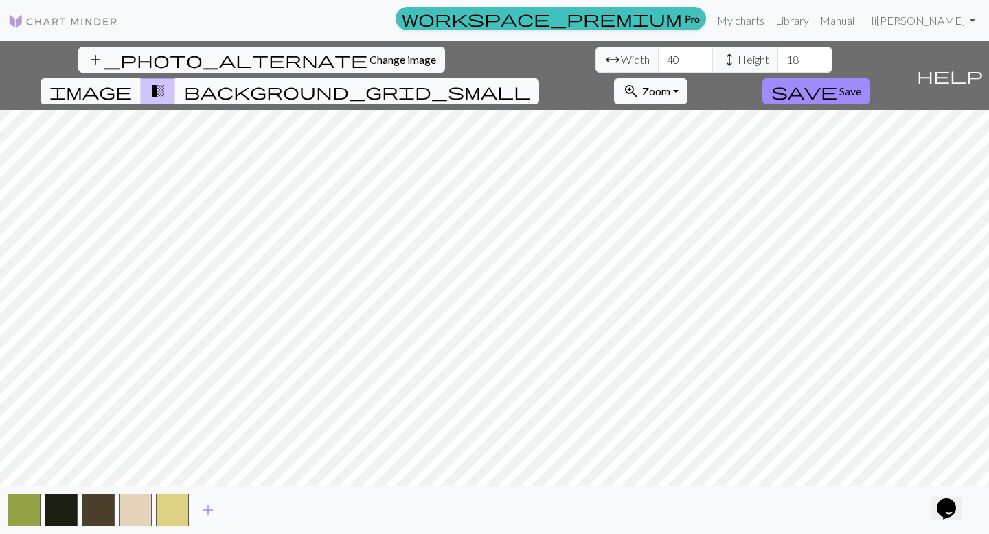
click at [530, 82] on span "background_grid_small" at bounding box center [357, 91] width 346 height 19
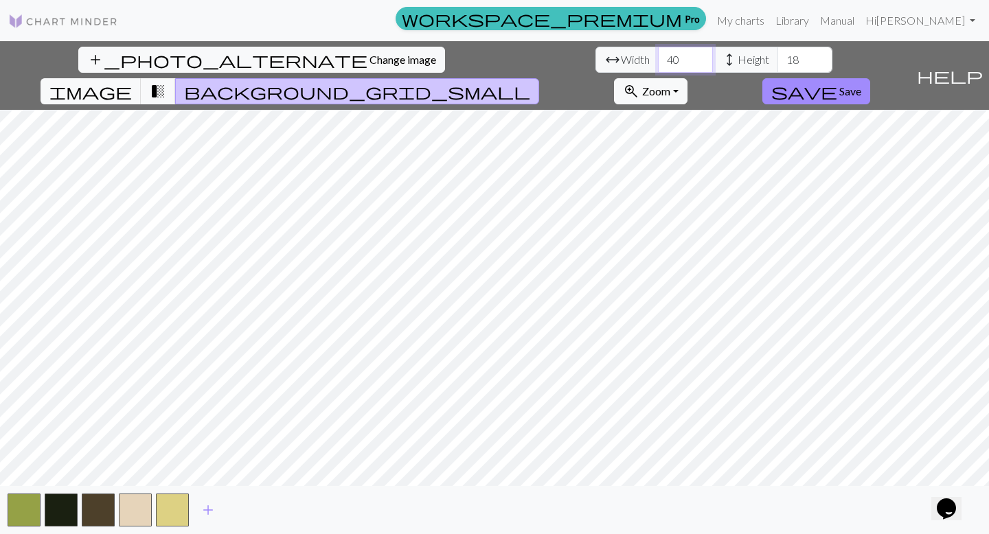
drag, startPoint x: 310, startPoint y: 64, endPoint x: 278, endPoint y: 51, distance: 34.8
click at [596, 52] on div "arrow_range Width 40 height Height 18" at bounding box center [714, 60] width 237 height 26
type input "60"
drag, startPoint x: 427, startPoint y: 57, endPoint x: 383, endPoint y: 36, distance: 48.2
click at [387, 38] on div "workspace_premium Pro My charts Library Manual Hi Molly Heinlein Account settin…" at bounding box center [494, 267] width 989 height 534
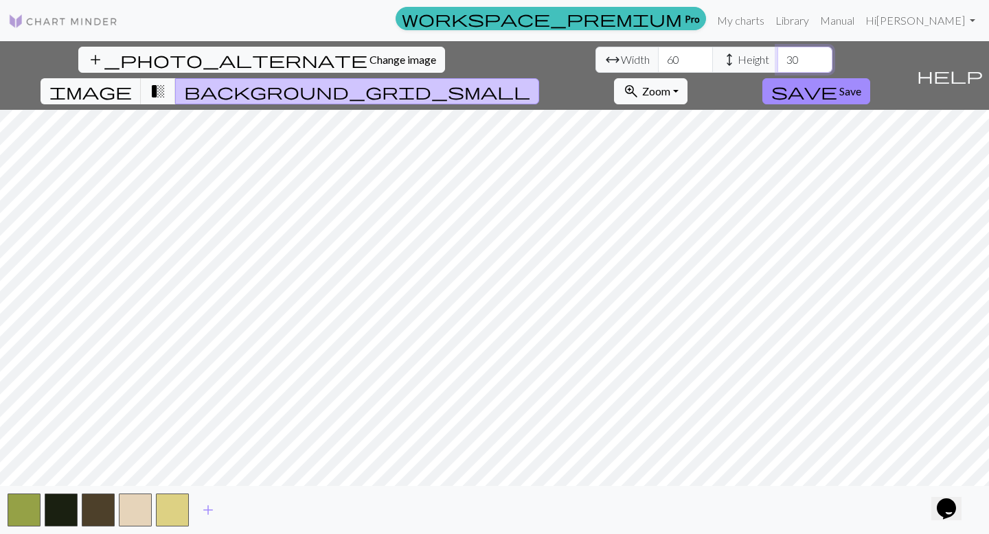
type input "3"
type input "40"
click at [198, 460] on button "add" at bounding box center [208, 510] width 34 height 26
click at [245, 460] on span "add" at bounding box center [245, 510] width 16 height 19
click at [275, 460] on span "add" at bounding box center [282, 510] width 16 height 19
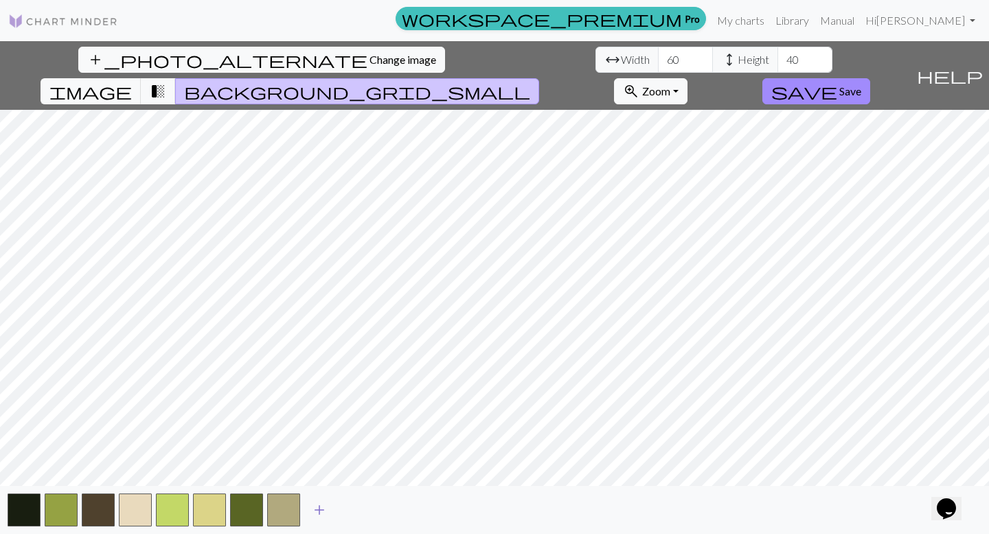
click at [319, 460] on span "add" at bounding box center [319, 510] width 16 height 19
click at [344, 460] on button "add" at bounding box center [356, 510] width 34 height 26
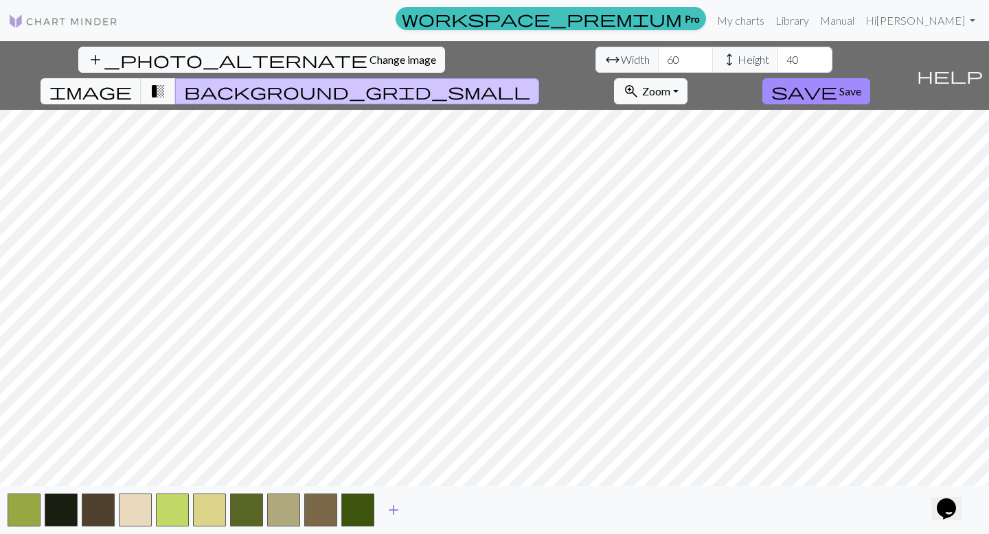
click at [389, 460] on span "add" at bounding box center [393, 510] width 16 height 19
click at [430, 460] on span "add" at bounding box center [430, 510] width 16 height 19
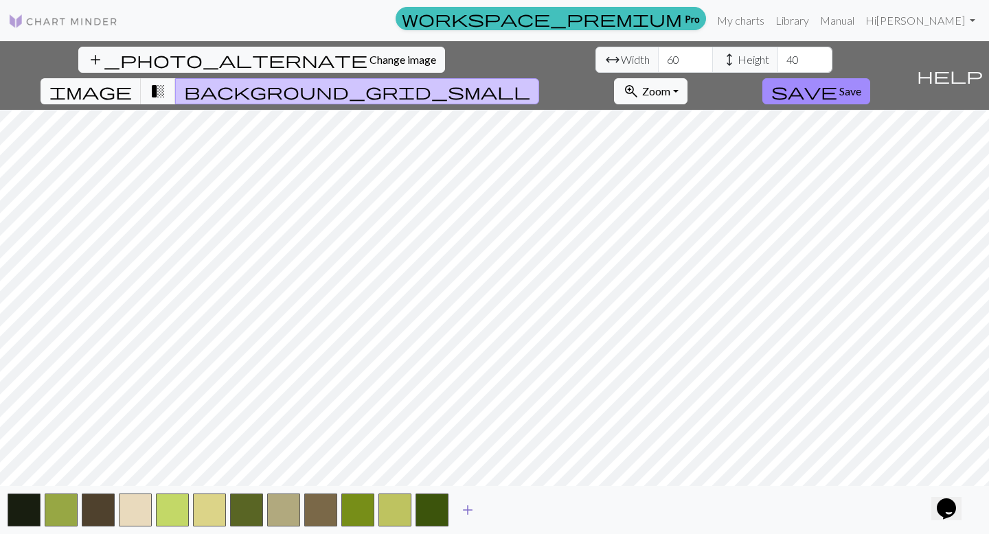
click at [458, 460] on button "add" at bounding box center [468, 510] width 34 height 26
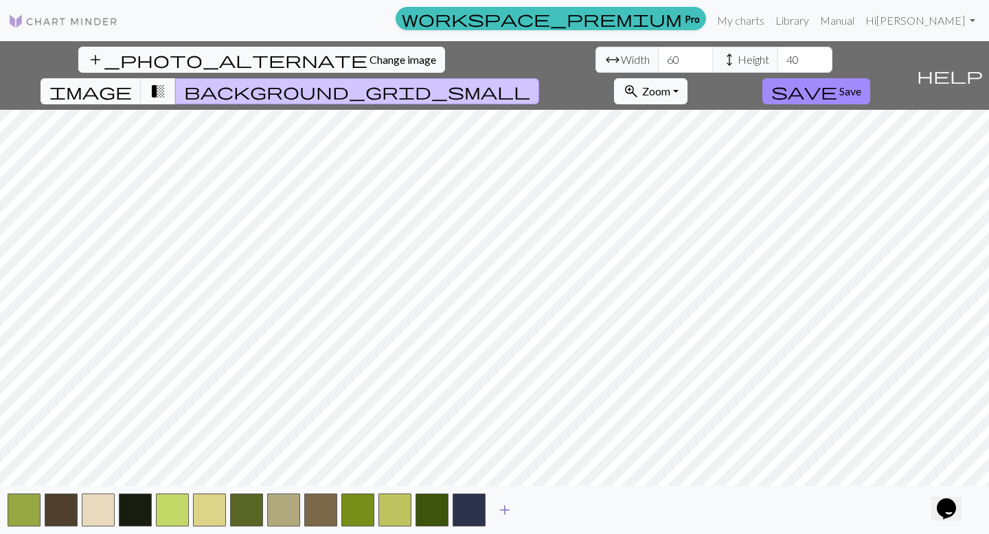
click at [504, 460] on span "add" at bounding box center [505, 510] width 16 height 19
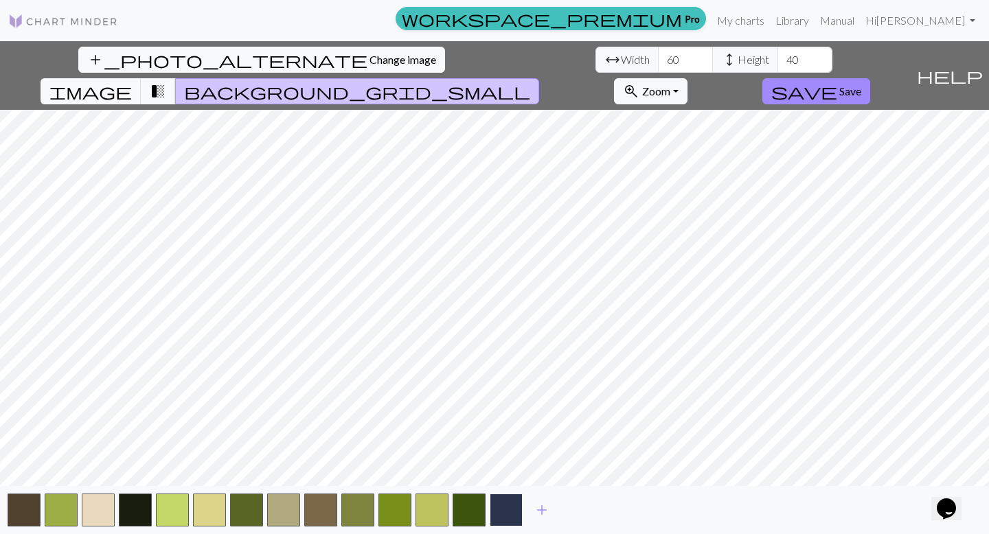
click at [501, 460] on button "button" at bounding box center [506, 510] width 33 height 33
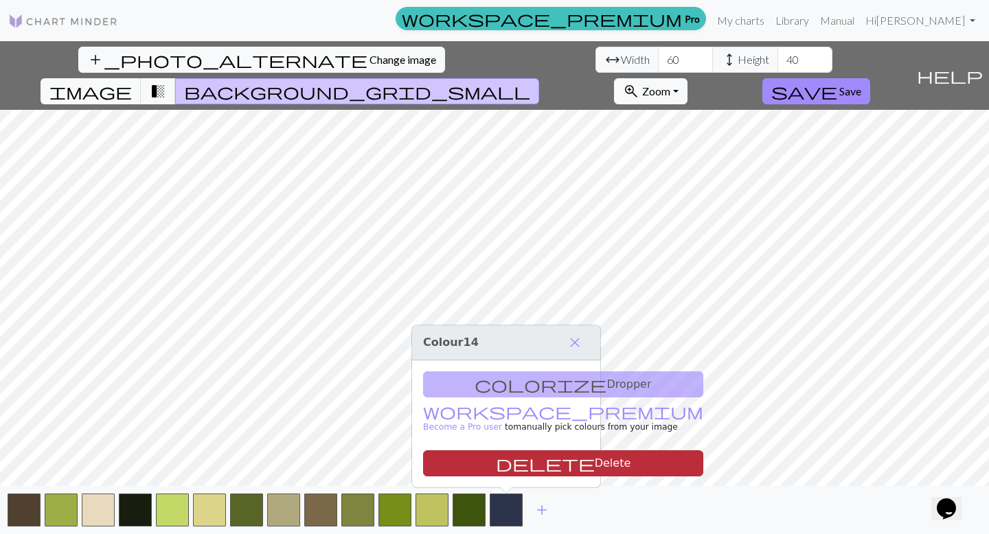
click at [497, 460] on span "delete" at bounding box center [545, 463] width 99 height 19
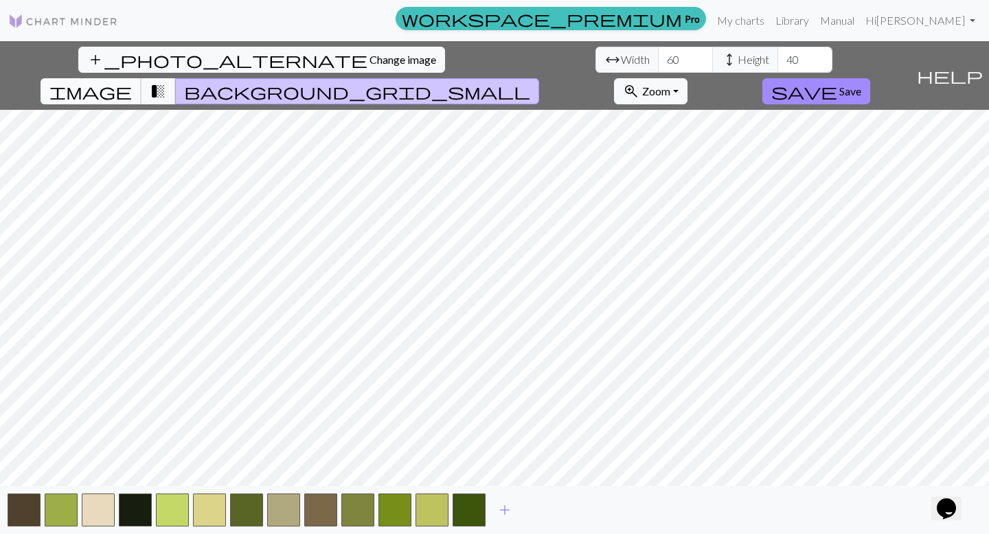
click at [132, 82] on span "image" at bounding box center [90, 91] width 82 height 19
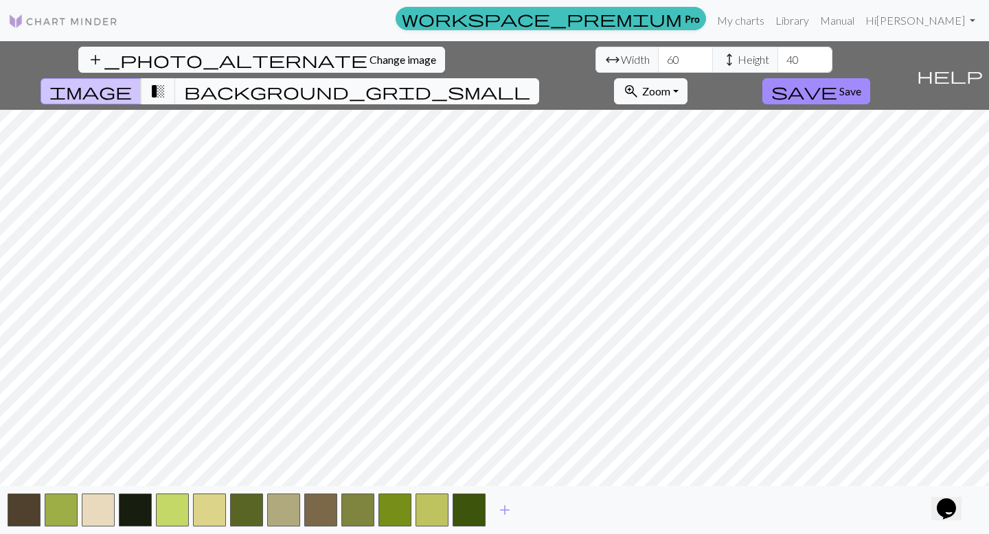
click at [530, 82] on span "background_grid_small" at bounding box center [357, 91] width 346 height 19
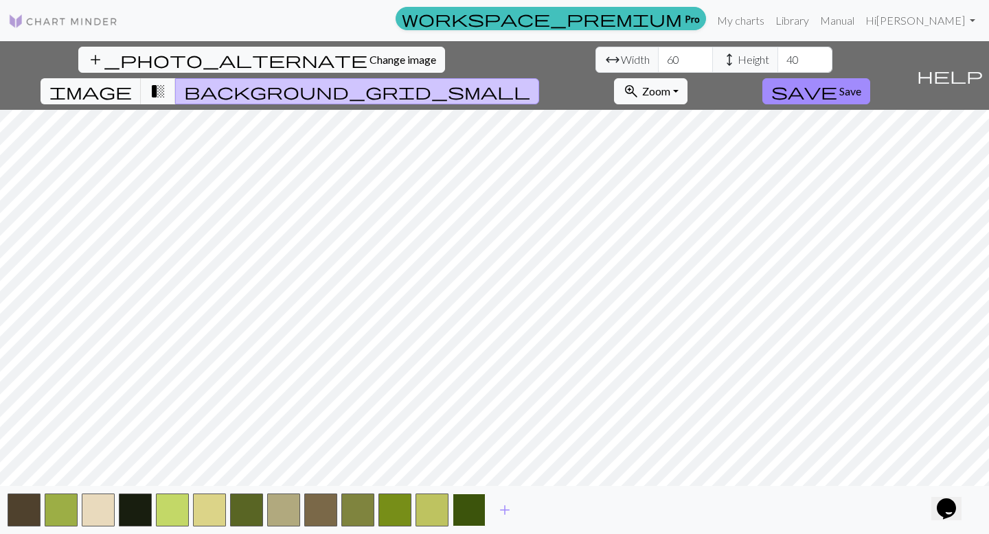
click at [465, 460] on button "button" at bounding box center [469, 510] width 33 height 33
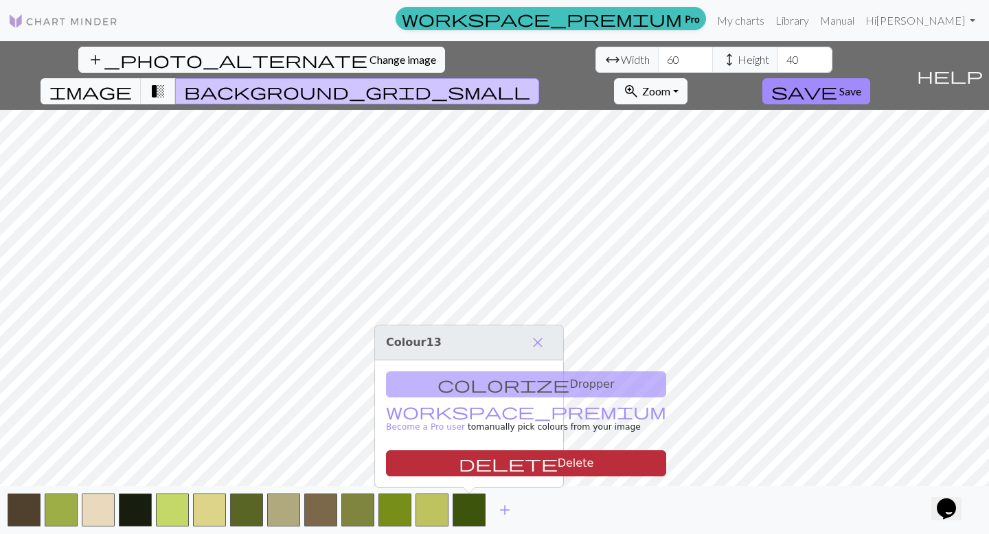
click at [469, 460] on button "delete Delete" at bounding box center [526, 464] width 280 height 26
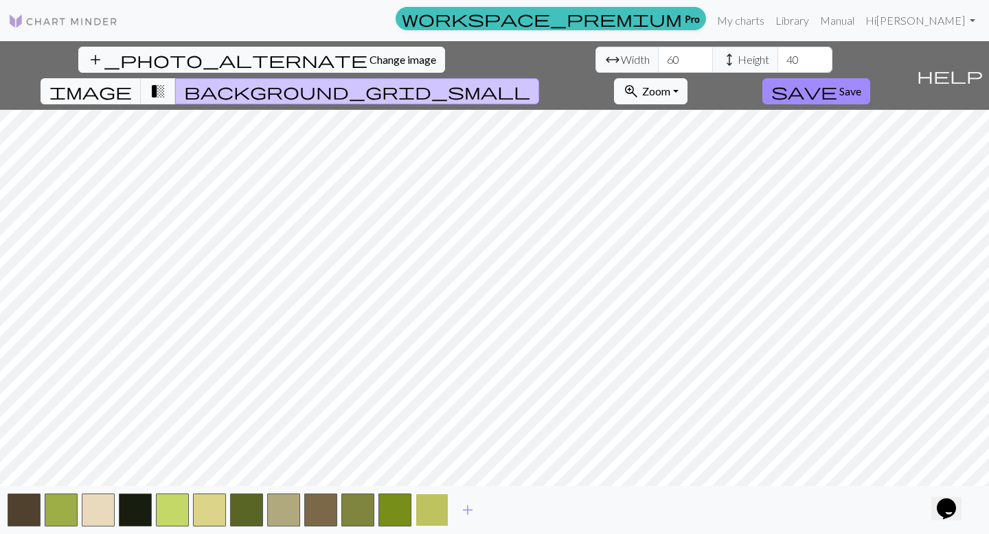
click at [425, 460] on button "button" at bounding box center [432, 510] width 33 height 33
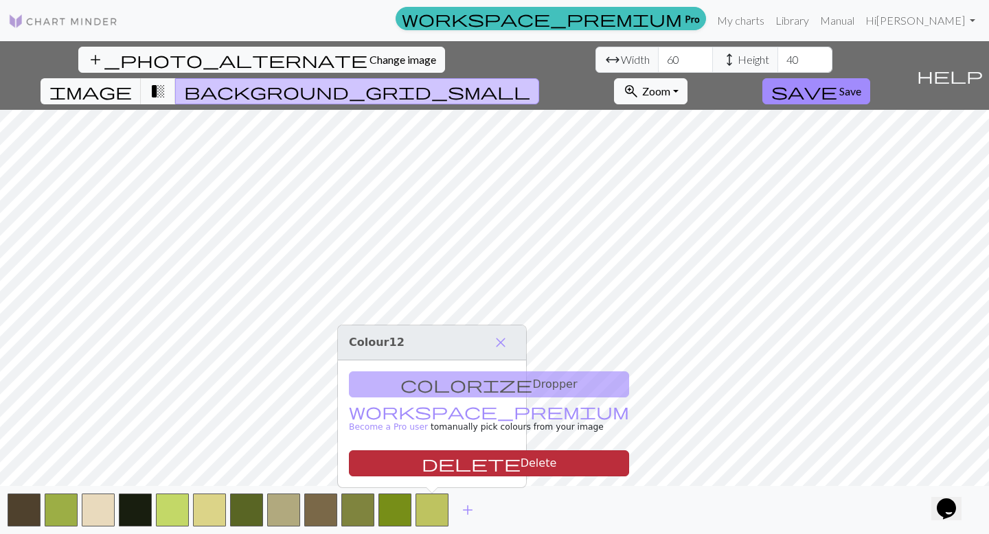
click at [422, 460] on span "delete" at bounding box center [471, 463] width 99 height 19
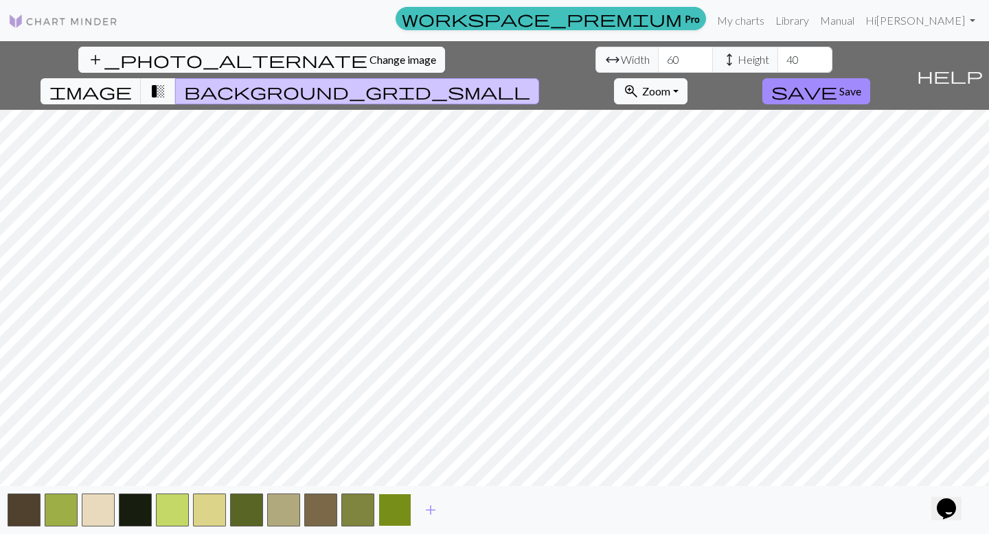
click at [392, 460] on button "button" at bounding box center [394, 510] width 33 height 33
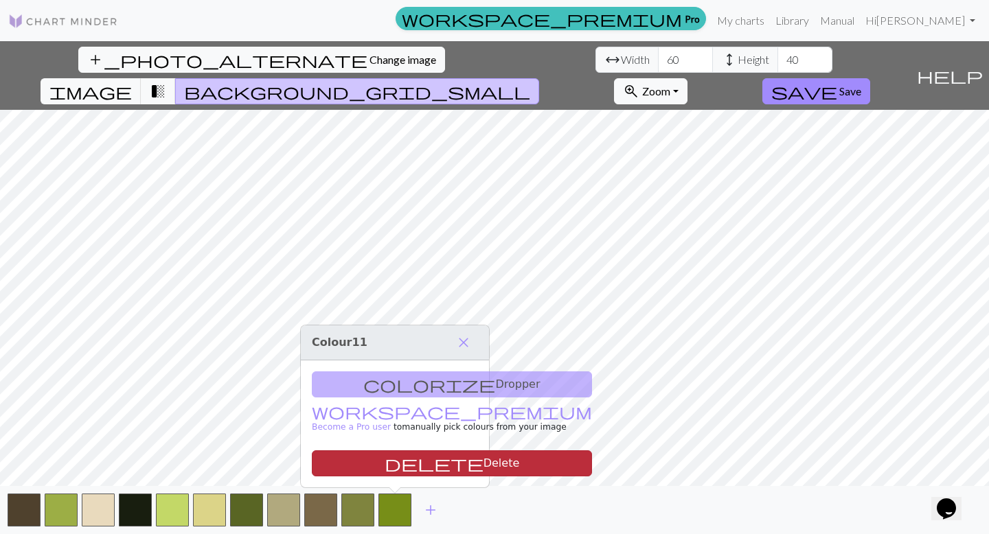
click at [385, 460] on span "delete" at bounding box center [434, 463] width 99 height 19
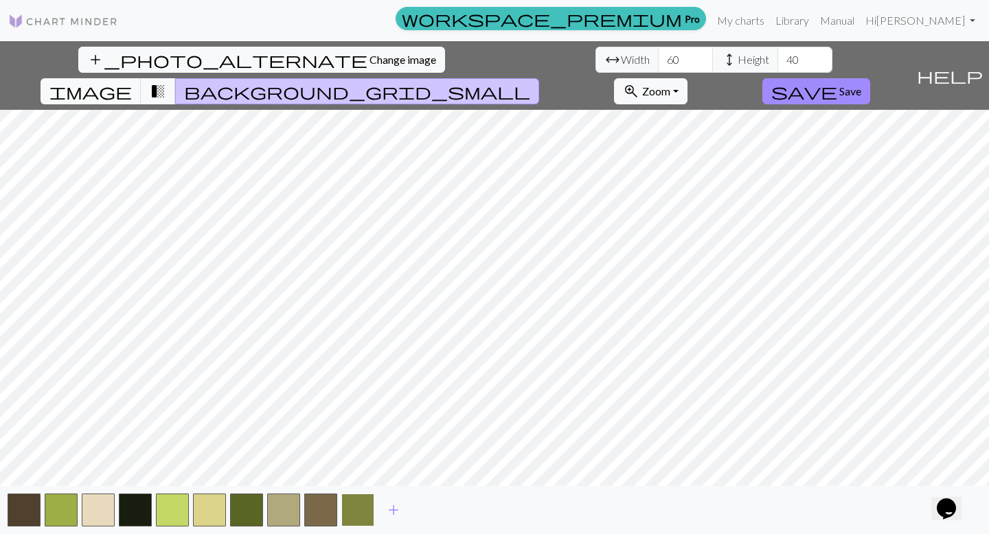
click at [363, 460] on button "button" at bounding box center [357, 510] width 33 height 33
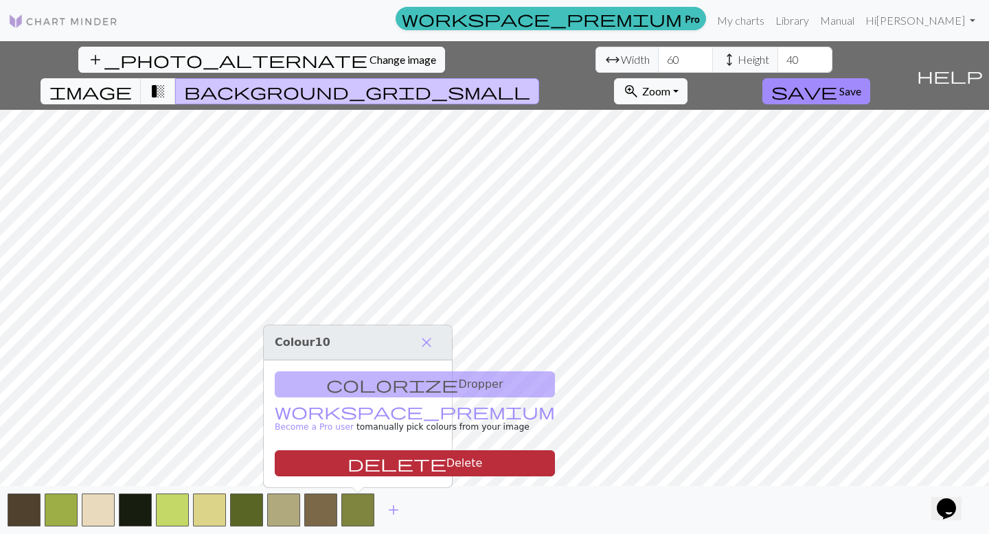
click at [354, 460] on button "delete Delete" at bounding box center [415, 464] width 280 height 26
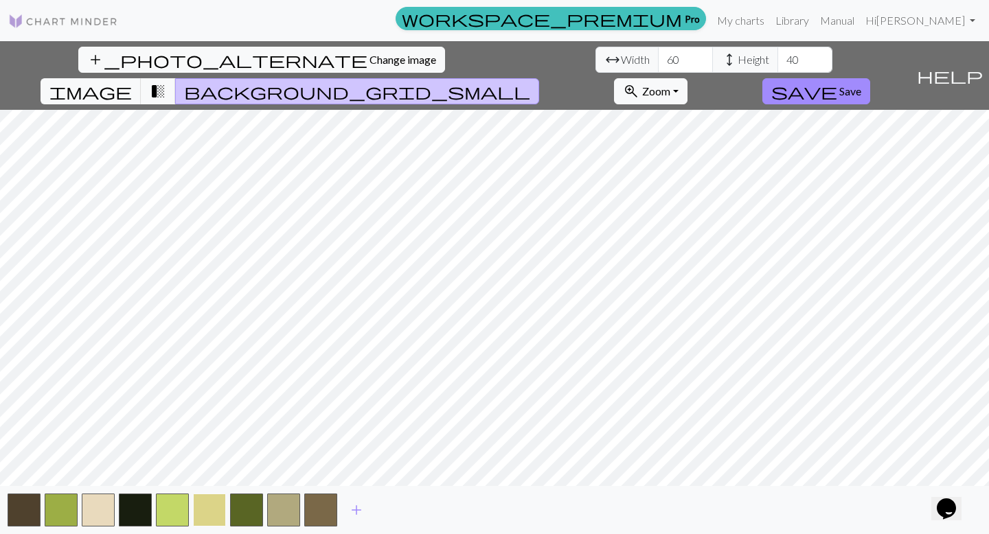
click at [206, 460] on button "button" at bounding box center [209, 510] width 33 height 33
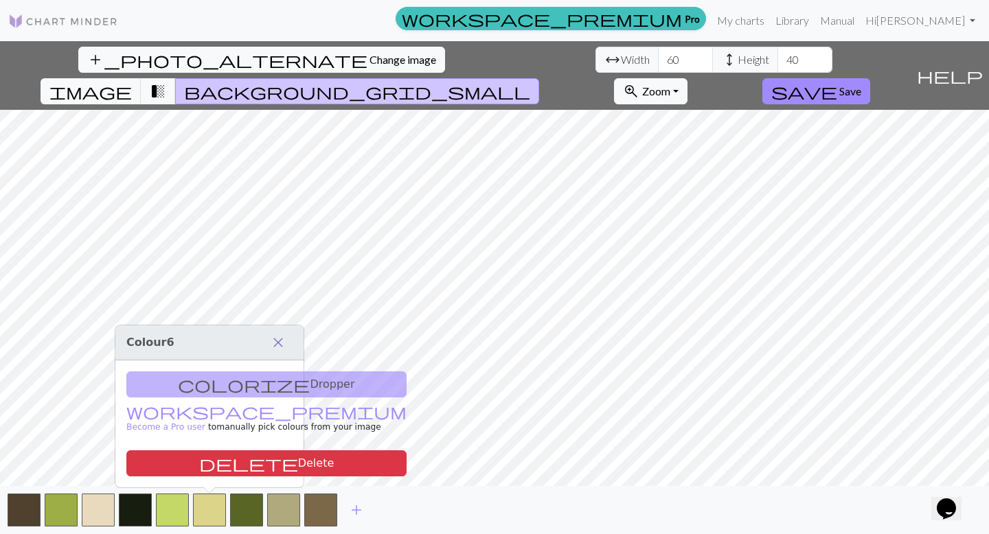
click at [282, 341] on span "close" at bounding box center [278, 342] width 16 height 19
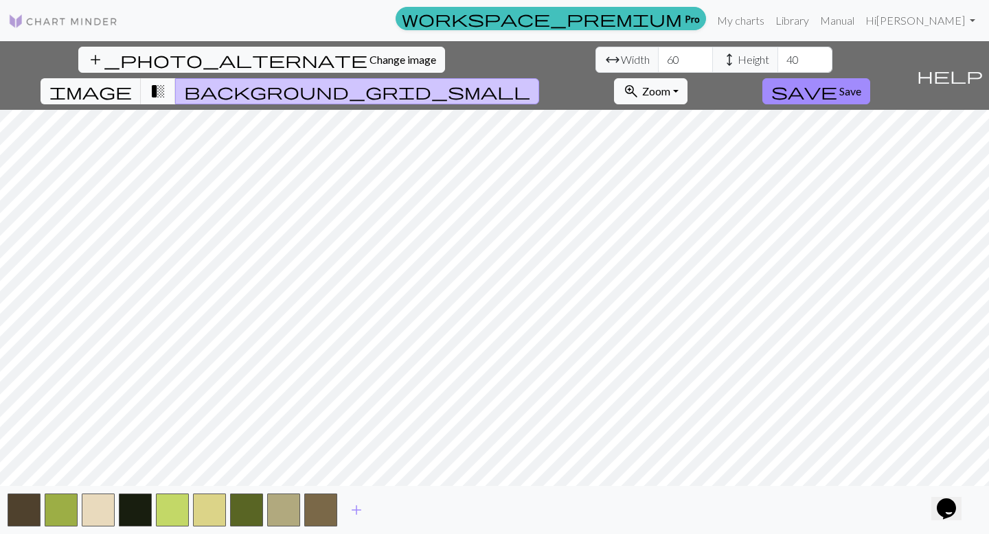
click at [166, 82] on span "transition_fade" at bounding box center [158, 91] width 16 height 19
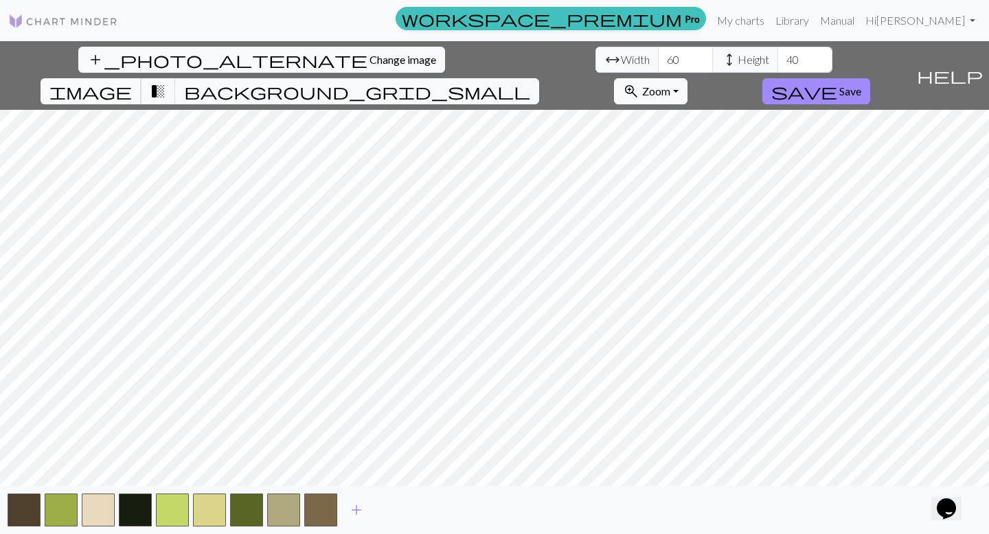
click at [132, 82] on span "image" at bounding box center [90, 91] width 82 height 19
click at [166, 82] on span "transition_fade" at bounding box center [158, 91] width 16 height 19
click at [251, 460] on button "button" at bounding box center [246, 510] width 33 height 33
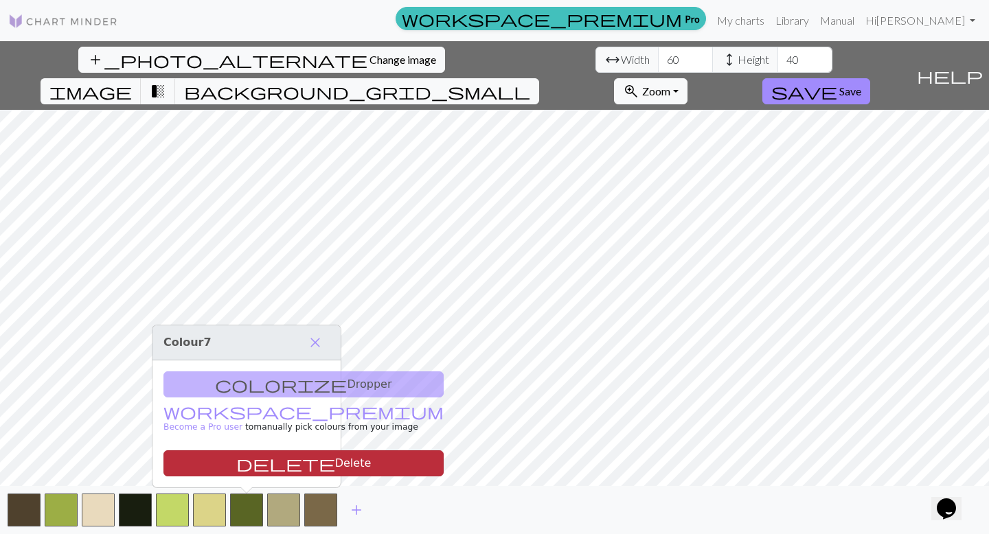
click at [271, 460] on button "delete Delete" at bounding box center [303, 464] width 280 height 26
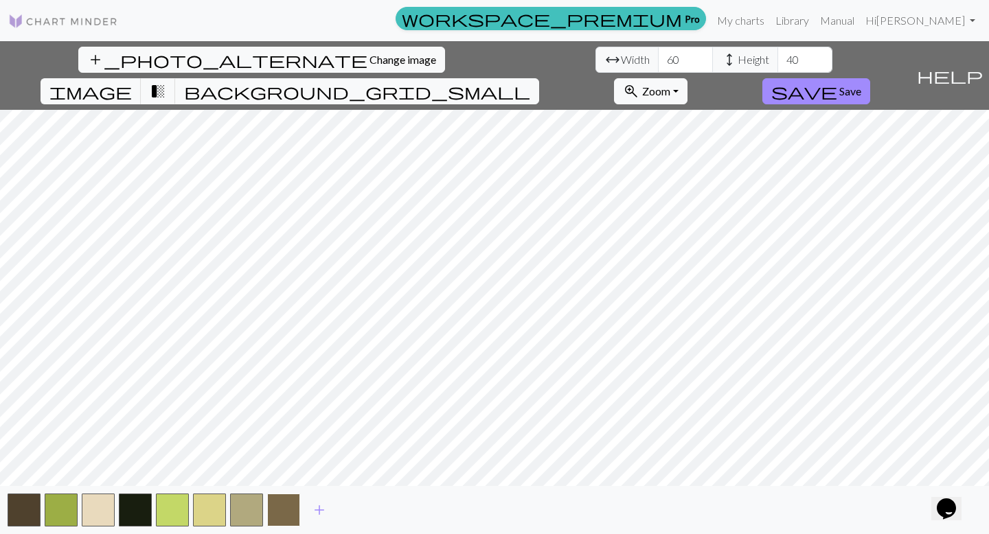
click at [284, 460] on button "button" at bounding box center [283, 510] width 33 height 33
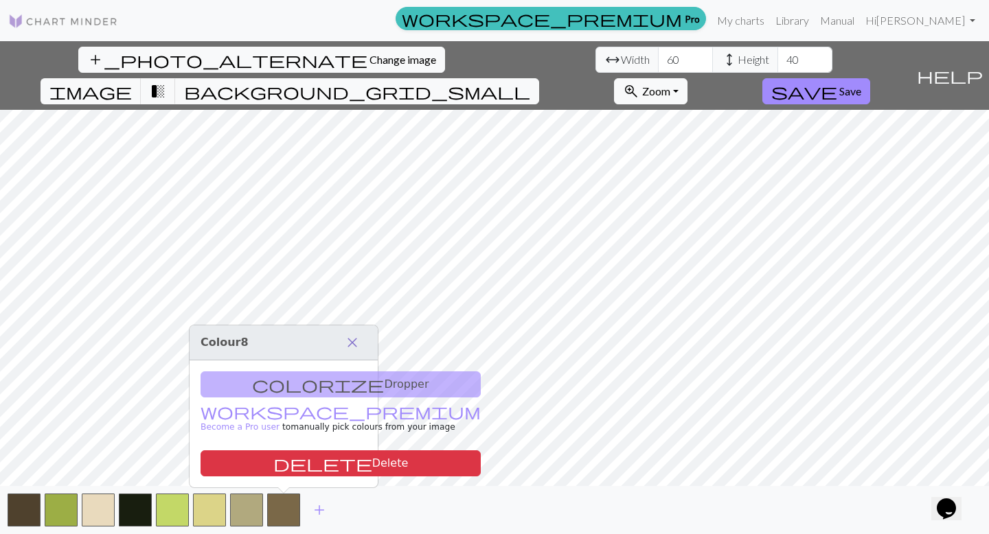
click at [349, 343] on span "close" at bounding box center [352, 342] width 16 height 19
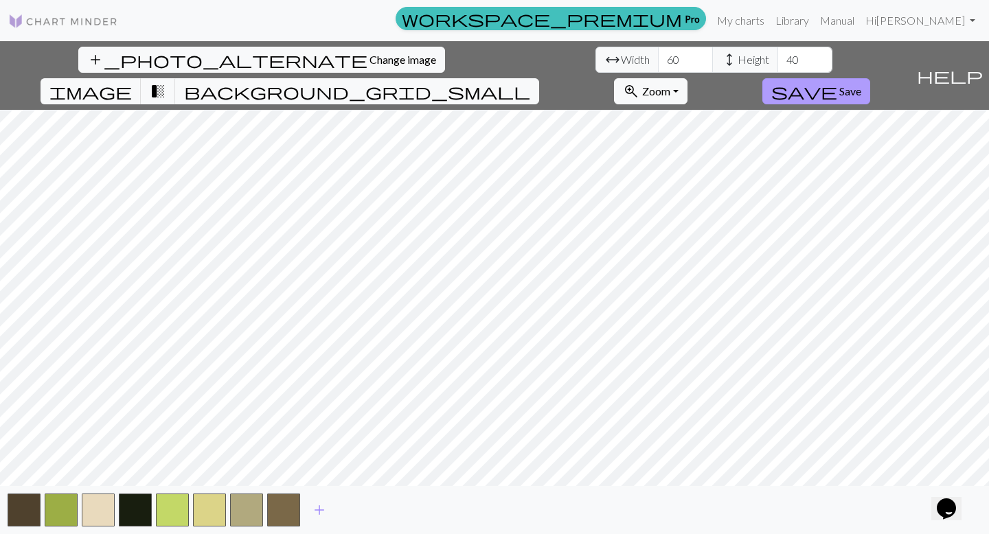
click at [644, 82] on span "save" at bounding box center [804, 91] width 66 height 19
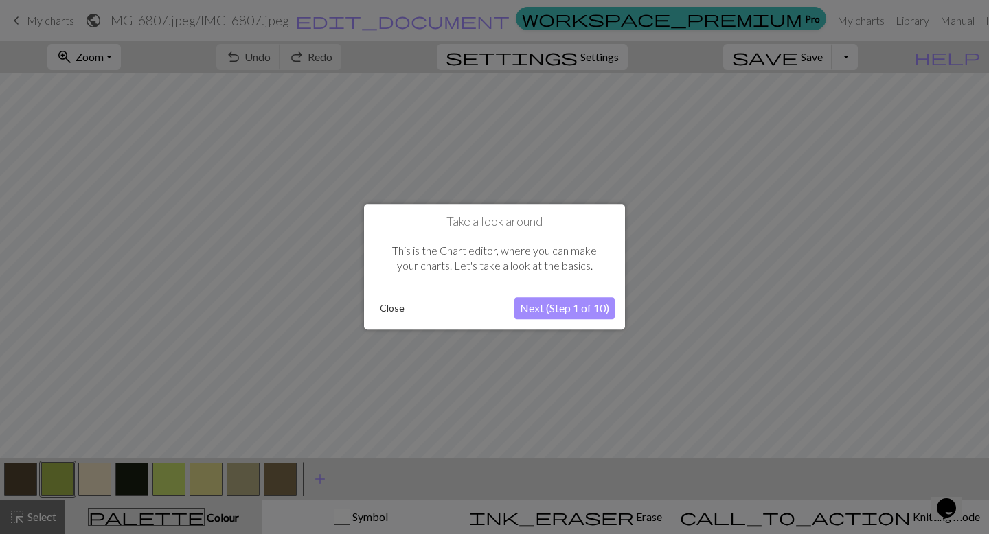
click at [580, 311] on button "Next (Step 1 of 10)" at bounding box center [565, 309] width 100 height 22
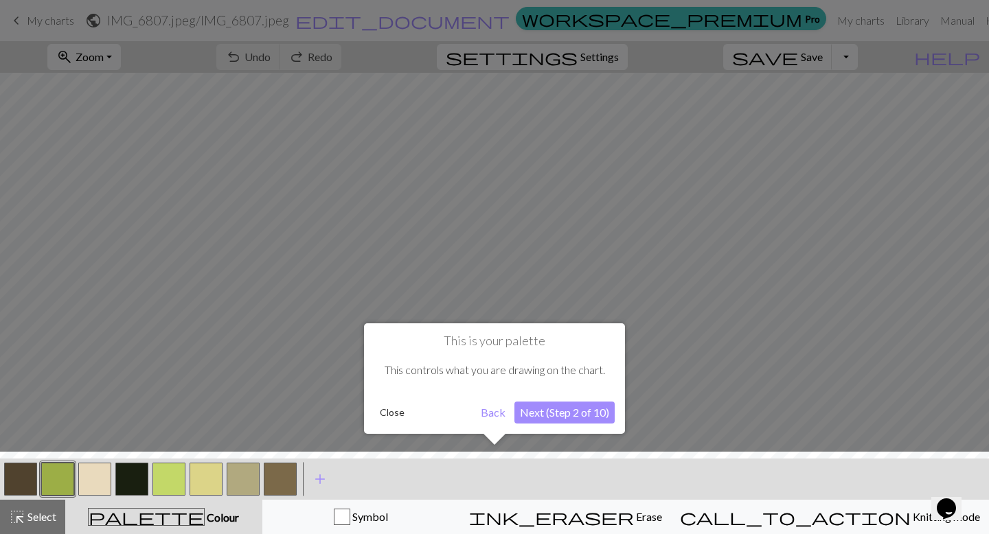
click at [556, 412] on button "Next (Step 2 of 10)" at bounding box center [565, 413] width 100 height 22
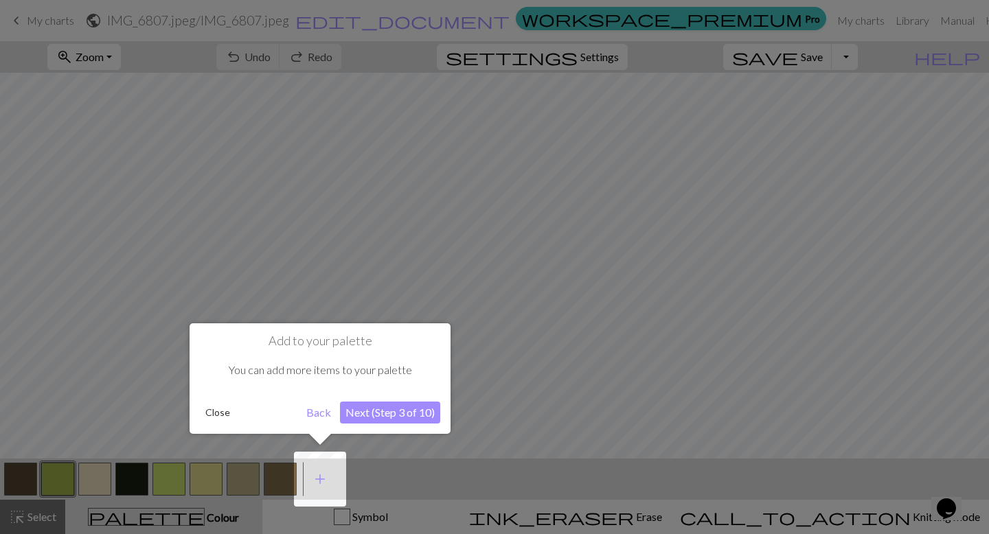
click at [392, 408] on button "Next (Step 3 of 10)" at bounding box center [390, 413] width 100 height 22
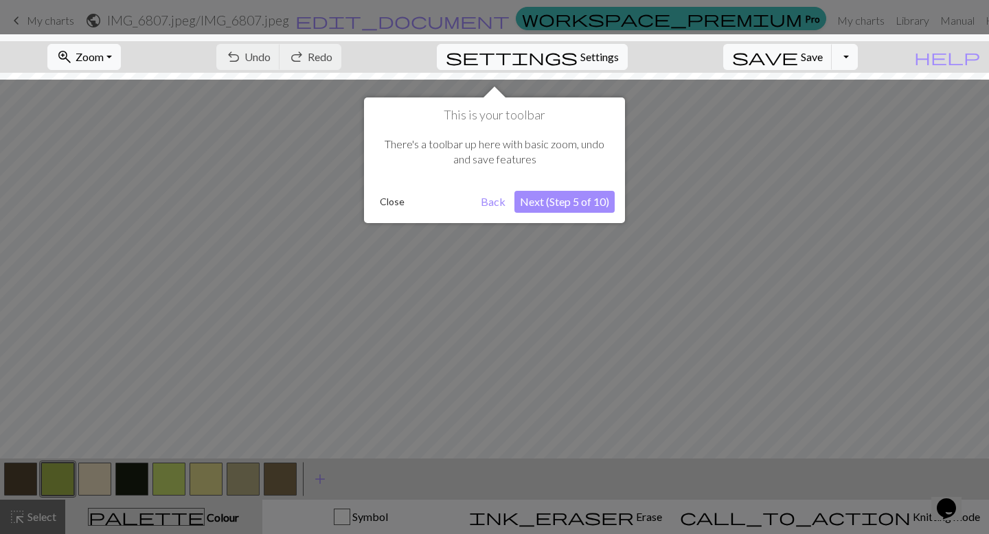
click at [551, 199] on button "Next (Step 5 of 10)" at bounding box center [565, 202] width 100 height 22
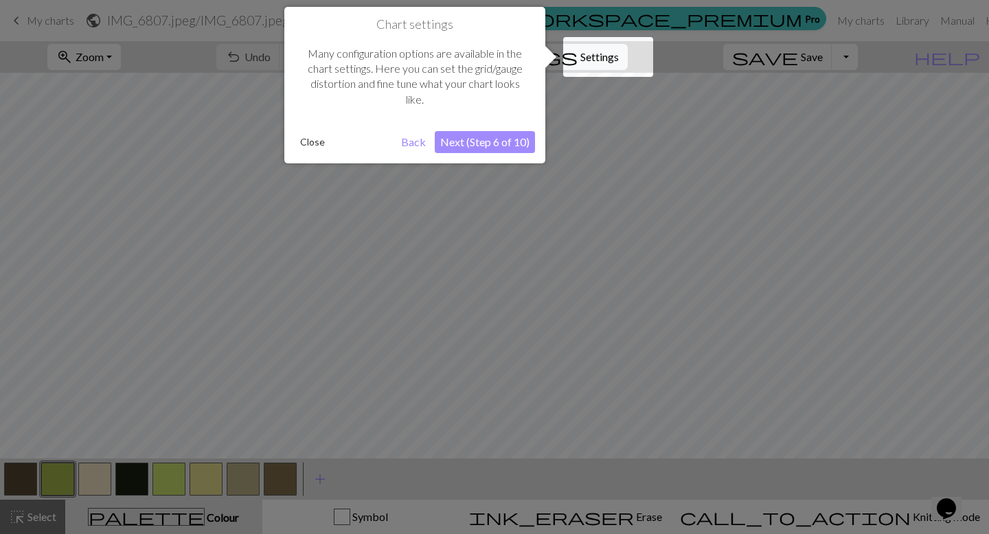
click at [497, 138] on button "Next (Step 6 of 10)" at bounding box center [485, 142] width 100 height 22
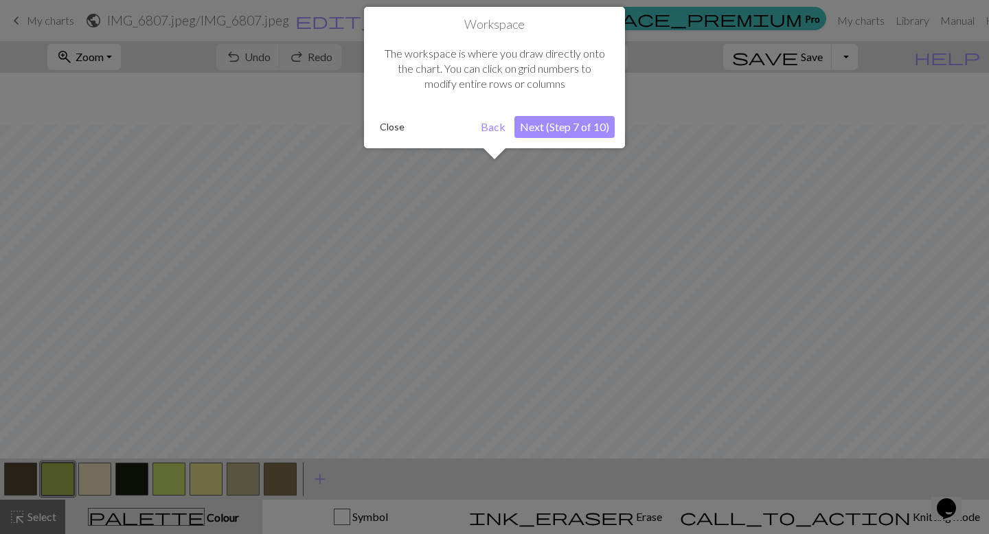
scroll to position [52, 0]
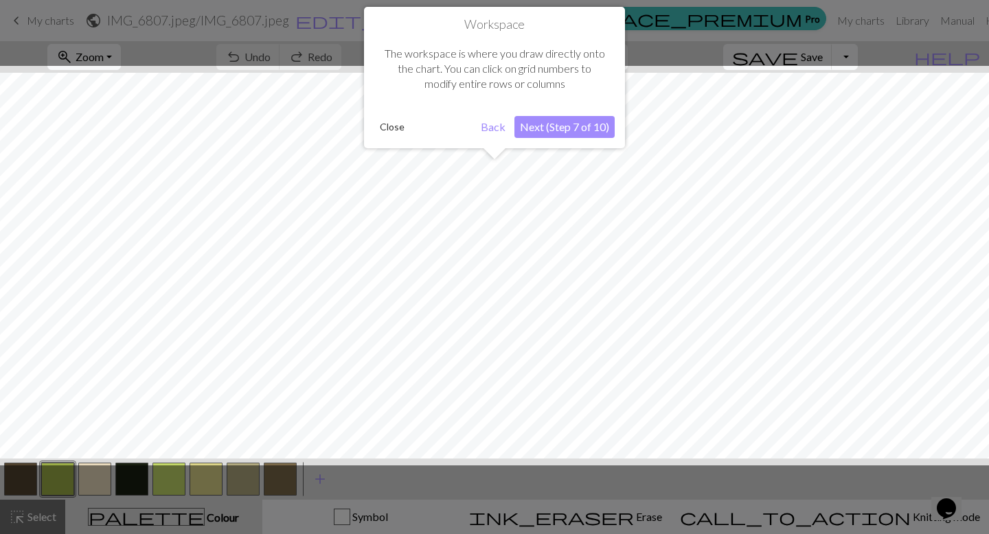
click at [540, 126] on button "Next (Step 7 of 10)" at bounding box center [565, 127] width 100 height 22
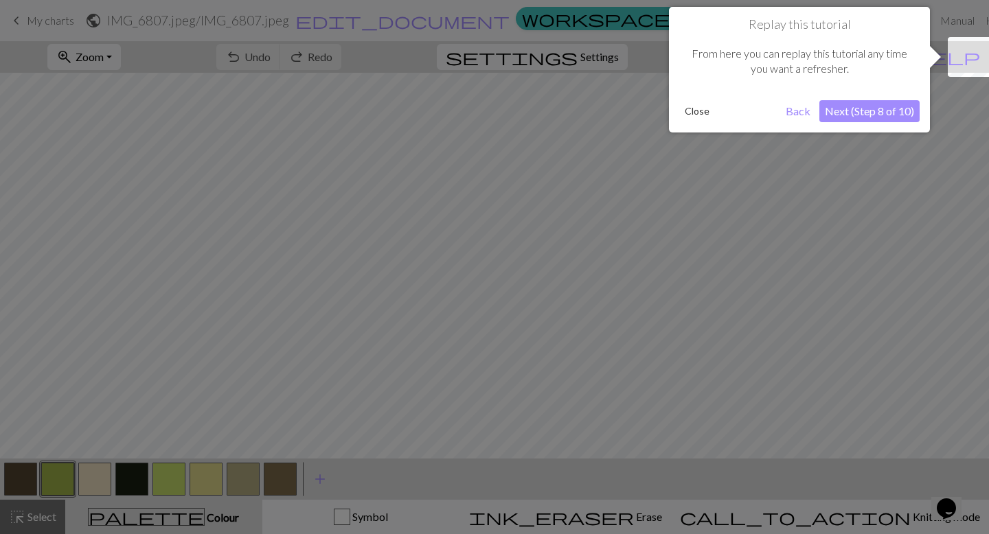
click at [644, 106] on button "Next (Step 8 of 10)" at bounding box center [869, 111] width 100 height 22
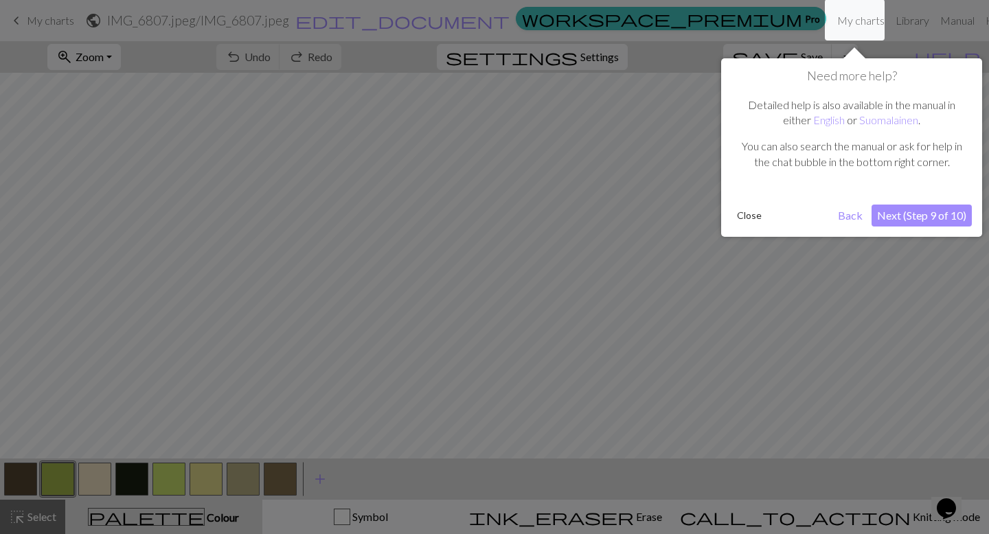
click at [644, 214] on button "Next (Step 9 of 10)" at bounding box center [922, 216] width 100 height 22
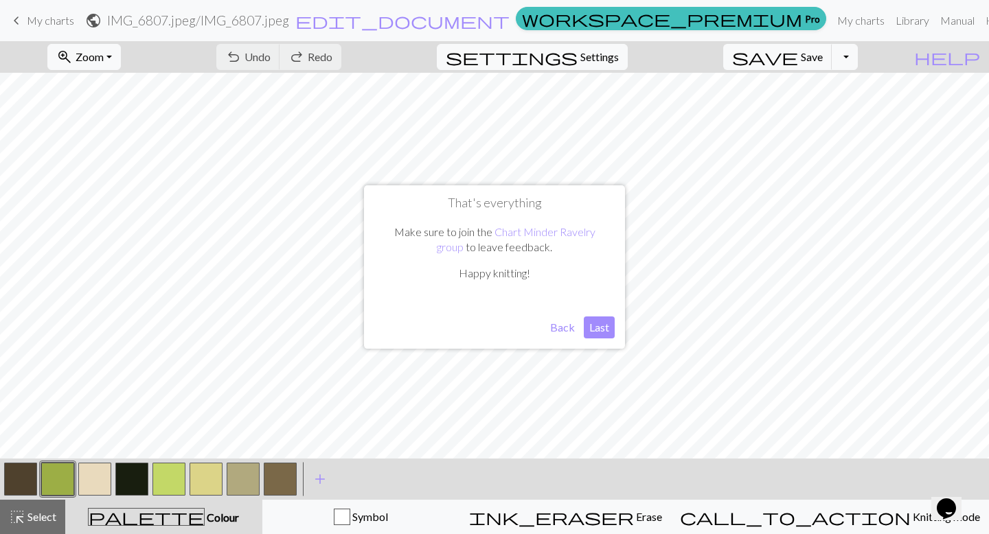
click at [593, 328] on button "Last" at bounding box center [599, 328] width 31 height 22
click at [604, 58] on span "Settings" at bounding box center [599, 57] width 38 height 16
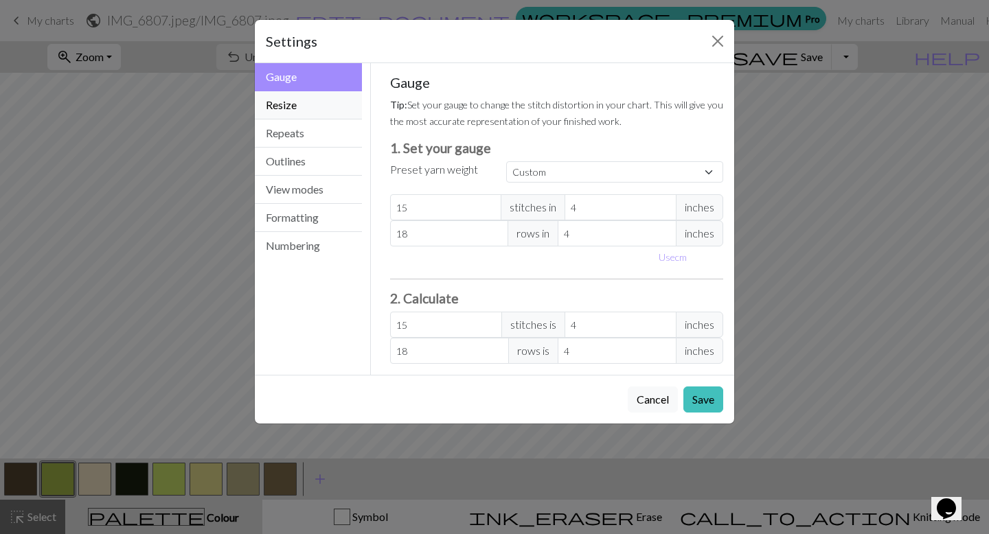
click at [312, 109] on button "Resize" at bounding box center [308, 105] width 107 height 28
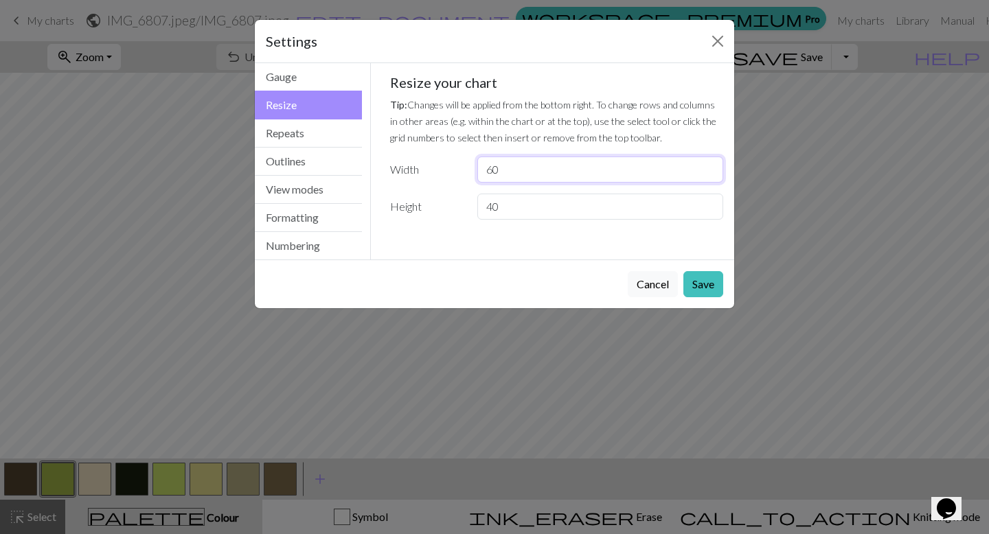
drag, startPoint x: 501, startPoint y: 166, endPoint x: 478, endPoint y: 166, distance: 22.7
click at [478, 166] on input "60" at bounding box center [600, 170] width 246 height 26
type input "50"
drag, startPoint x: 503, startPoint y: 208, endPoint x: 470, endPoint y: 207, distance: 33.0
click at [470, 207] on div "40" at bounding box center [600, 207] width 262 height 26
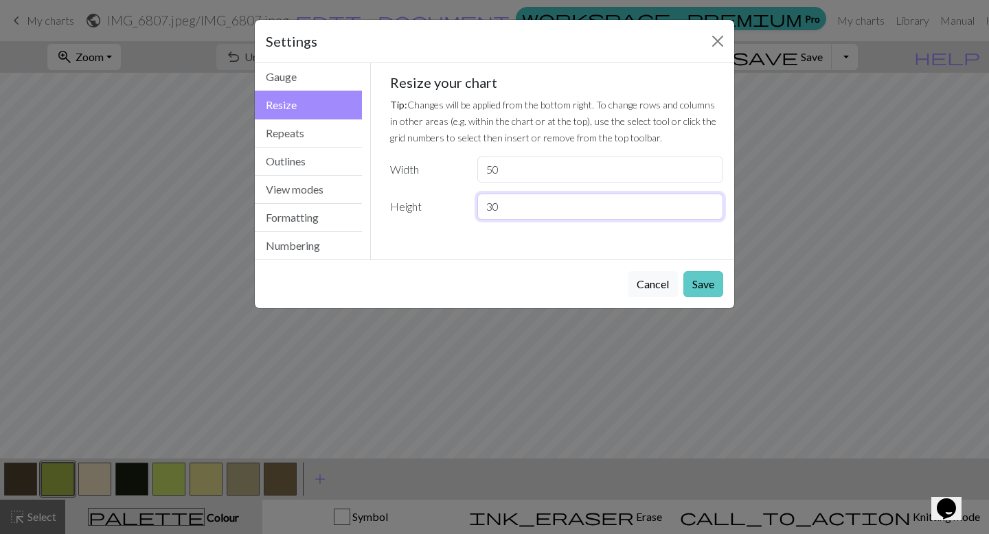
type input "30"
click at [644, 284] on button "Save" at bounding box center [703, 284] width 40 height 26
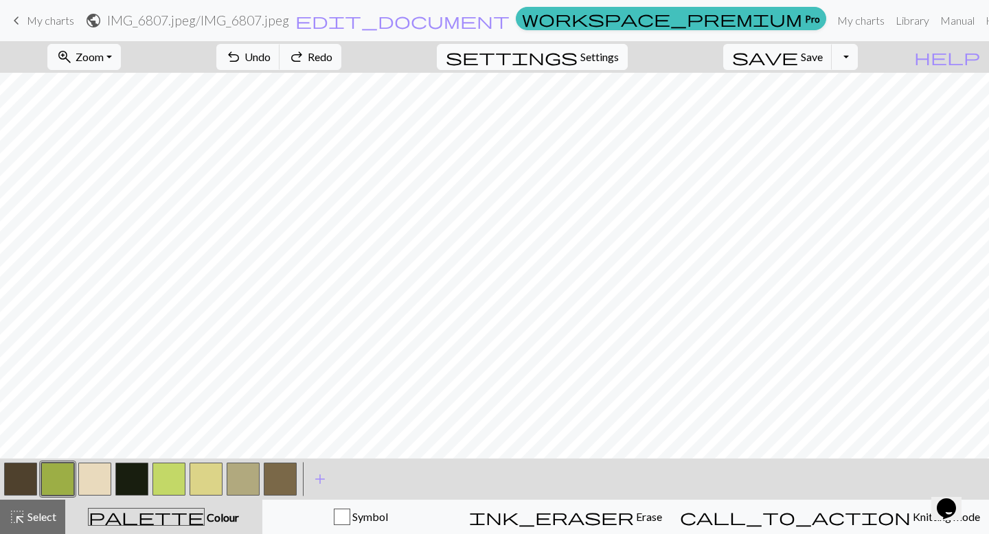
click at [607, 57] on span "Settings" at bounding box center [599, 57] width 38 height 16
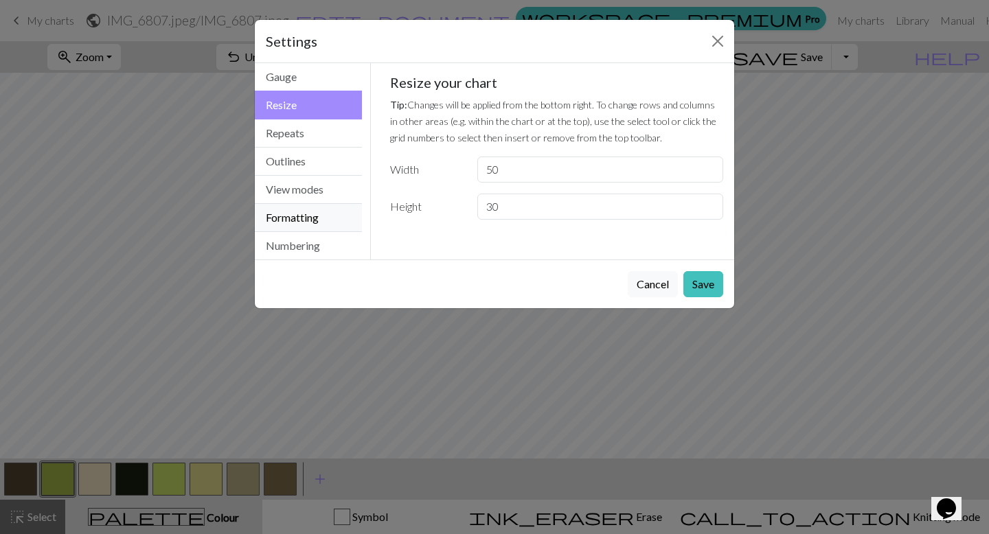
click at [308, 220] on button "Formatting" at bounding box center [308, 218] width 107 height 28
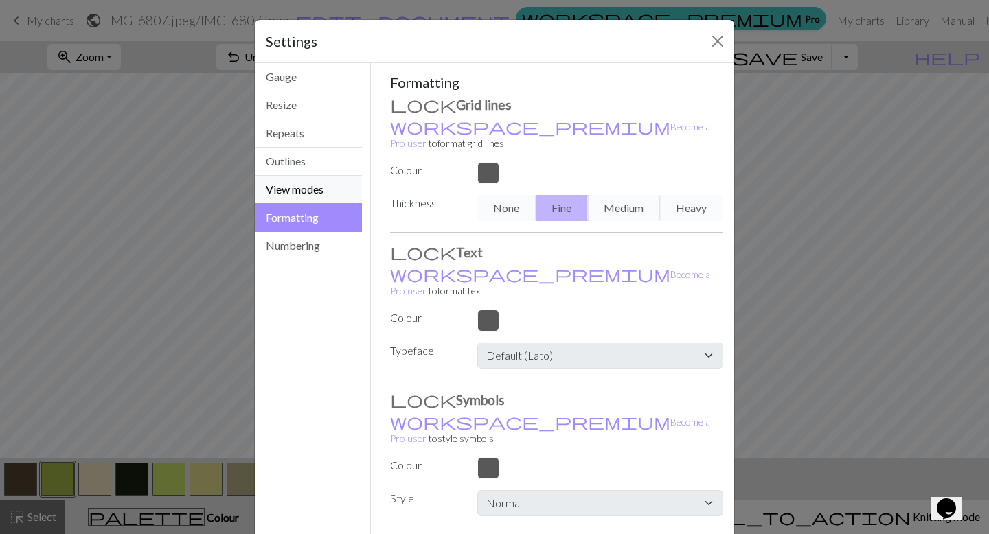
click at [304, 192] on button "View modes" at bounding box center [308, 190] width 107 height 28
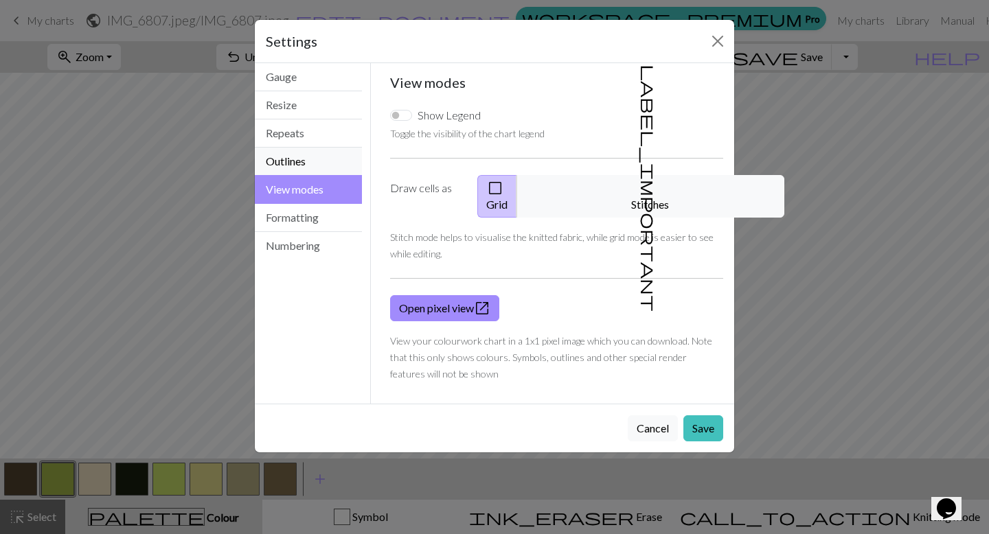
click at [303, 156] on button "Outlines" at bounding box center [308, 162] width 107 height 28
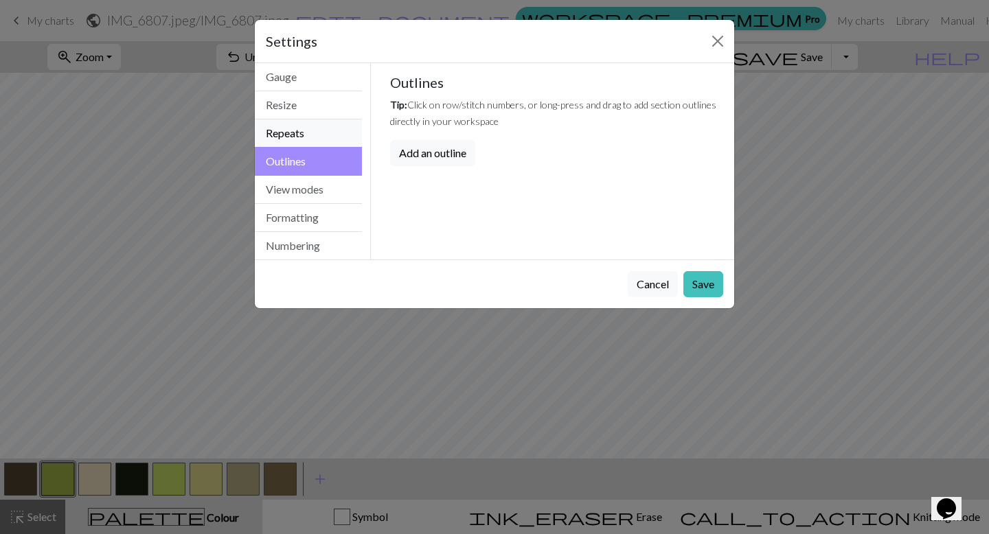
click at [302, 137] on button "Repeats" at bounding box center [308, 134] width 107 height 28
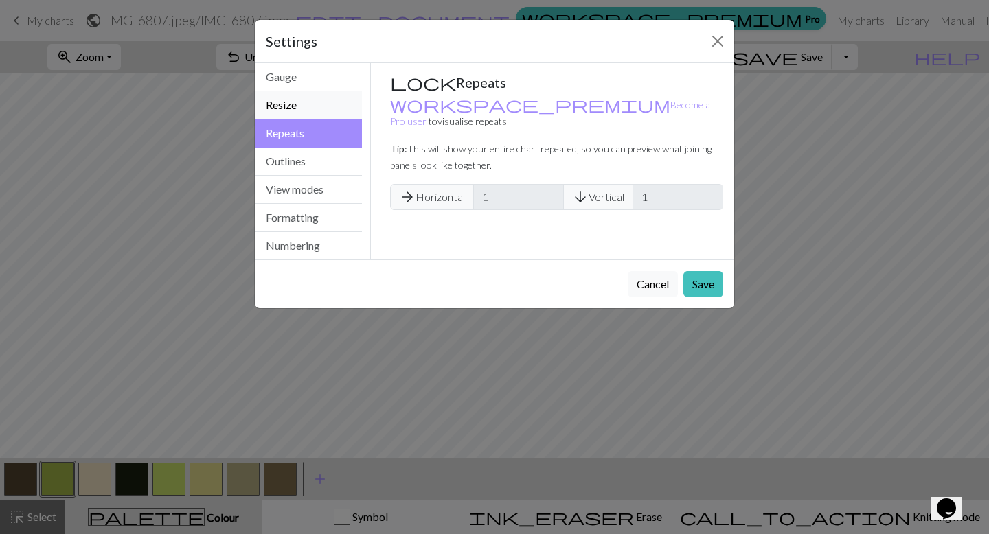
click at [306, 109] on button "Resize" at bounding box center [308, 105] width 107 height 28
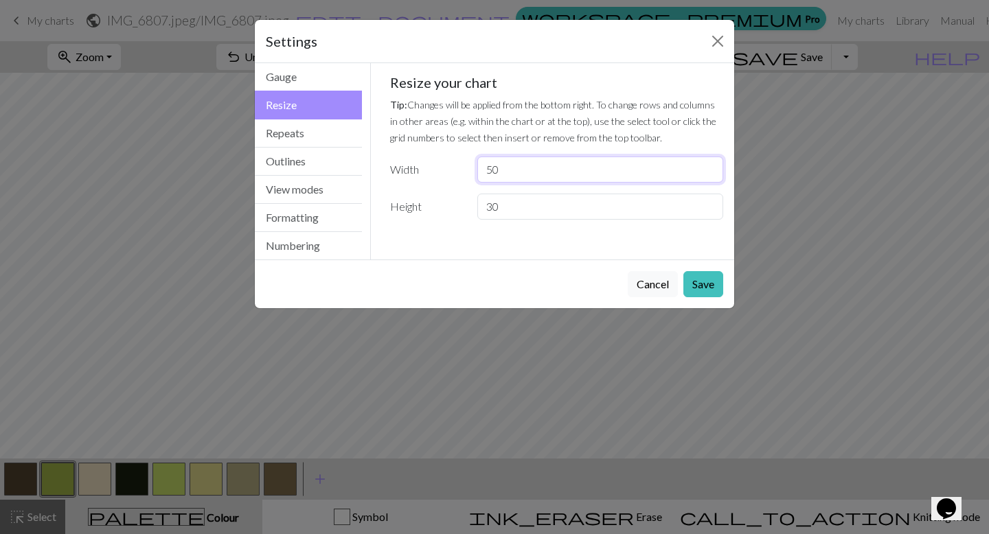
drag, startPoint x: 507, startPoint y: 169, endPoint x: 452, endPoint y: 140, distance: 62.1
click at [452, 140] on div "Resize your chart Tip: Changes will be applied from the bottom right. To change…" at bounding box center [557, 147] width 334 height 146
type input "5"
type input "60"
drag, startPoint x: 503, startPoint y: 198, endPoint x: 475, endPoint y: 186, distance: 30.5
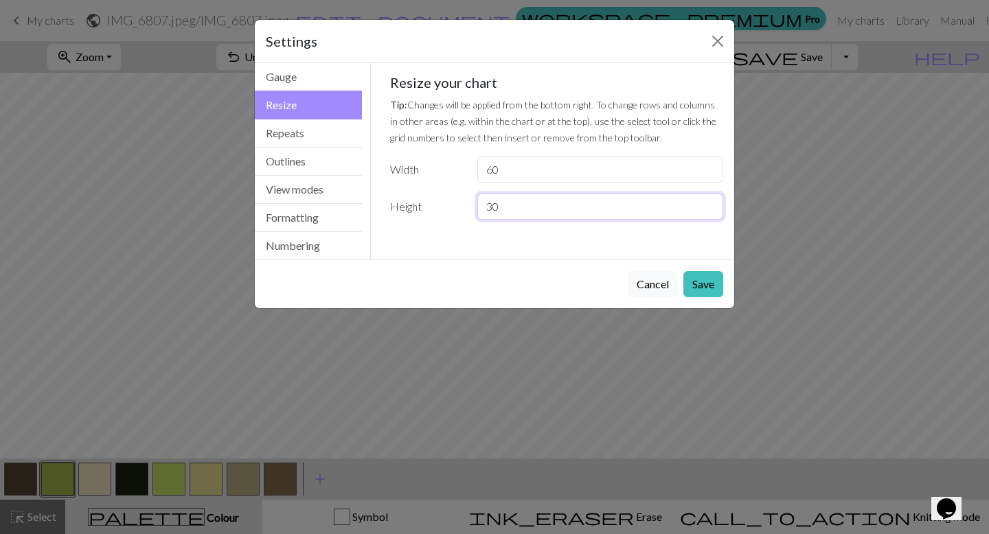
click at [475, 186] on div "Resize your chart Tip: Changes will be applied from the bottom right. To change…" at bounding box center [557, 147] width 334 height 146
drag, startPoint x: 505, startPoint y: 210, endPoint x: 449, endPoint y: 185, distance: 60.6
click at [451, 188] on div "Resize your chart Tip: Changes will be applied from the bottom right. To change…" at bounding box center [557, 147] width 334 height 146
type input "40"
click at [644, 272] on button "Save" at bounding box center [703, 284] width 40 height 26
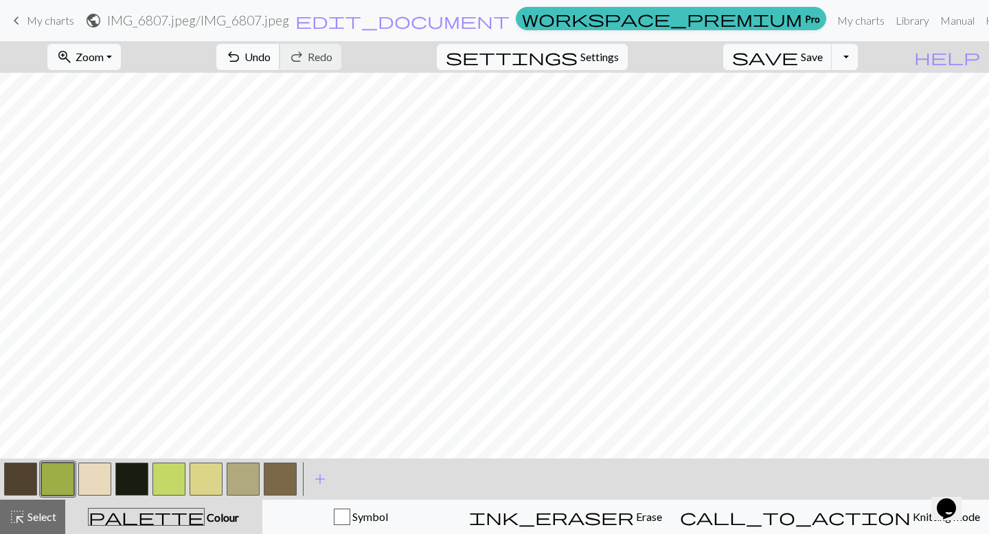
click at [242, 56] on span "undo" at bounding box center [233, 56] width 16 height 19
click at [169, 460] on button "button" at bounding box center [168, 479] width 33 height 33
click at [174, 460] on button "button" at bounding box center [168, 479] width 33 height 33
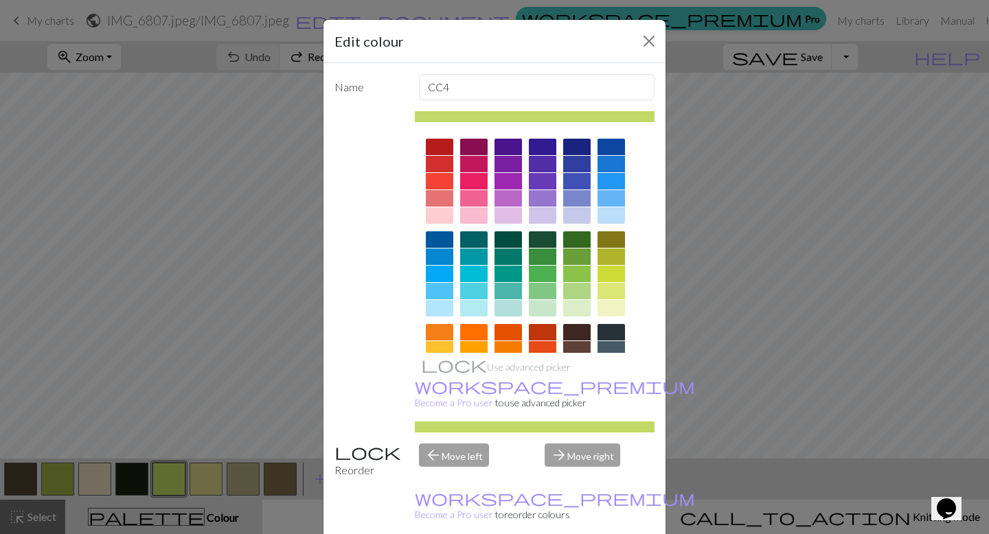
scroll to position [34, 0]
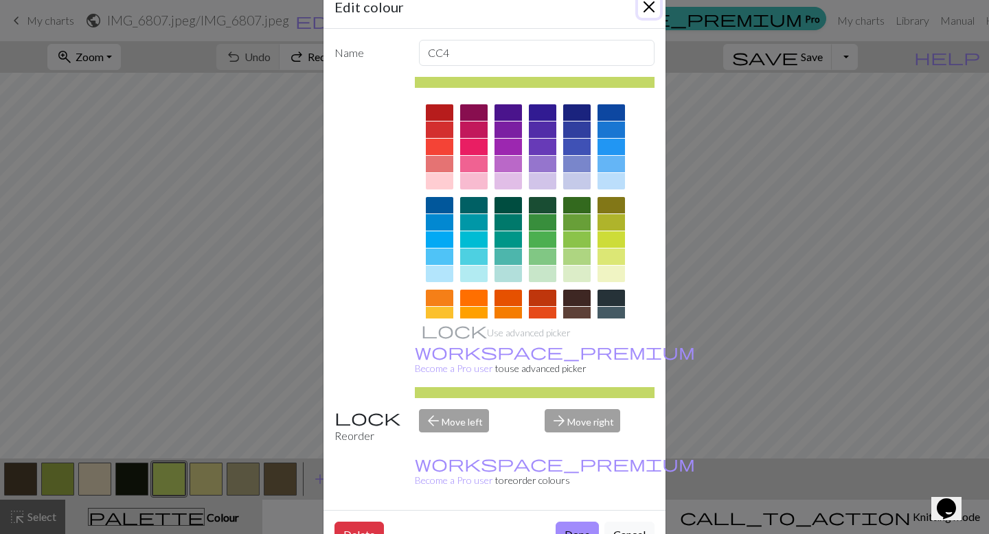
click at [642, 9] on button "Close" at bounding box center [649, 7] width 22 height 22
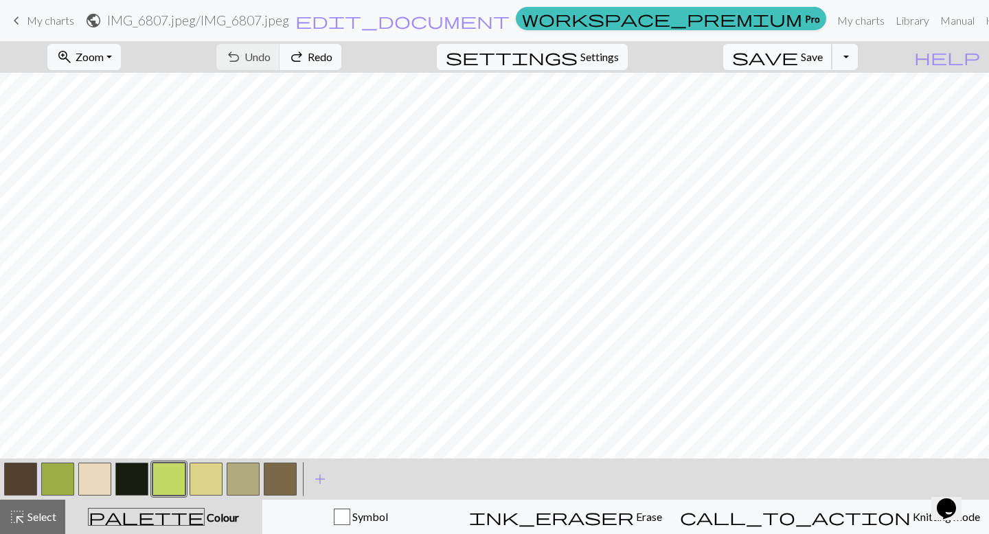
click at [644, 65] on span "save" at bounding box center [765, 56] width 66 height 19
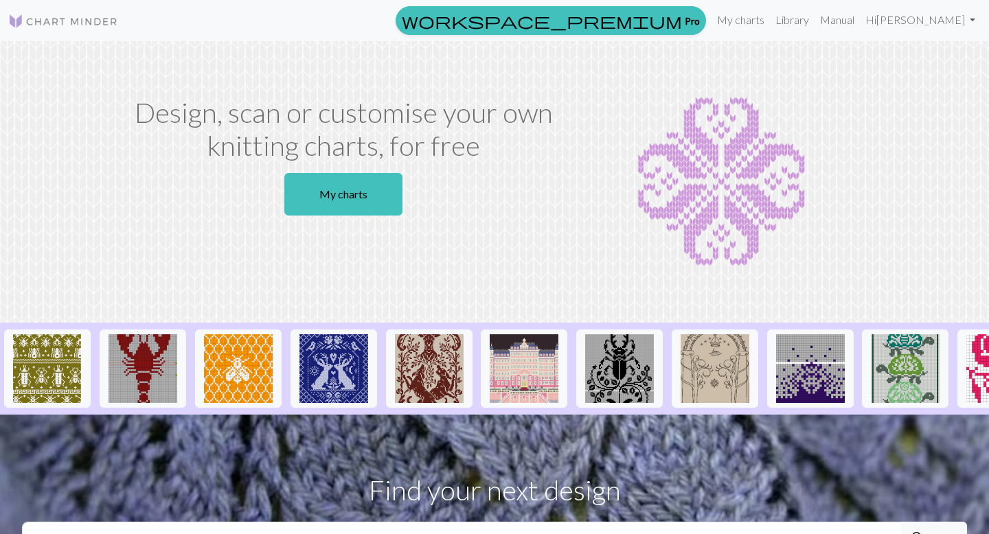
click at [346, 198] on link "My charts" at bounding box center [343, 194] width 118 height 43
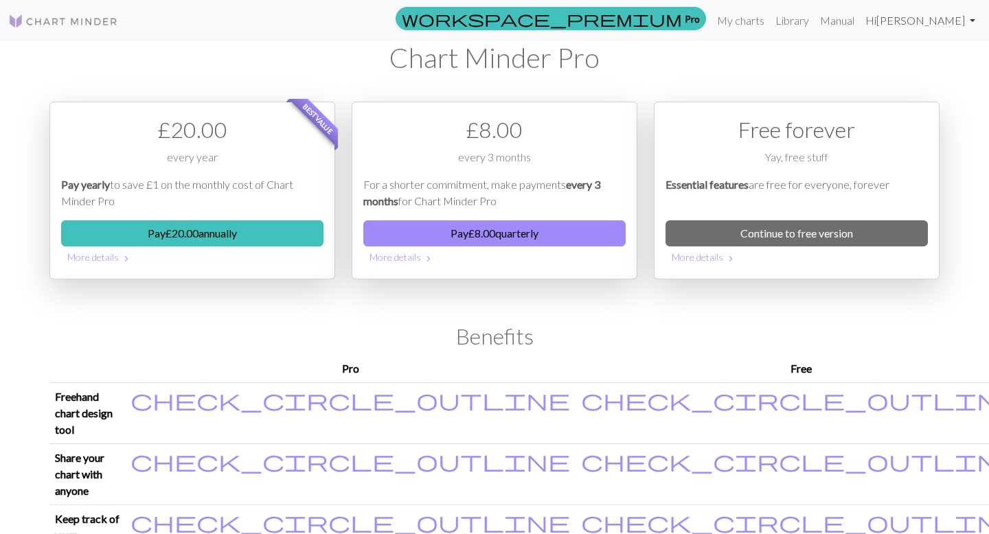
click at [929, 12] on link "Hi Molly Heinlein" at bounding box center [920, 20] width 121 height 27
click at [100, 27] on img at bounding box center [63, 21] width 110 height 16
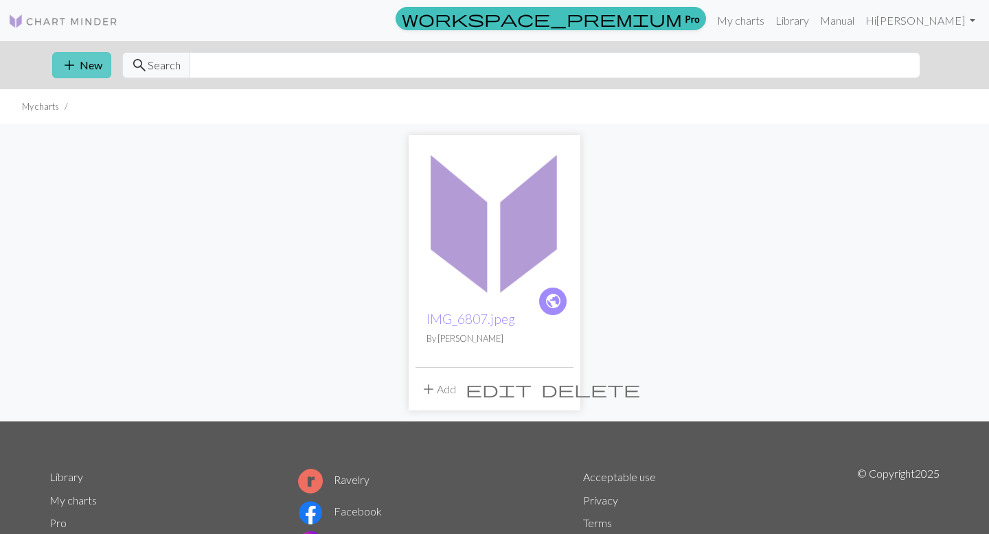
click at [99, 71] on button "add New" at bounding box center [81, 65] width 59 height 26
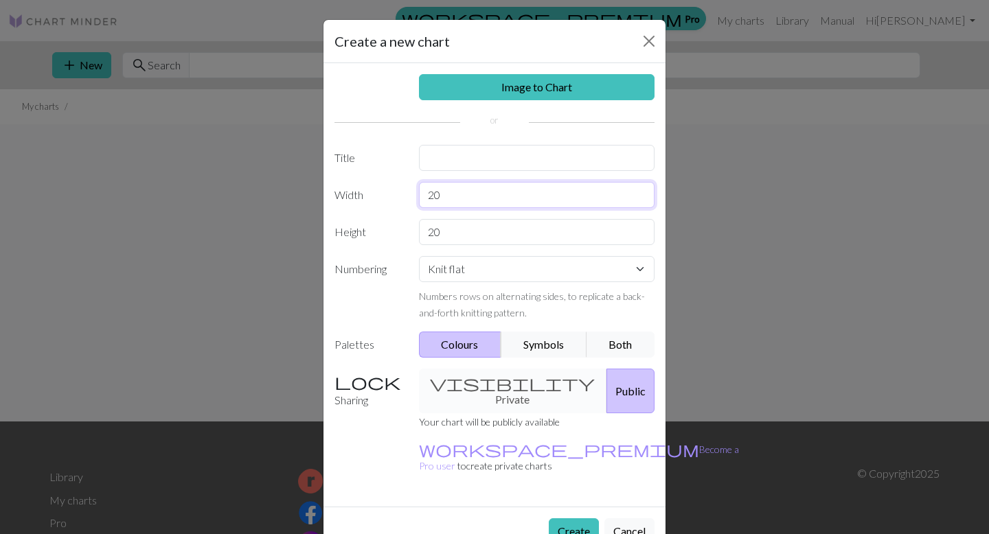
drag, startPoint x: 458, startPoint y: 201, endPoint x: 412, endPoint y: 192, distance: 46.8
click at [411, 193] on div "20" at bounding box center [537, 195] width 253 height 26
drag, startPoint x: 456, startPoint y: 230, endPoint x: 422, endPoint y: 225, distance: 34.8
click at [422, 225] on input "20" at bounding box center [537, 232] width 236 height 26
type input "12"
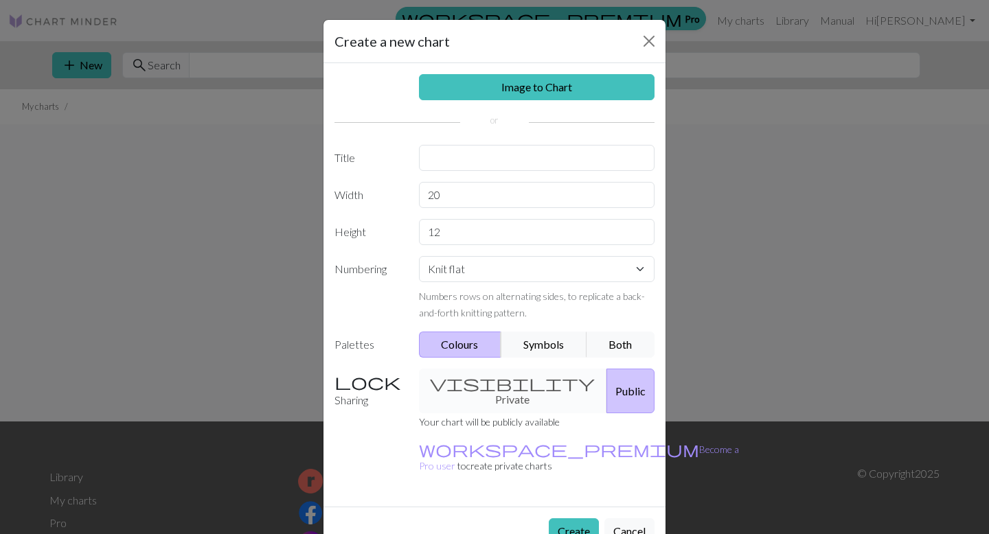
click at [514, 386] on div "visibility Private Public" at bounding box center [537, 391] width 253 height 45
click at [517, 381] on div "visibility Private Public" at bounding box center [537, 391] width 253 height 45
click at [448, 165] on input "text" at bounding box center [537, 158] width 236 height 26
type input "Sheep"
click at [563, 519] on button "Create" at bounding box center [574, 532] width 50 height 26
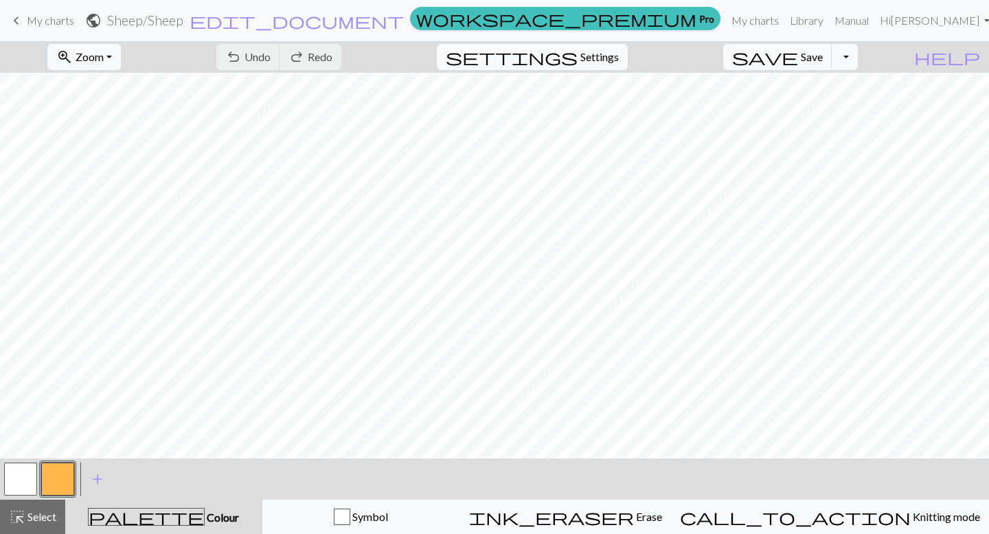
click at [858, 64] on button "Toggle Dropdown" at bounding box center [845, 57] width 26 height 26
click at [18, 16] on span "keyboard_arrow_left" at bounding box center [16, 20] width 16 height 19
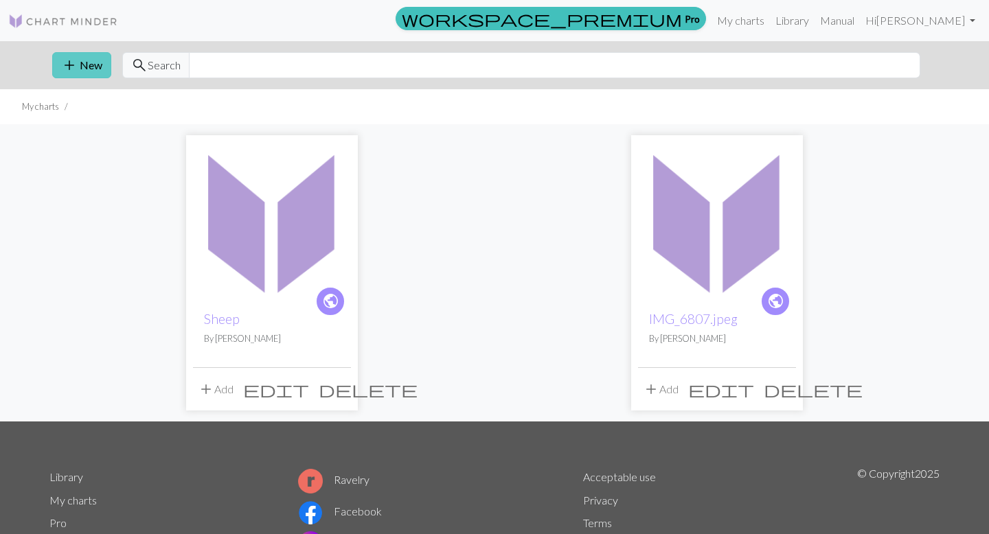
click at [86, 66] on button "add New" at bounding box center [81, 65] width 59 height 26
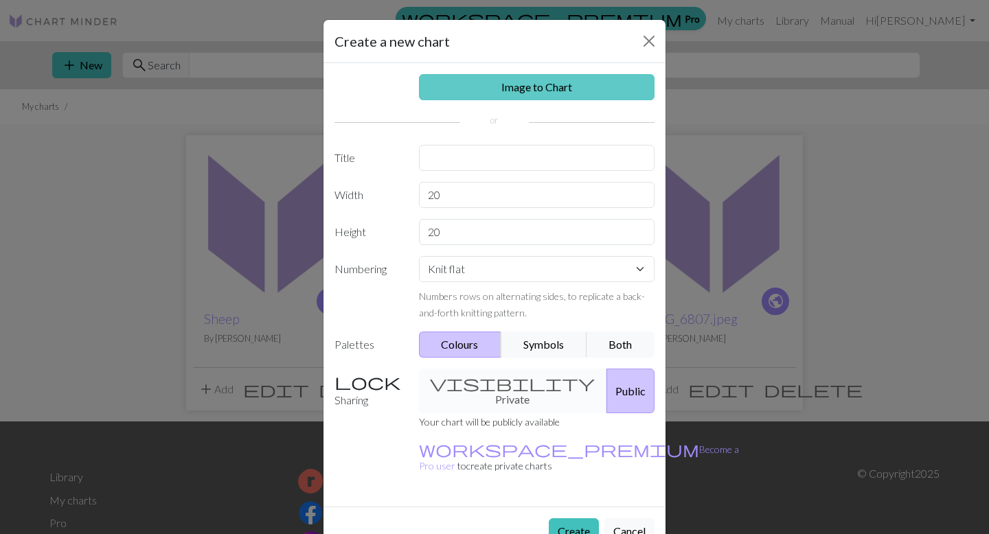
click at [467, 93] on link "Image to Chart" at bounding box center [537, 87] width 236 height 26
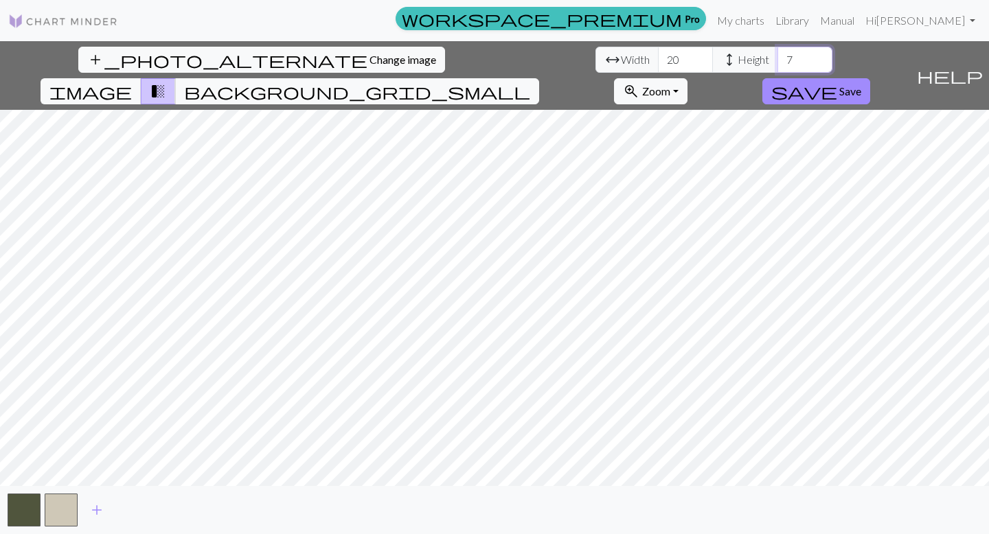
click at [778, 64] on input "7" at bounding box center [805, 60] width 55 height 26
type input "12"
drag, startPoint x: 304, startPoint y: 57, endPoint x: 283, endPoint y: 47, distance: 23.4
click at [658, 47] on input "20" at bounding box center [685, 60] width 55 height 26
click at [98, 515] on span "add" at bounding box center [97, 510] width 16 height 19
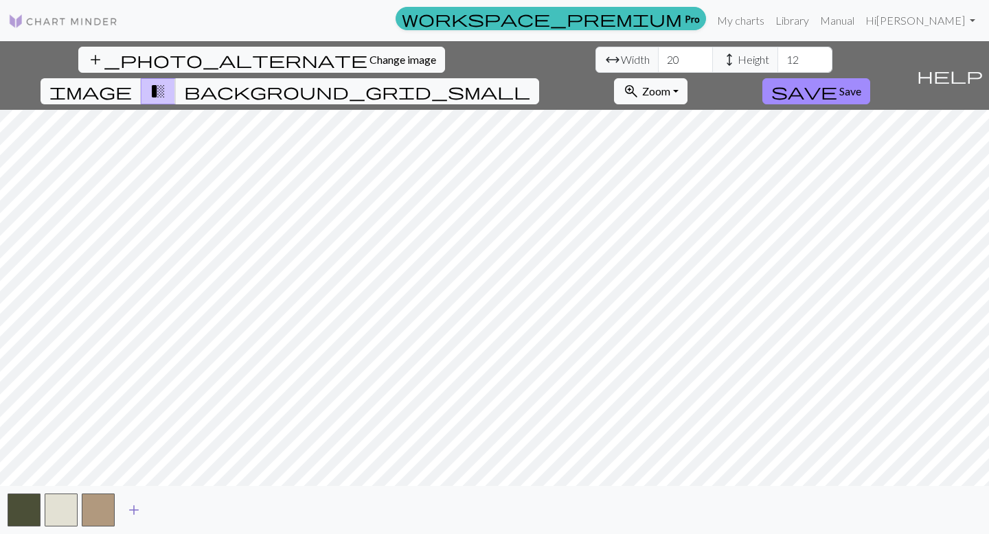
click at [135, 506] on span "add" at bounding box center [134, 510] width 16 height 19
click at [168, 510] on span "add" at bounding box center [171, 510] width 16 height 19
click at [205, 509] on span "add" at bounding box center [208, 510] width 16 height 19
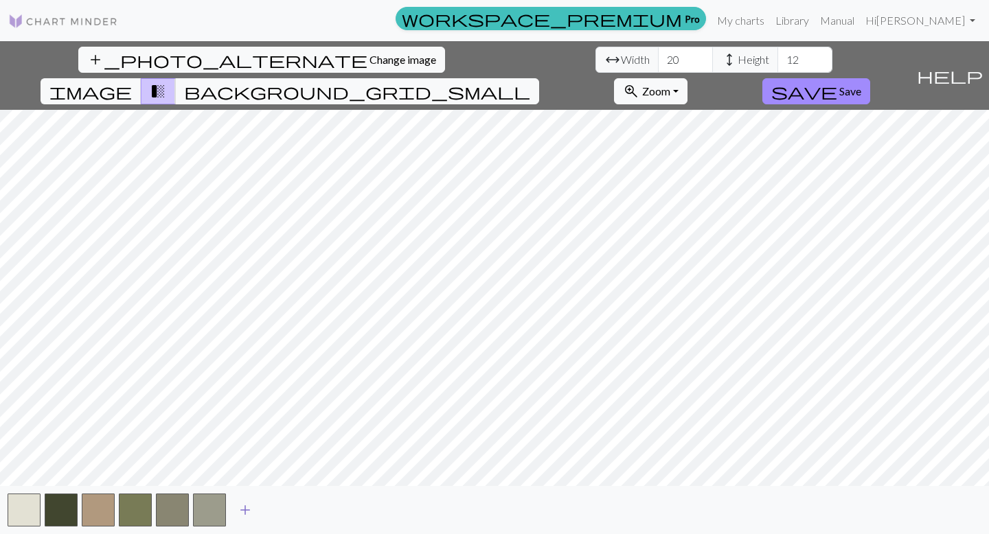
click at [242, 513] on span "add" at bounding box center [245, 510] width 16 height 19
click at [274, 506] on span "add" at bounding box center [282, 510] width 16 height 19
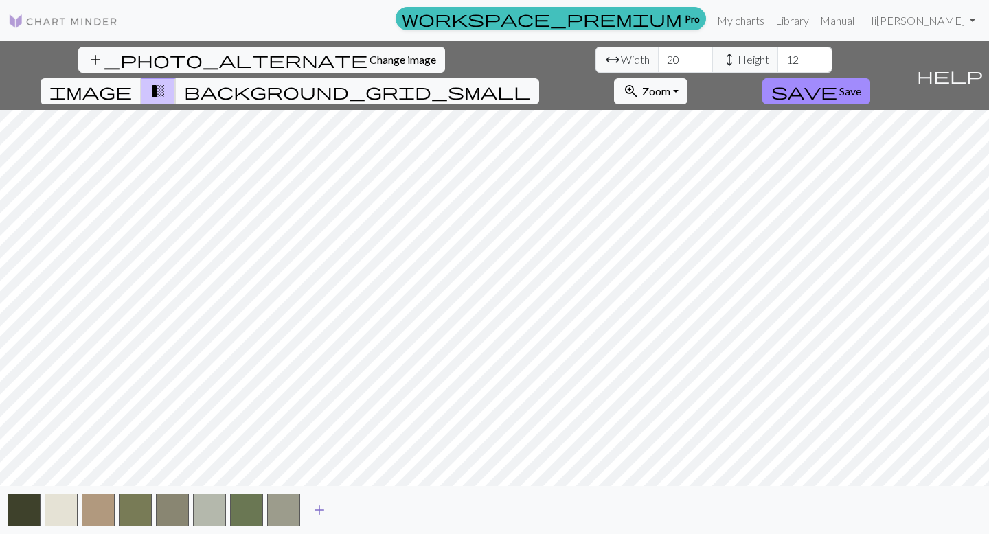
click at [317, 514] on span "add" at bounding box center [319, 510] width 16 height 19
click at [339, 508] on button "add" at bounding box center [356, 510] width 34 height 26
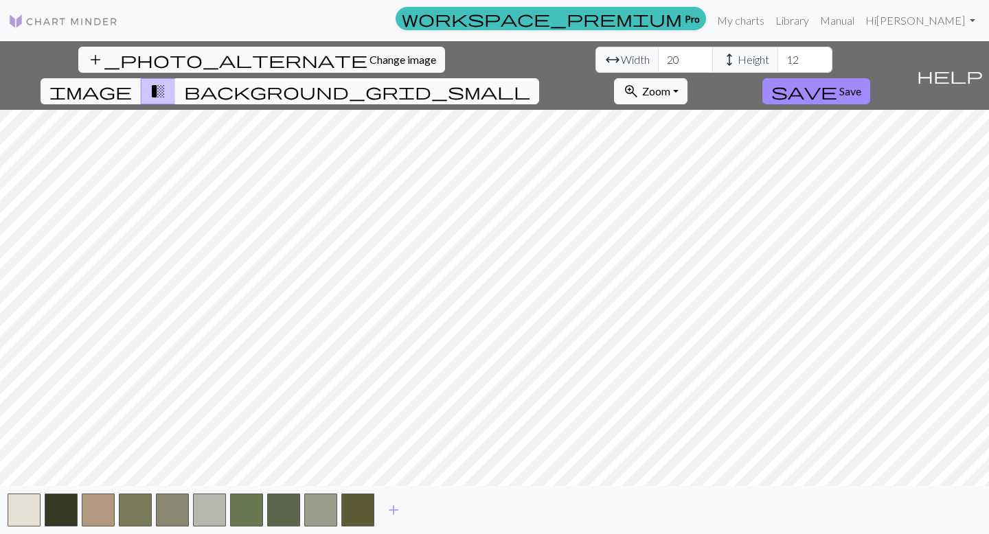
click at [530, 82] on span "background_grid_small" at bounding box center [357, 91] width 346 height 19
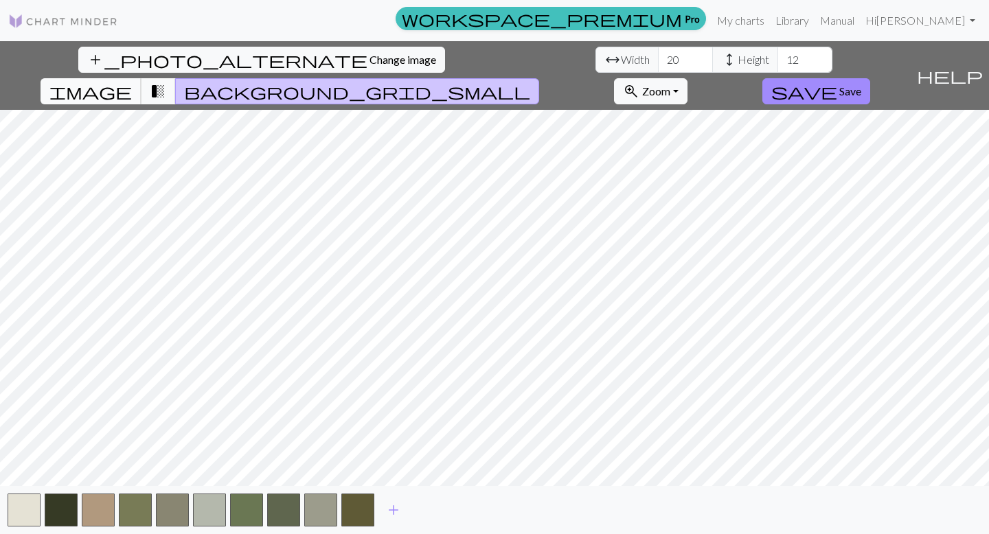
click at [132, 82] on span "image" at bounding box center [90, 91] width 82 height 19
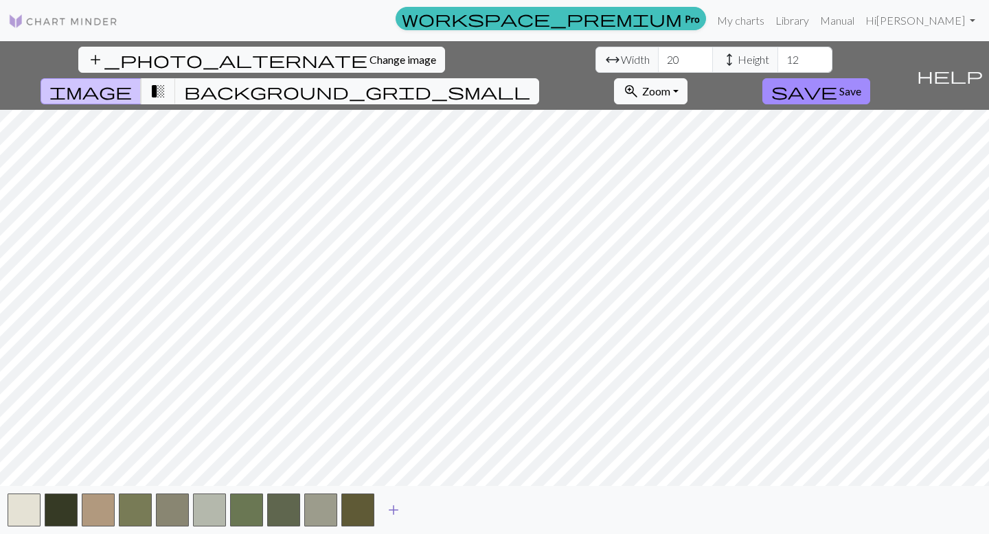
click at [402, 507] on button "add" at bounding box center [393, 510] width 34 height 26
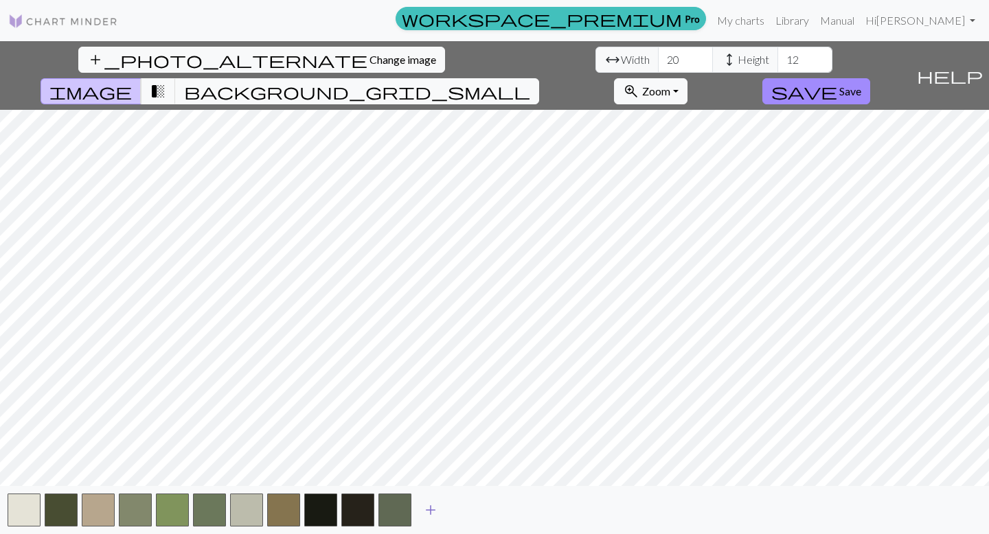
click at [429, 510] on span "add" at bounding box center [430, 510] width 16 height 19
click at [468, 505] on span "add" at bounding box center [468, 510] width 16 height 19
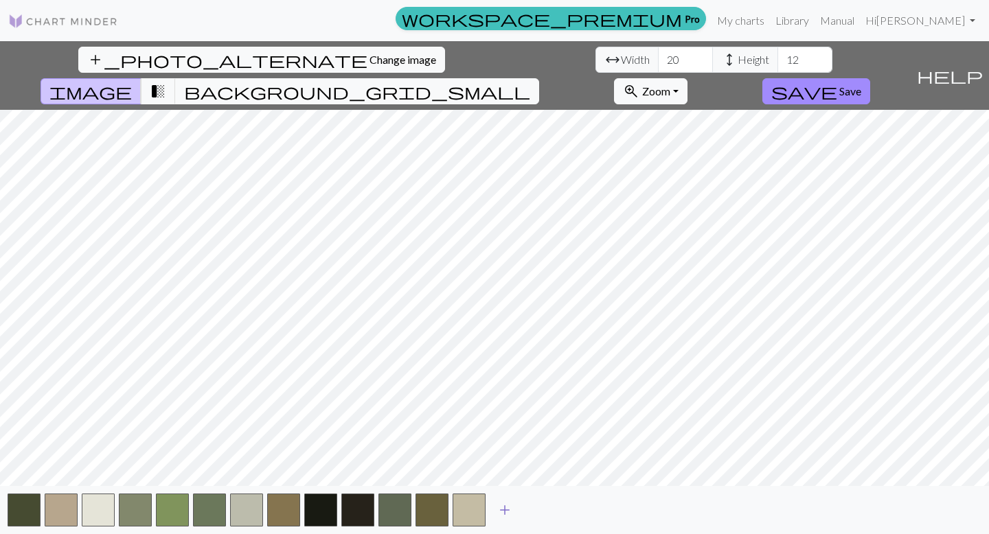
click at [519, 508] on button "add" at bounding box center [505, 510] width 34 height 26
click at [530, 82] on span "background_grid_small" at bounding box center [357, 91] width 346 height 19
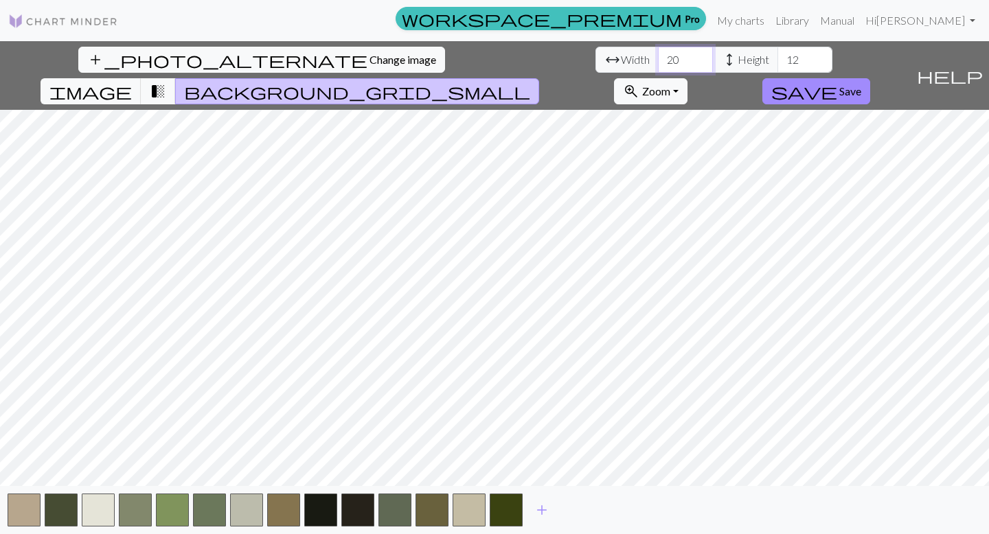
drag, startPoint x: 310, startPoint y: 60, endPoint x: 296, endPoint y: 57, distance: 14.8
click at [658, 57] on input "20" at bounding box center [685, 60] width 55 height 26
type input "2"
type input "3"
type input "35"
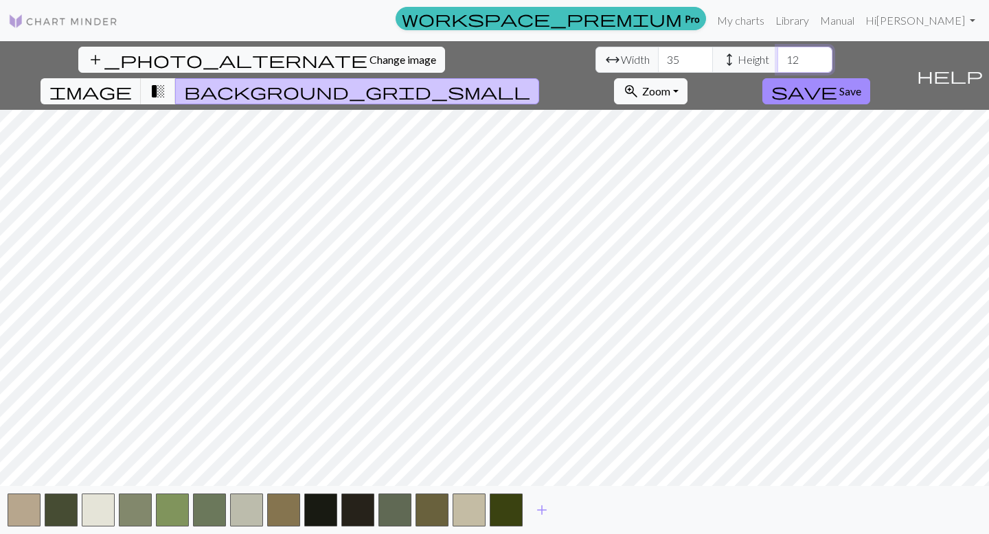
drag, startPoint x: 423, startPoint y: 58, endPoint x: 411, endPoint y: 56, distance: 12.4
click at [778, 56] on input "12" at bounding box center [805, 60] width 55 height 26
type input "19"
drag, startPoint x: 302, startPoint y: 58, endPoint x: 292, endPoint y: 56, distance: 10.7
click at [658, 56] on input "35" at bounding box center [685, 60] width 55 height 26
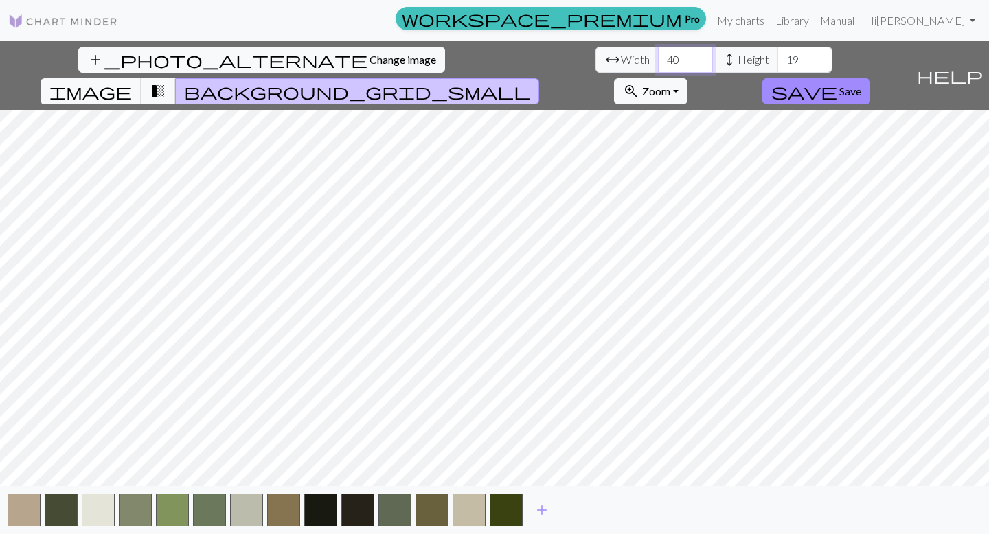
type input "40"
drag, startPoint x: 425, startPoint y: 58, endPoint x: 395, endPoint y: 53, distance: 30.0
click at [596, 54] on div "arrow_range Width 40 height Height 19" at bounding box center [714, 60] width 237 height 26
type input "18"
click at [397, 508] on button "button" at bounding box center [394, 510] width 33 height 33
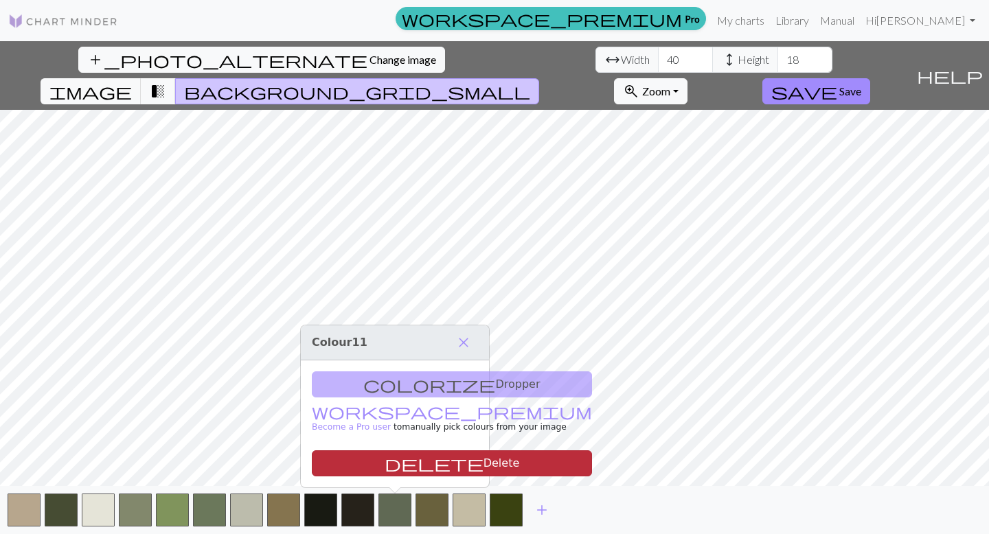
click at [400, 466] on button "delete Delete" at bounding box center [452, 464] width 280 height 26
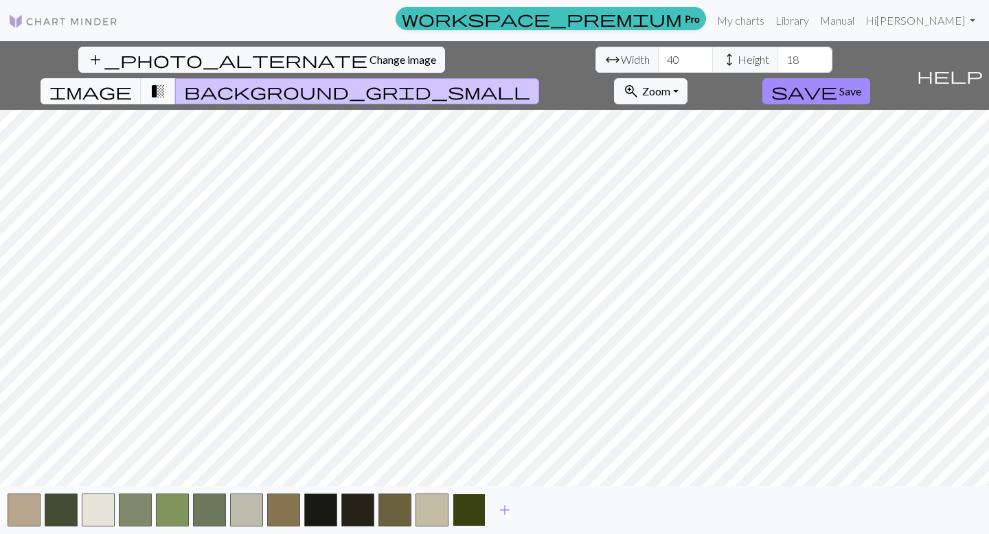
click at [467, 503] on button "button" at bounding box center [469, 510] width 33 height 33
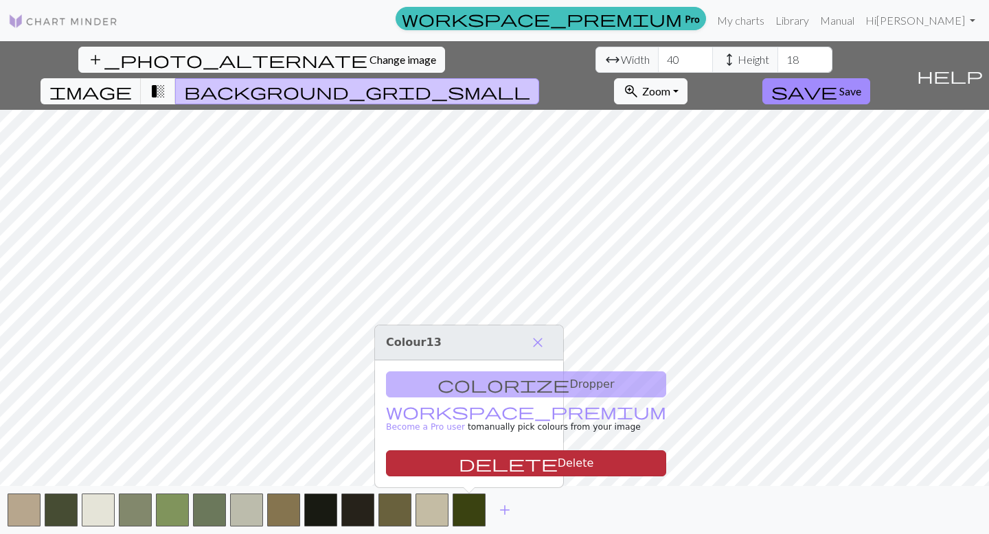
click at [468, 464] on button "delete Delete" at bounding box center [526, 464] width 280 height 26
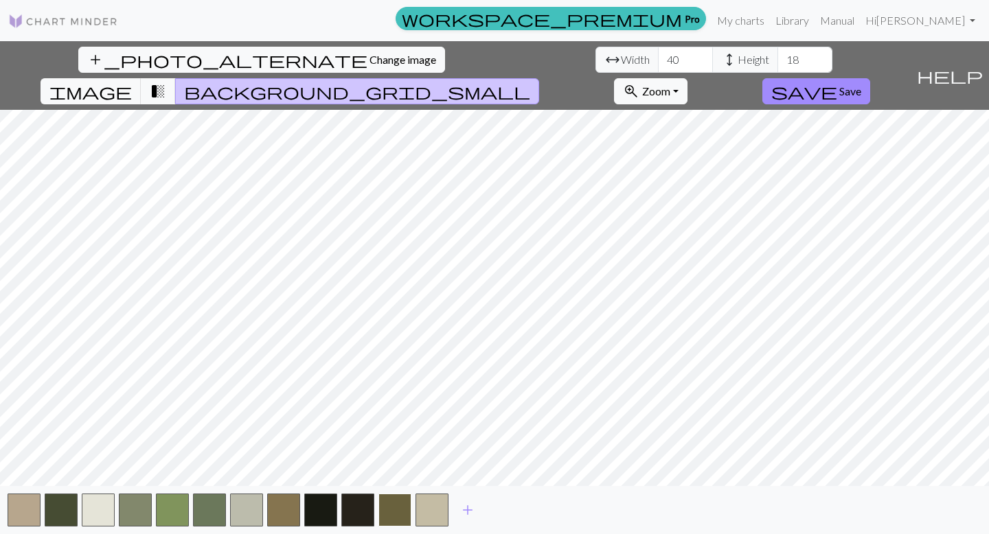
click at [392, 510] on button "button" at bounding box center [394, 510] width 33 height 33
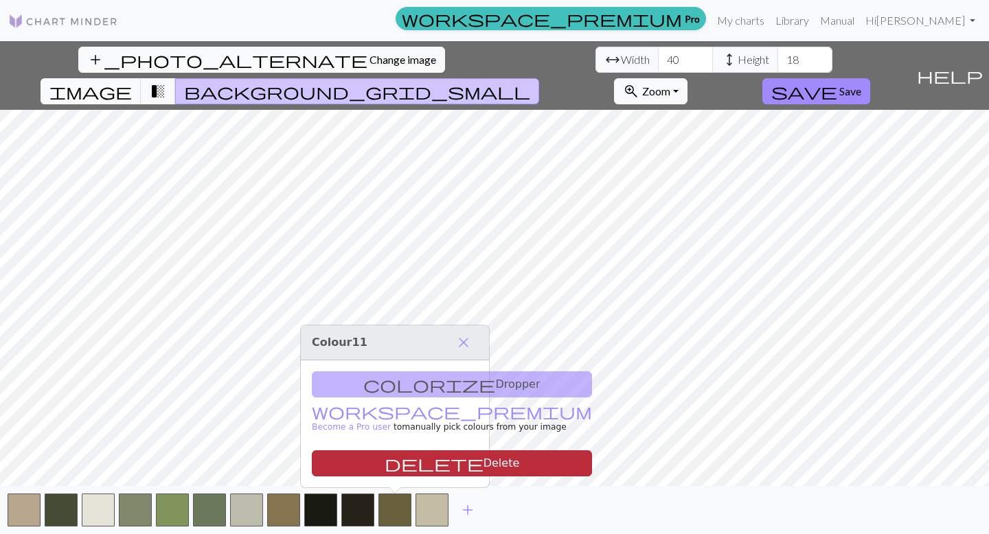
click at [370, 466] on button "delete Delete" at bounding box center [452, 464] width 280 height 26
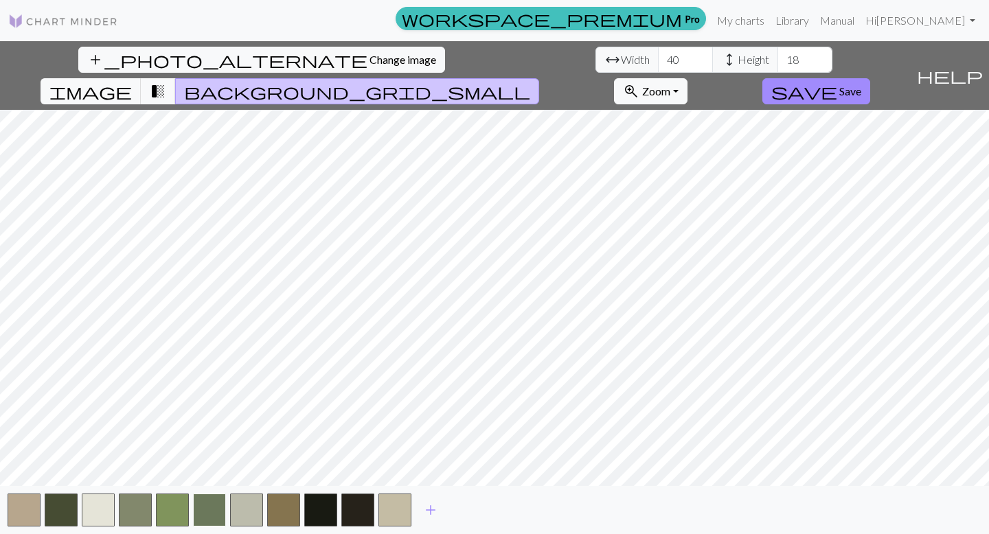
click at [221, 512] on button "button" at bounding box center [209, 510] width 33 height 33
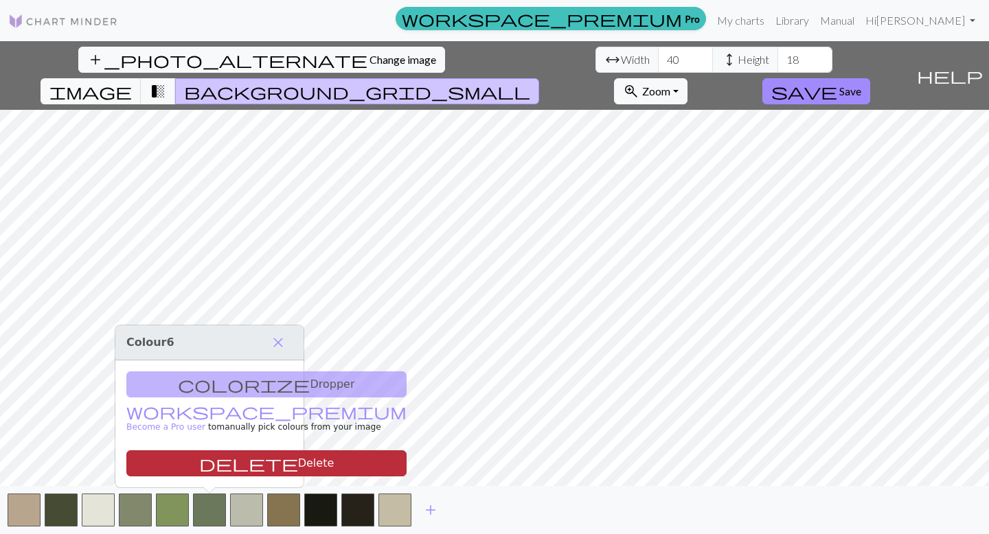
click at [236, 462] on button "delete Delete" at bounding box center [266, 464] width 280 height 26
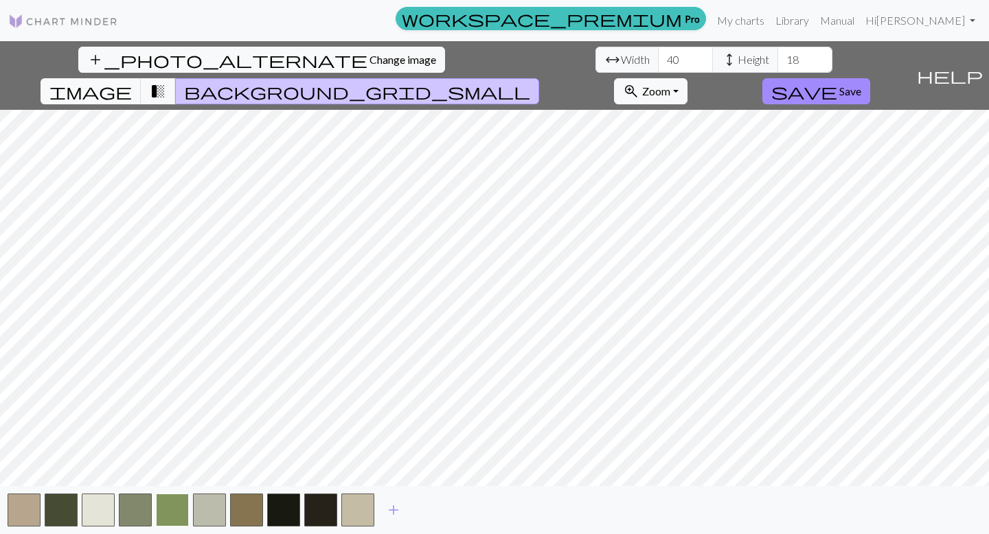
click at [165, 506] on button "button" at bounding box center [172, 510] width 33 height 33
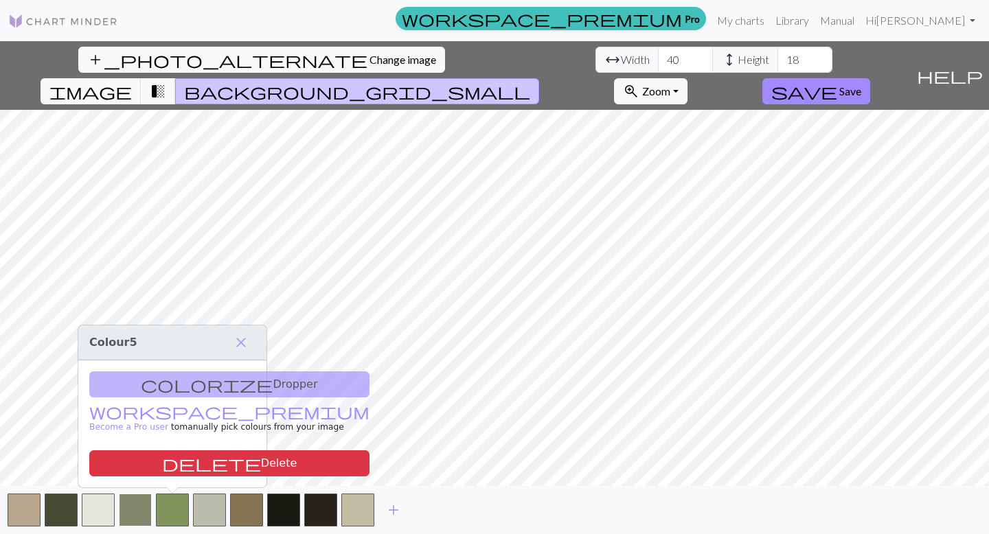
click at [138, 510] on button "button" at bounding box center [135, 510] width 33 height 33
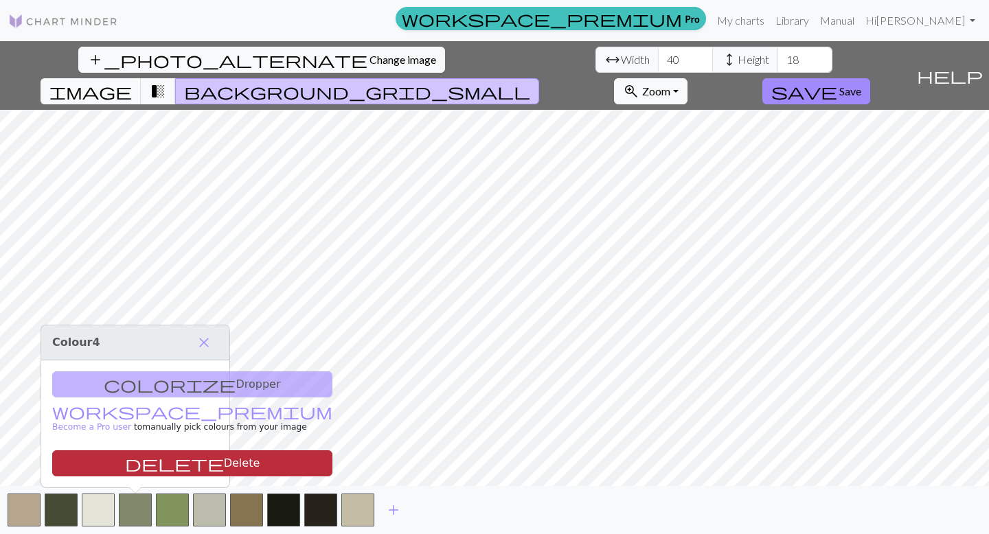
click at [135, 458] on button "delete Delete" at bounding box center [192, 464] width 280 height 26
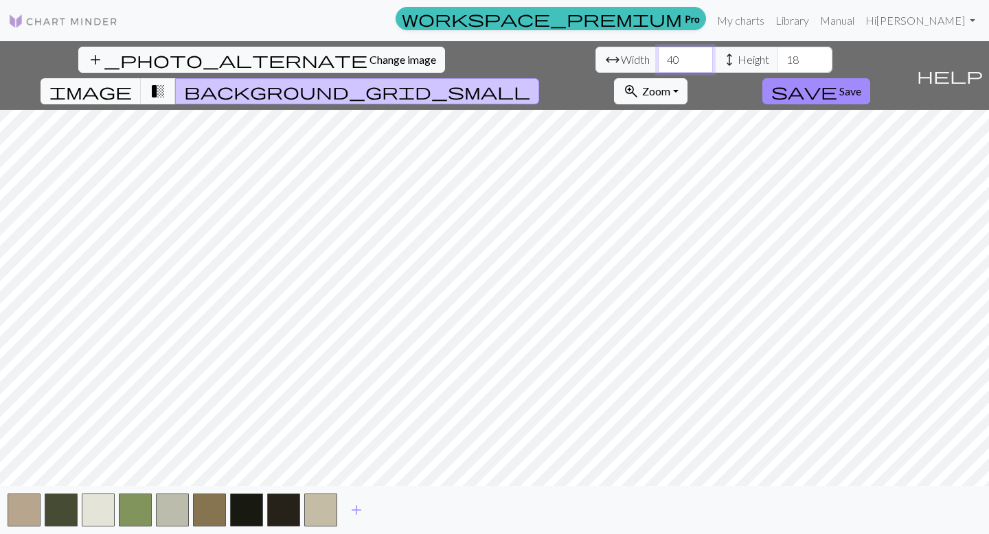
drag, startPoint x: 313, startPoint y: 59, endPoint x: 290, endPoint y: 57, distance: 22.8
click at [658, 57] on input "40" at bounding box center [685, 60] width 55 height 26
drag, startPoint x: 308, startPoint y: 58, endPoint x: 290, endPoint y: 49, distance: 20.3
click at [658, 49] on input "42" at bounding box center [685, 60] width 55 height 26
click at [658, 55] on input "45" at bounding box center [685, 60] width 55 height 26
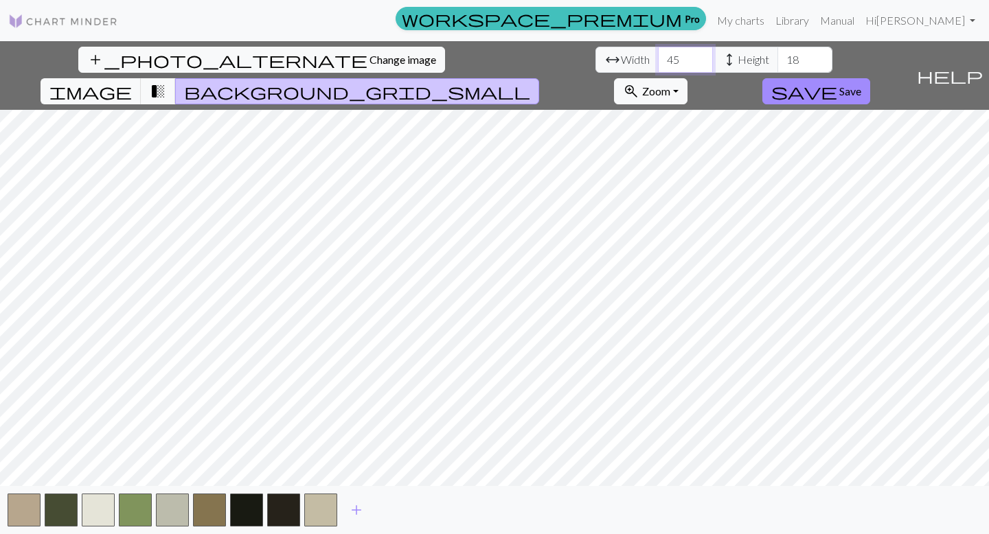
type input "4"
type input "40"
drag, startPoint x: 424, startPoint y: 58, endPoint x: 414, endPoint y: 58, distance: 9.6
click at [778, 58] on input "18" at bounding box center [805, 60] width 55 height 26
type input "16"
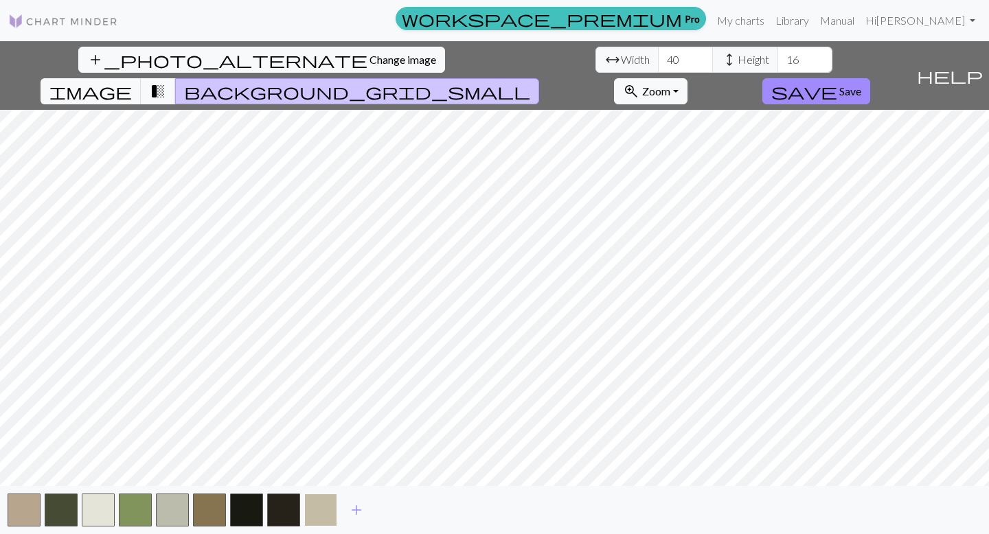
click at [314, 504] on button "button" at bounding box center [320, 510] width 33 height 33
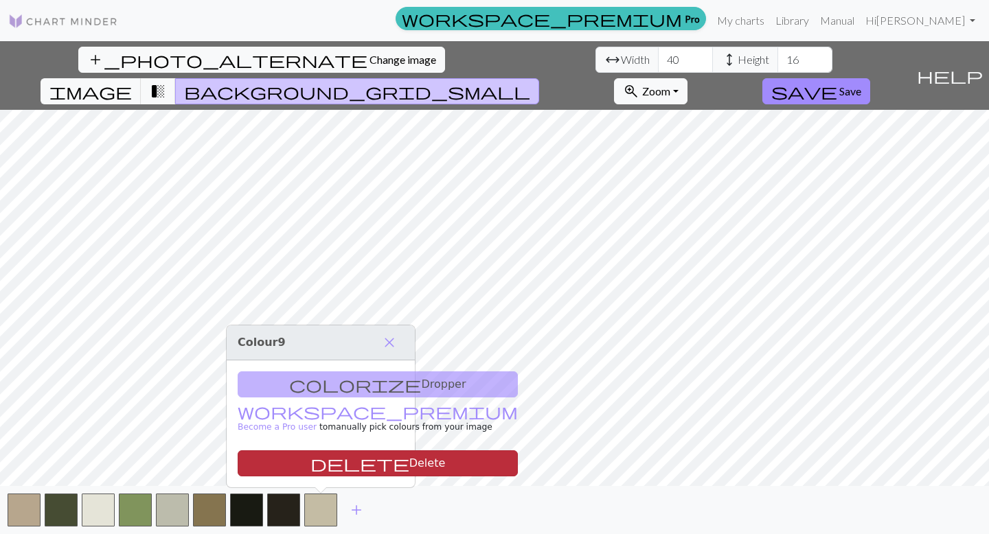
click at [329, 470] on button "delete Delete" at bounding box center [378, 464] width 280 height 26
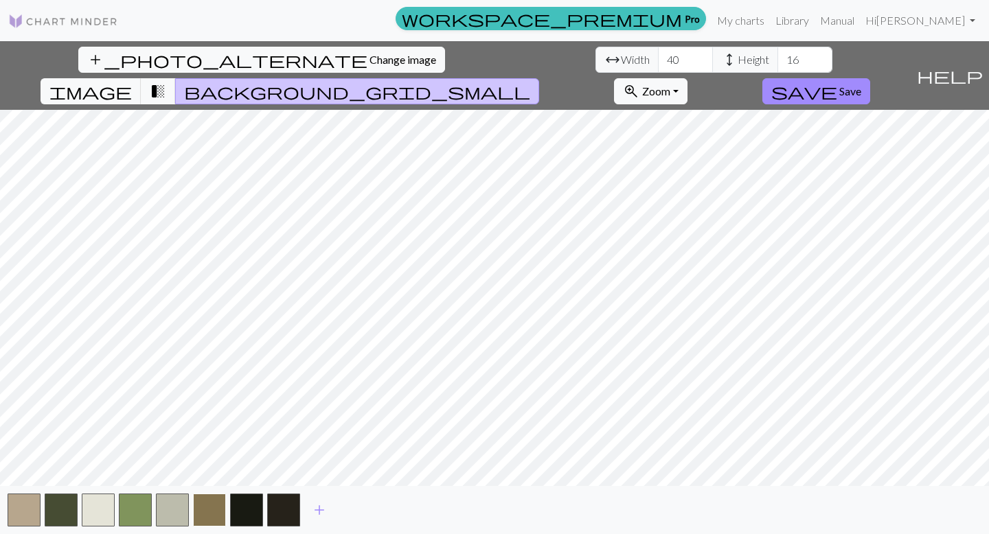
click at [210, 514] on button "button" at bounding box center [209, 510] width 33 height 33
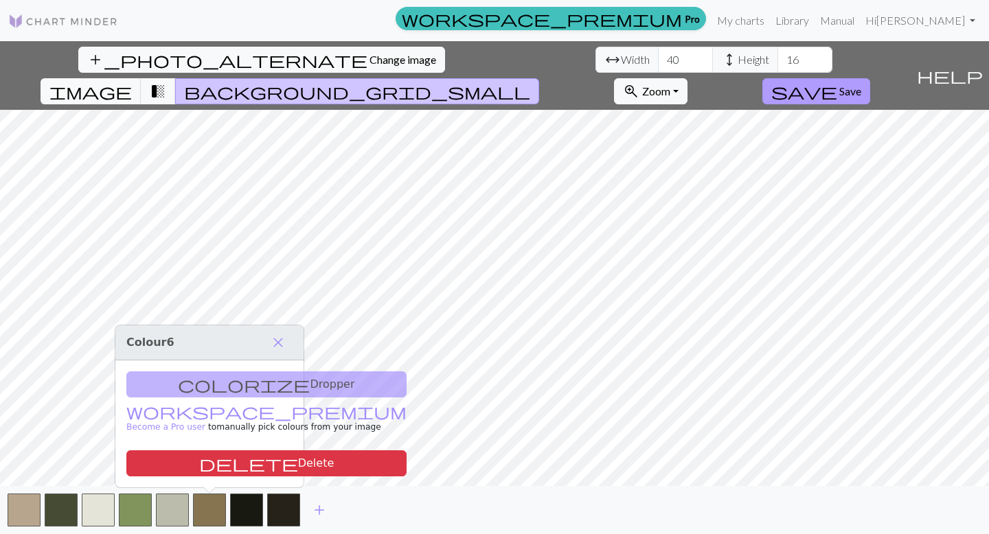
click at [837, 82] on span "save" at bounding box center [804, 91] width 66 height 19
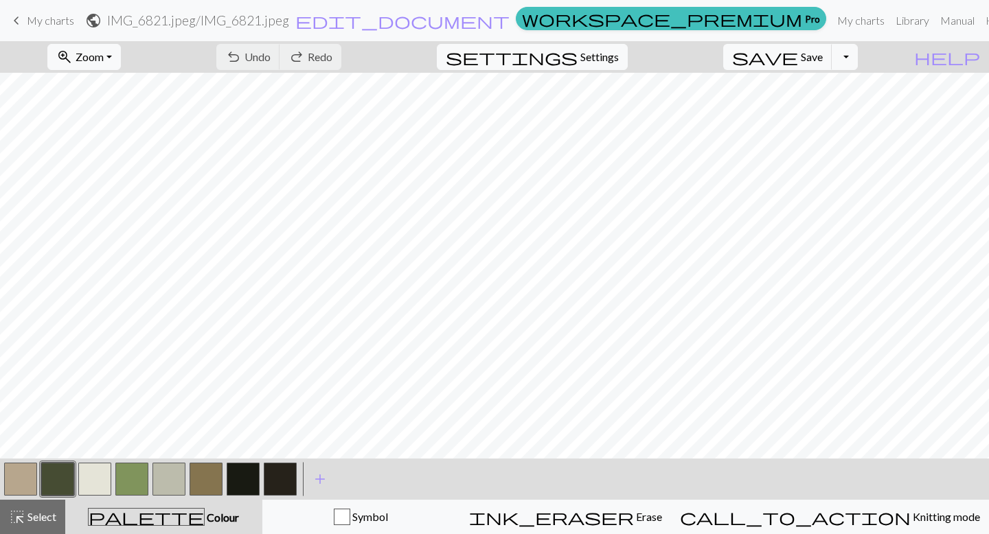
click at [62, 483] on button "button" at bounding box center [57, 479] width 33 height 33
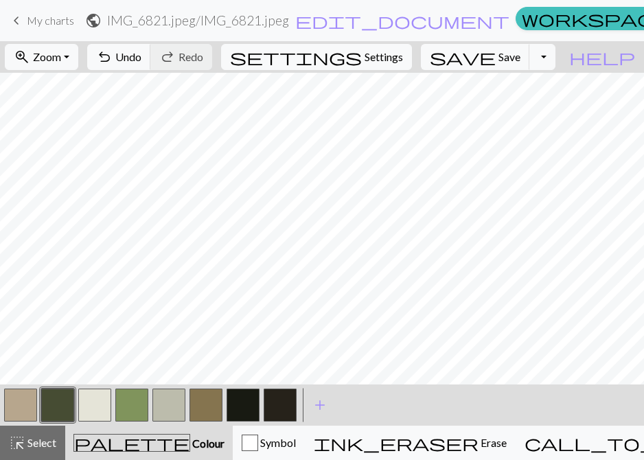
click at [270, 403] on button "button" at bounding box center [280, 405] width 33 height 33
click at [52, 412] on button "button" at bounding box center [57, 405] width 33 height 33
click at [245, 404] on button "button" at bounding box center [243, 405] width 33 height 33
click at [17, 407] on button "button" at bounding box center [20, 405] width 33 height 33
click at [243, 409] on button "button" at bounding box center [243, 405] width 33 height 33
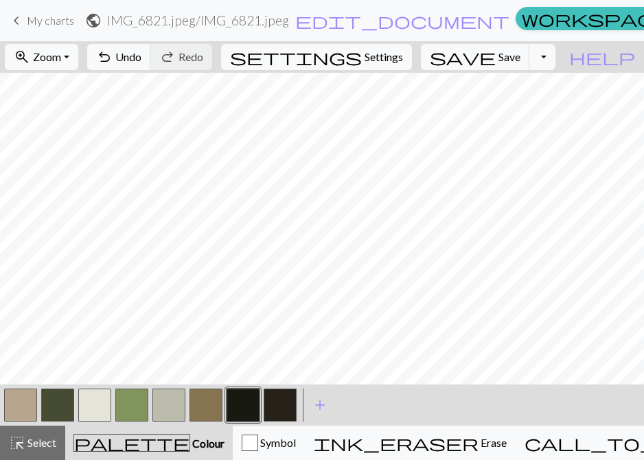
click at [209, 413] on button "button" at bounding box center [206, 405] width 33 height 33
click at [214, 407] on button "button" at bounding box center [206, 405] width 33 height 33
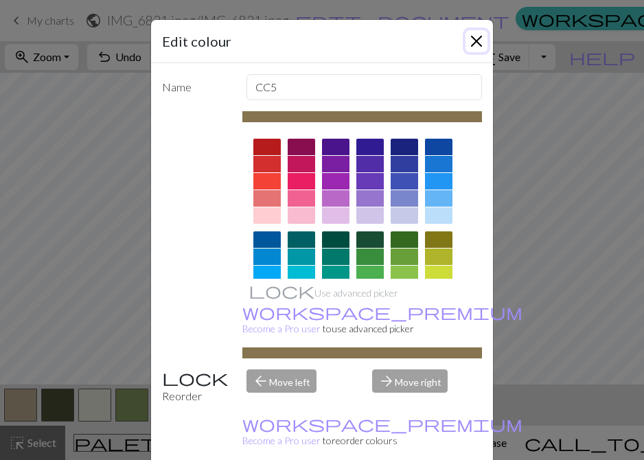
click at [474, 36] on button "Close" at bounding box center [477, 41] width 22 height 22
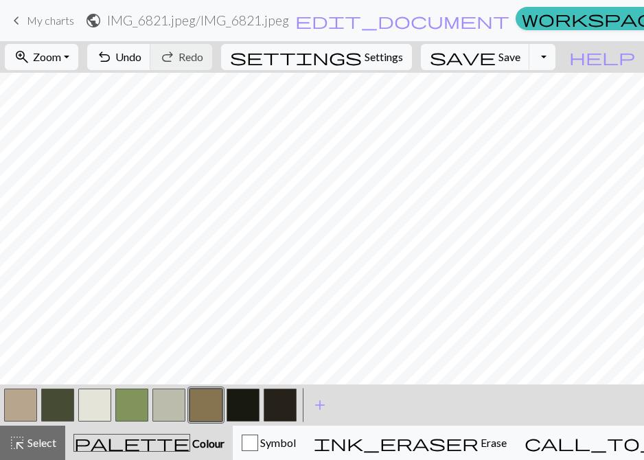
click at [288, 402] on button "button" at bounding box center [280, 405] width 33 height 33
click at [212, 412] on button "button" at bounding box center [206, 405] width 33 height 33
click at [62, 409] on button "button" at bounding box center [57, 405] width 33 height 33
click at [283, 411] on button "button" at bounding box center [280, 405] width 33 height 33
click at [66, 402] on button "button" at bounding box center [57, 405] width 33 height 33
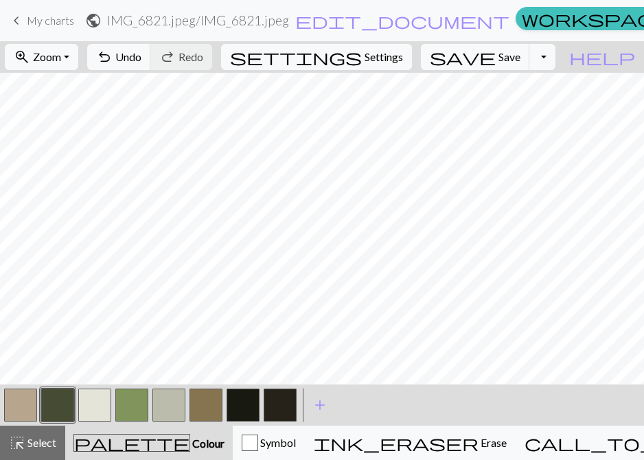
click at [284, 415] on button "button" at bounding box center [280, 405] width 33 height 33
click at [289, 409] on button "button" at bounding box center [280, 405] width 33 height 33
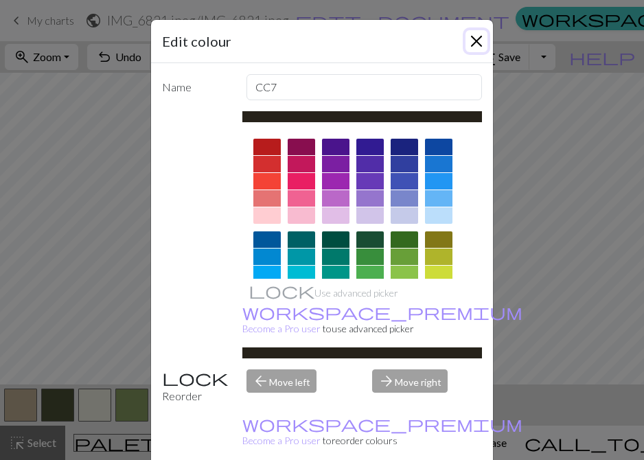
click at [473, 42] on button "Close" at bounding box center [477, 41] width 22 height 22
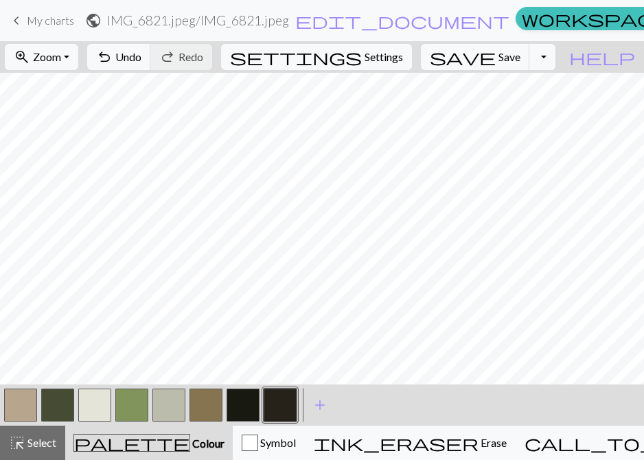
click at [65, 409] on button "button" at bounding box center [57, 405] width 33 height 33
click at [286, 402] on button "button" at bounding box center [280, 405] width 33 height 33
click at [214, 409] on button "button" at bounding box center [206, 405] width 33 height 33
click at [58, 407] on button "button" at bounding box center [57, 405] width 33 height 33
click at [271, 409] on button "button" at bounding box center [280, 405] width 33 height 33
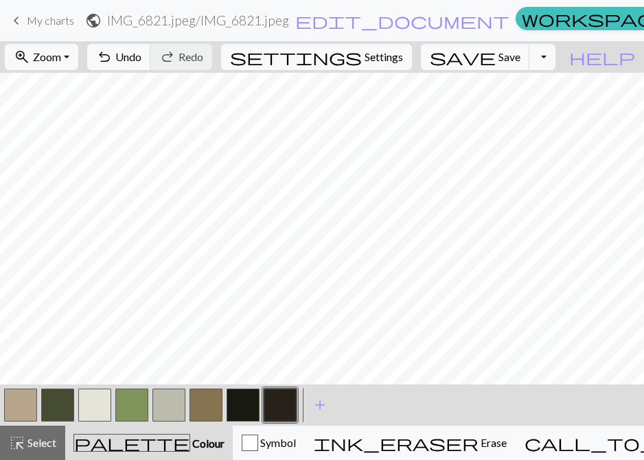
click at [206, 398] on button "button" at bounding box center [206, 405] width 33 height 33
click at [56, 403] on button "button" at bounding box center [57, 405] width 33 height 33
click at [556, 53] on button "Toggle Dropdown" at bounding box center [543, 57] width 26 height 26
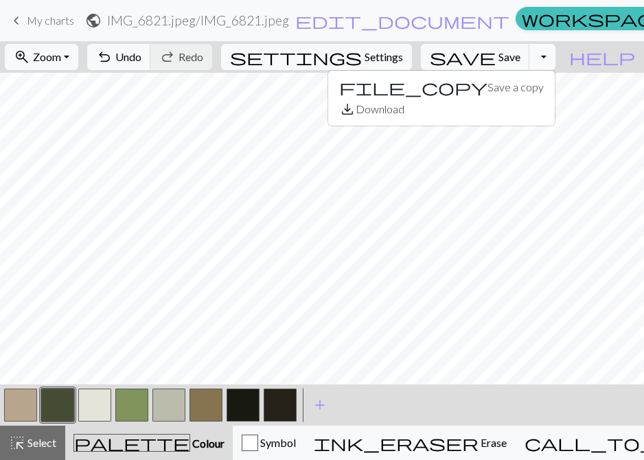
click at [556, 54] on button "Toggle Dropdown" at bounding box center [543, 57] width 26 height 26
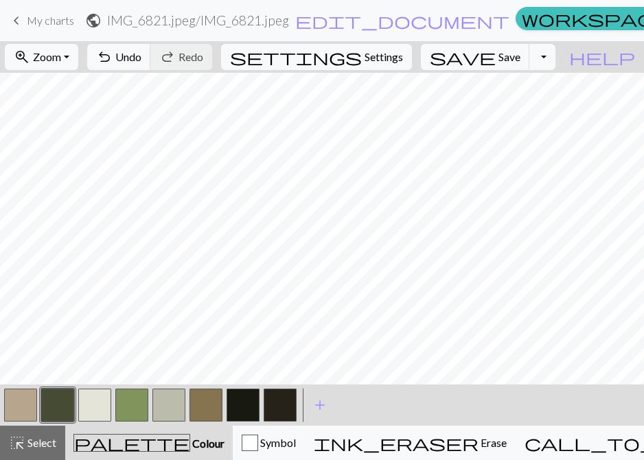
click at [58, 403] on button "button" at bounding box center [57, 405] width 33 height 33
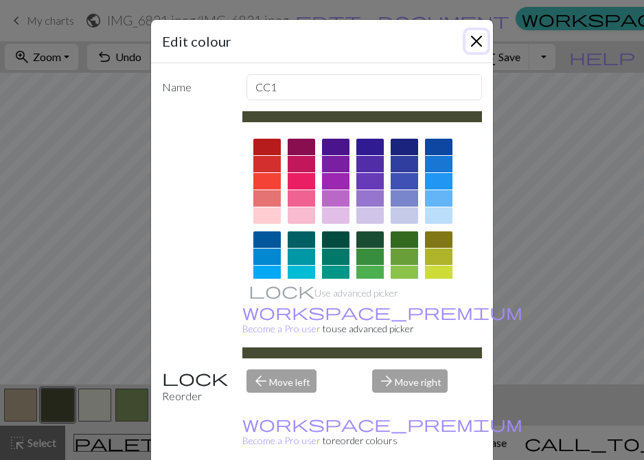
click at [478, 42] on button "Close" at bounding box center [477, 41] width 22 height 22
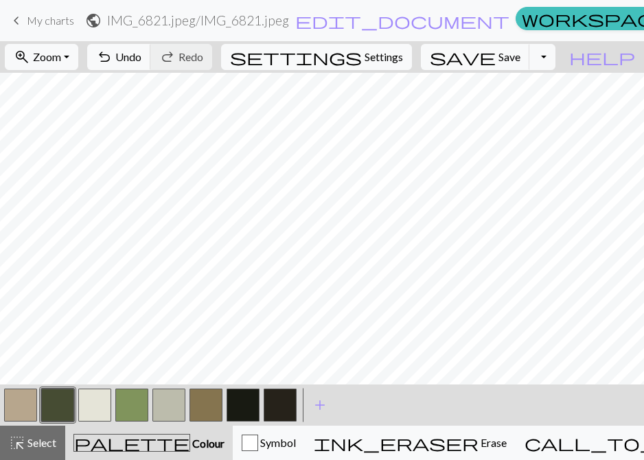
click at [56, 404] on button "button" at bounding box center [57, 405] width 33 height 33
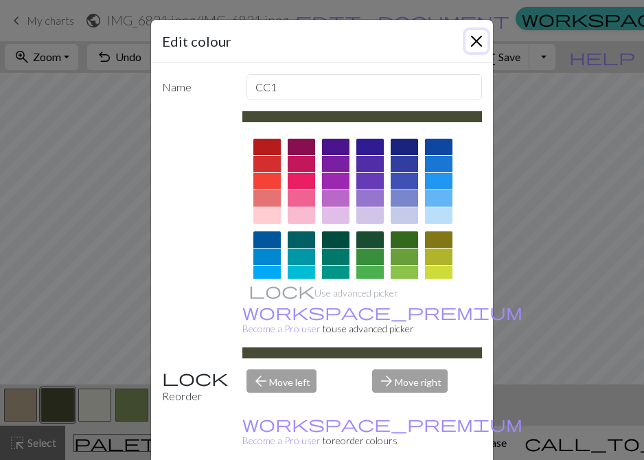
click at [479, 41] on button "Close" at bounding box center [477, 41] width 22 height 22
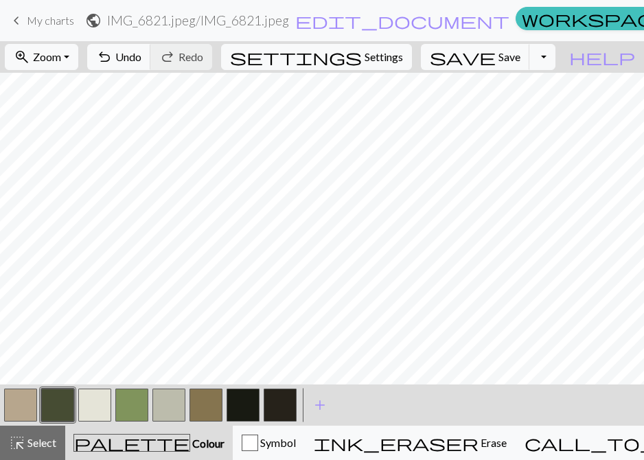
click at [212, 413] on button "button" at bounding box center [206, 405] width 33 height 33
click at [92, 400] on button "button" at bounding box center [94, 405] width 33 height 33
click at [23, 400] on button "button" at bounding box center [20, 405] width 33 height 33
click at [92, 403] on button "button" at bounding box center [94, 405] width 33 height 33
click at [32, 411] on button "button" at bounding box center [20, 405] width 33 height 33
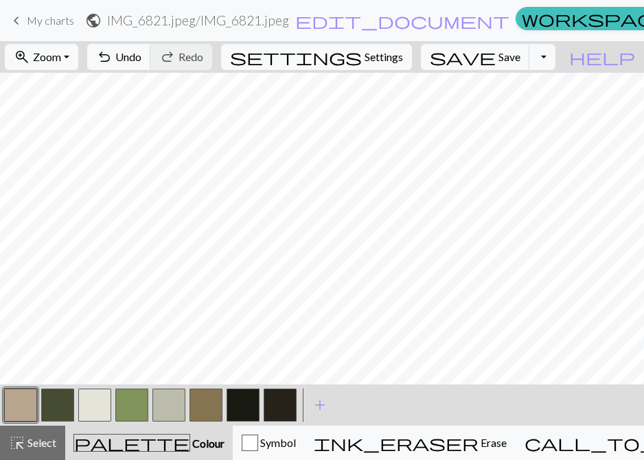
click at [45, 412] on button "button" at bounding box center [57, 405] width 33 height 33
click at [275, 400] on button "button" at bounding box center [280, 405] width 33 height 33
click at [90, 391] on button "button" at bounding box center [94, 405] width 33 height 33
click at [57, 396] on button "button" at bounding box center [57, 405] width 33 height 33
click at [496, 57] on span "save" at bounding box center [463, 56] width 66 height 19
